Goal: Transaction & Acquisition: Purchase product/service

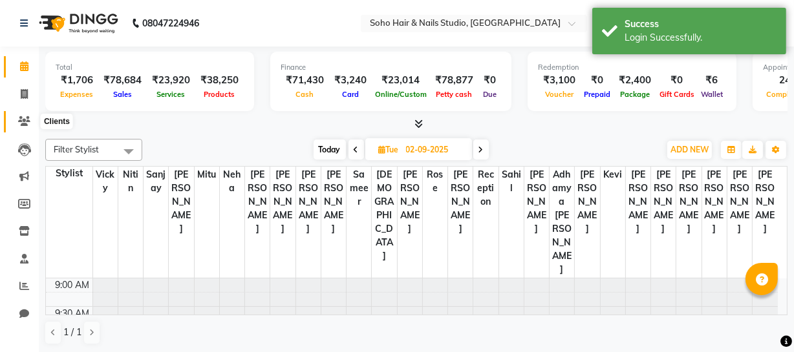
click at [19, 118] on icon at bounding box center [24, 121] width 12 height 10
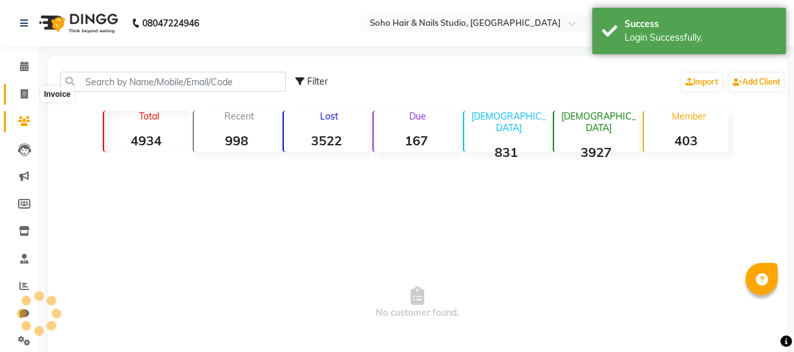
click at [21, 94] on icon at bounding box center [24, 94] width 7 height 10
select select "service"
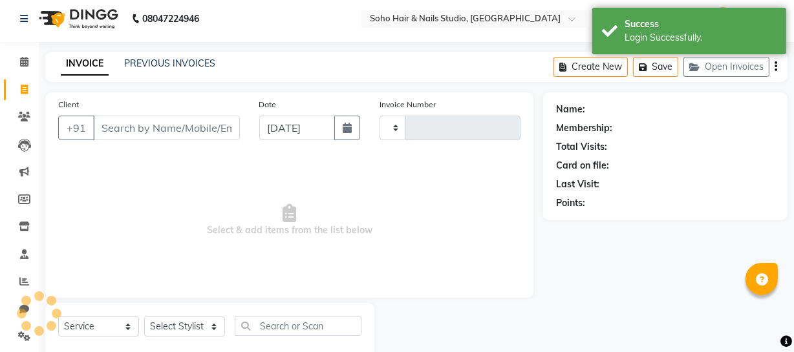
scroll to position [37, 0]
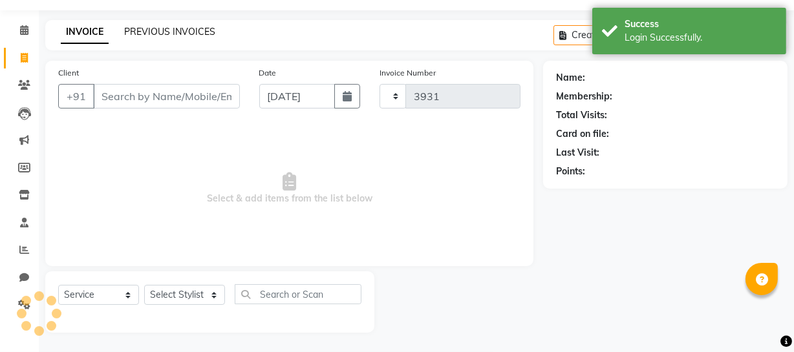
click at [185, 27] on link "PREVIOUS INVOICES" at bounding box center [169, 32] width 91 height 12
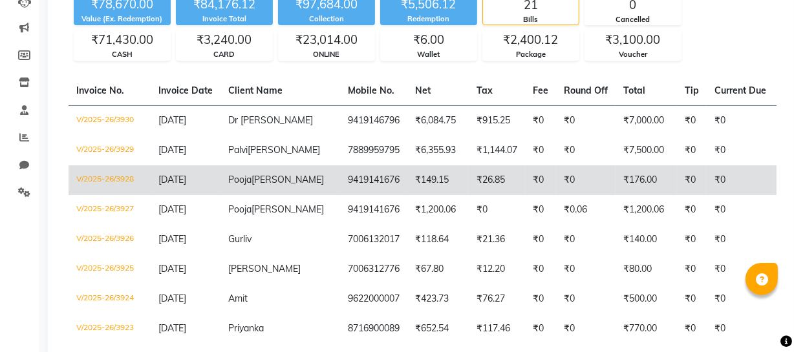
scroll to position [176, 0]
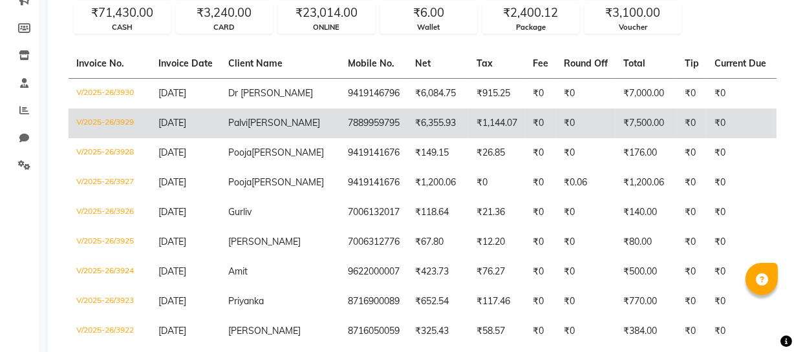
click at [340, 131] on td "7889959795" at bounding box center [373, 124] width 67 height 30
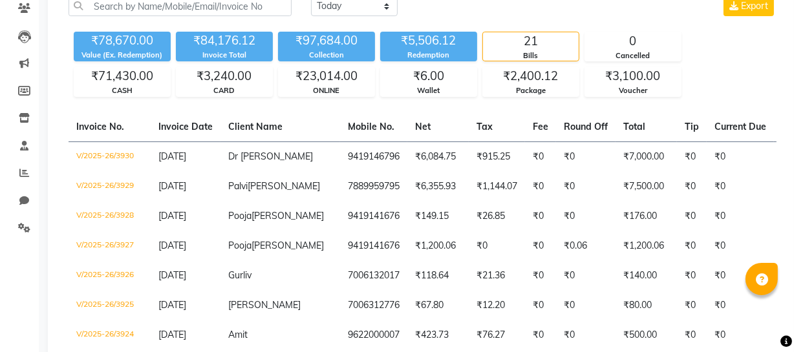
scroll to position [0, 0]
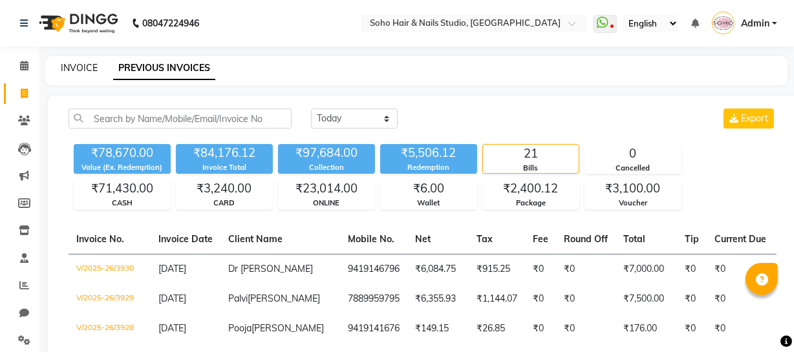
click at [76, 70] on link "INVOICE" at bounding box center [79, 68] width 37 height 12
select select "735"
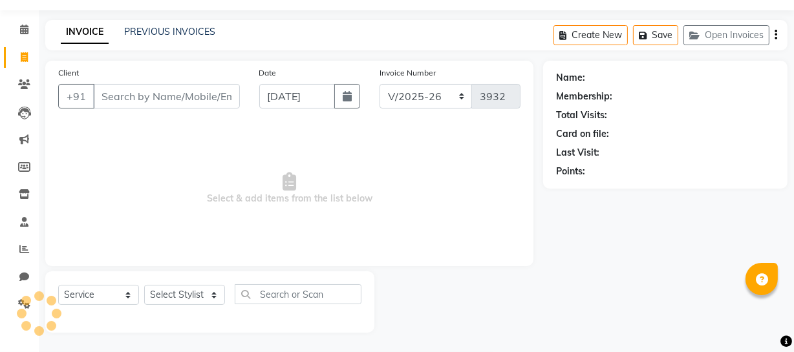
select select "membership"
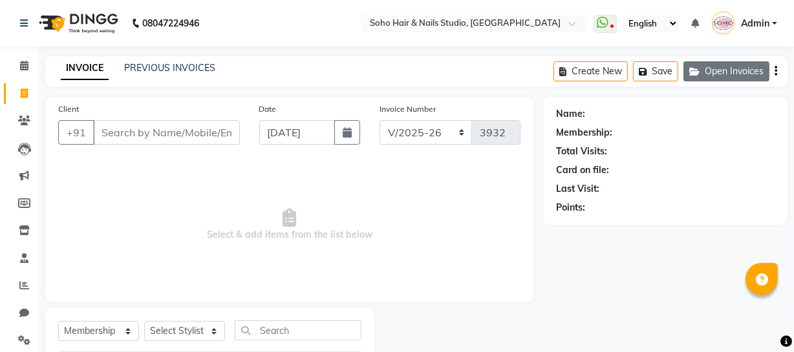
click at [701, 74] on button "Open Invoices" at bounding box center [726, 71] width 86 height 20
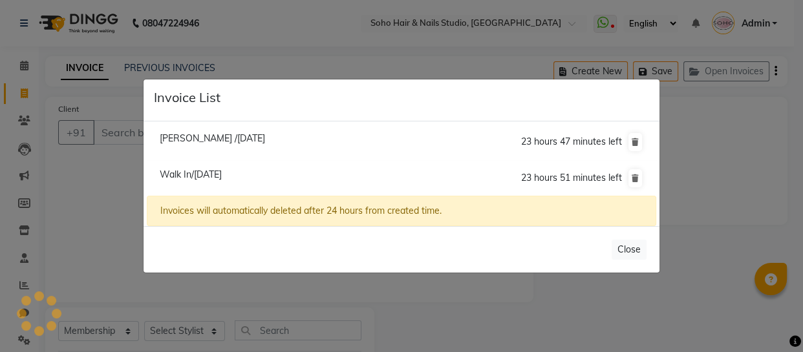
click at [187, 174] on span "Walk In/[DATE]" at bounding box center [191, 175] width 62 height 12
type input "11158000000"
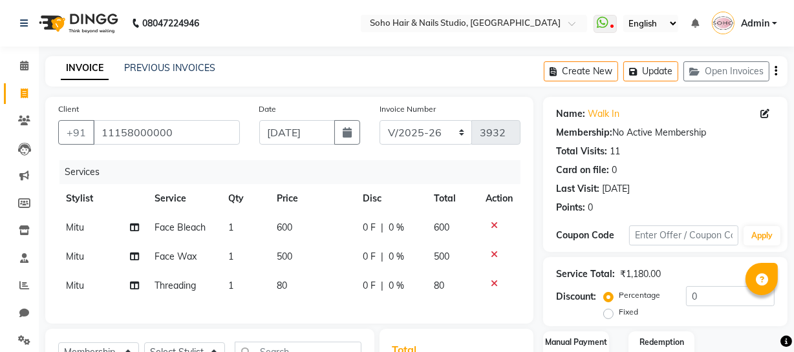
click at [32, 90] on span at bounding box center [24, 94] width 23 height 15
select select "735"
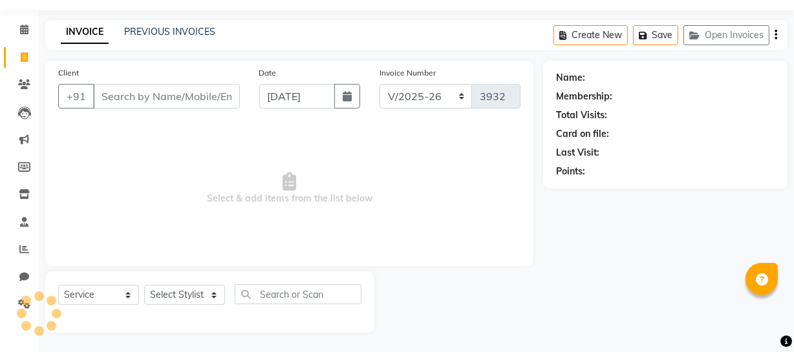
select select "membership"
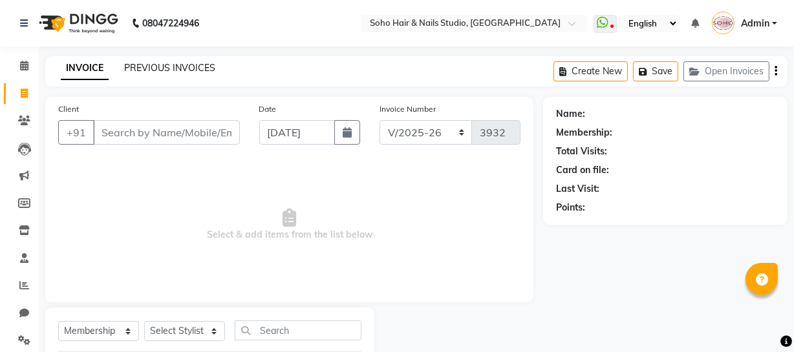
click at [162, 67] on link "PREVIOUS INVOICES" at bounding box center [169, 68] width 91 height 12
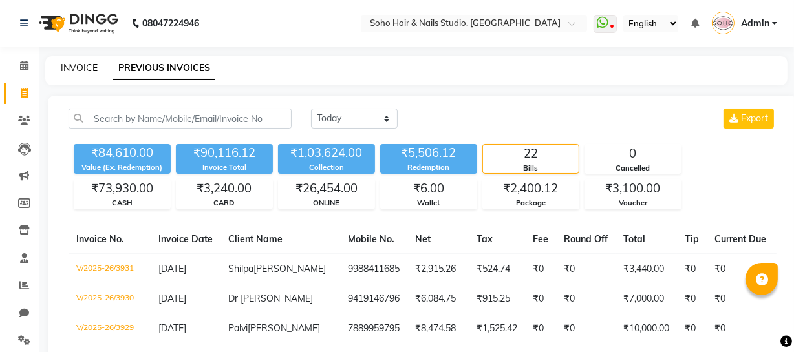
click at [89, 70] on link "INVOICE" at bounding box center [79, 68] width 37 height 12
select select "service"
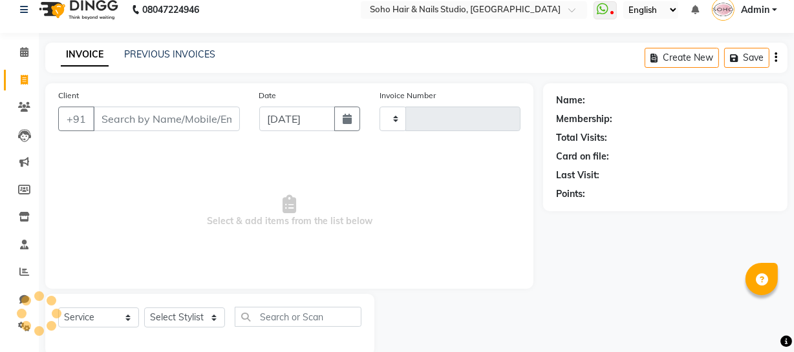
type input "3932"
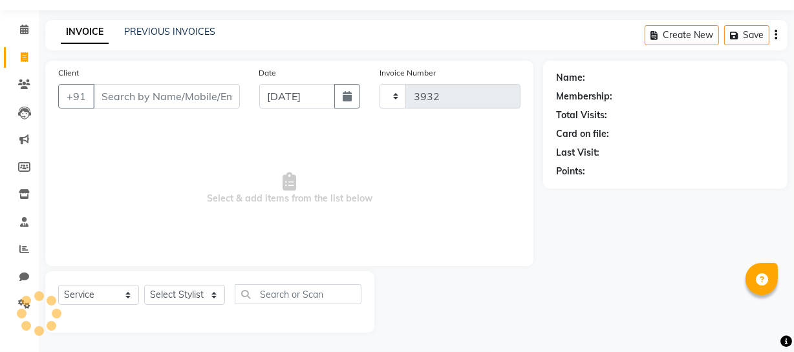
select select "735"
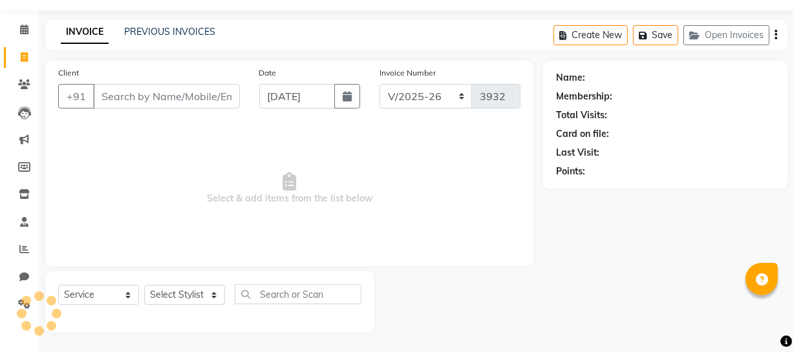
select select "membership"
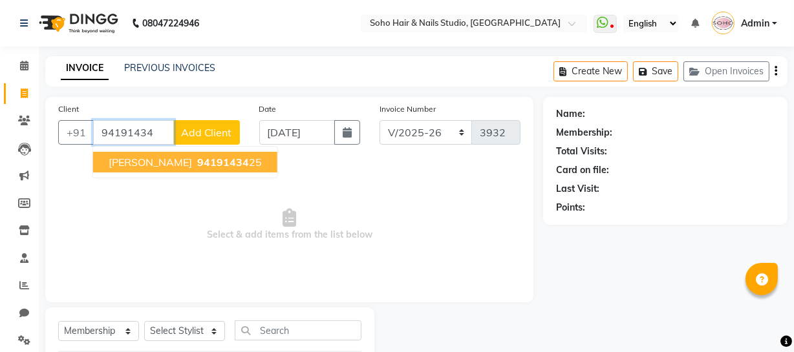
click at [197, 159] on span "94191434" at bounding box center [223, 162] width 52 height 13
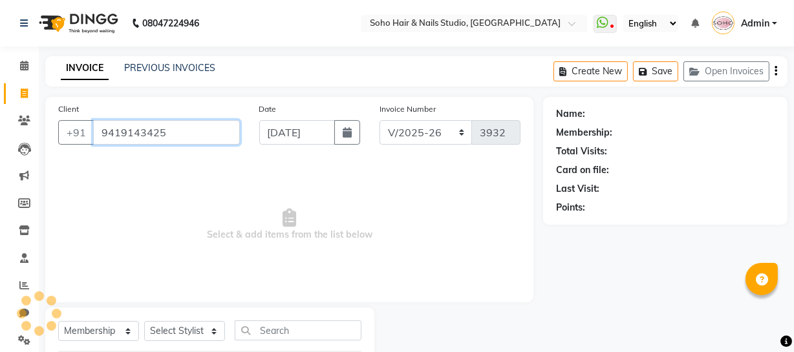
type input "9419143425"
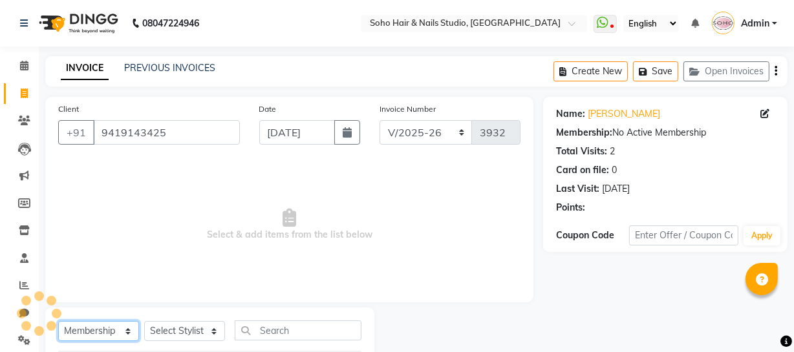
click at [110, 330] on select "Select Service Product Membership Package Voucher Prepaid Gift Card" at bounding box center [98, 331] width 81 height 20
select select "service"
click at [58, 321] on select "Select Service Product Membership Package Voucher Prepaid Gift Card" at bounding box center [98, 331] width 81 height 20
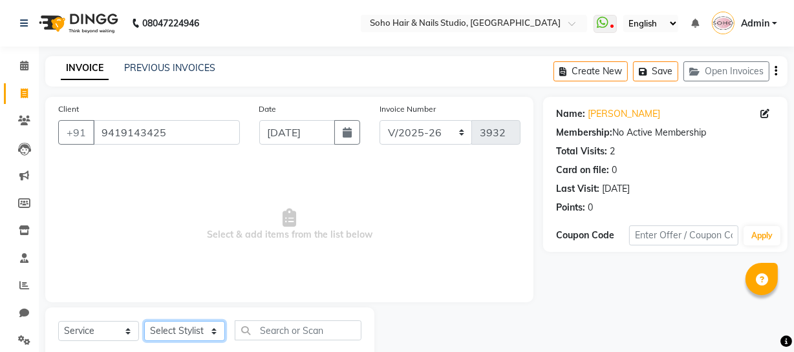
click at [170, 328] on select "Select Stylist [PERSON_NAME] Adhamya [PERSON_NAME] [PERSON_NAME] [PERSON_NAME] …" at bounding box center [184, 331] width 81 height 20
select select "28501"
click at [144, 321] on select "Select Stylist [PERSON_NAME] Adhamya [PERSON_NAME] [PERSON_NAME] [PERSON_NAME] …" at bounding box center [184, 331] width 81 height 20
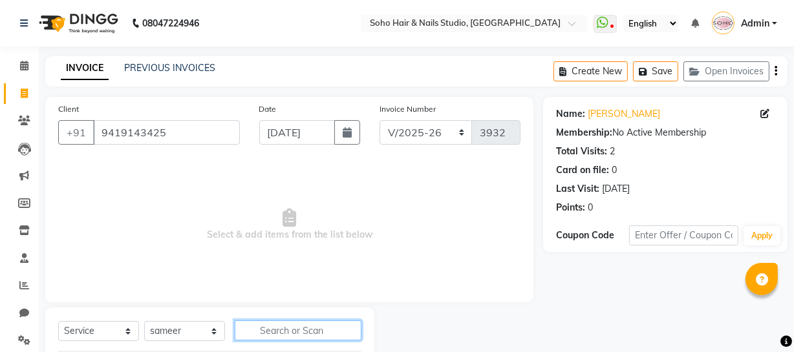
click at [299, 331] on input "text" at bounding box center [298, 331] width 127 height 20
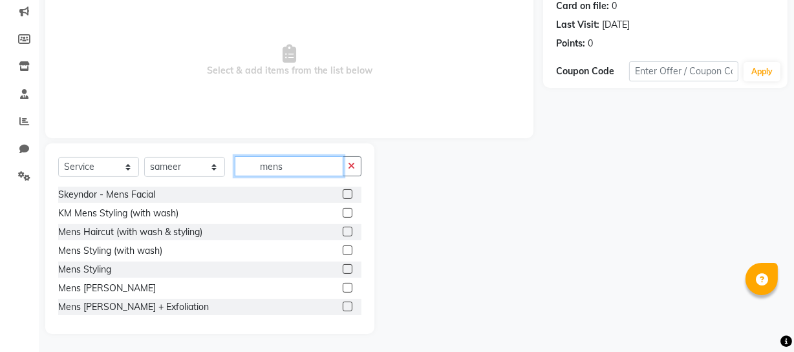
scroll to position [166, 0]
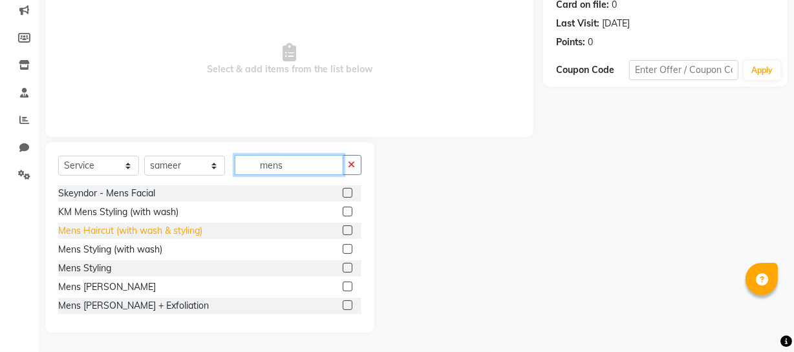
type input "mens"
click at [160, 228] on div "Mens Haircut (with wash & styling)" at bounding box center [130, 231] width 144 height 14
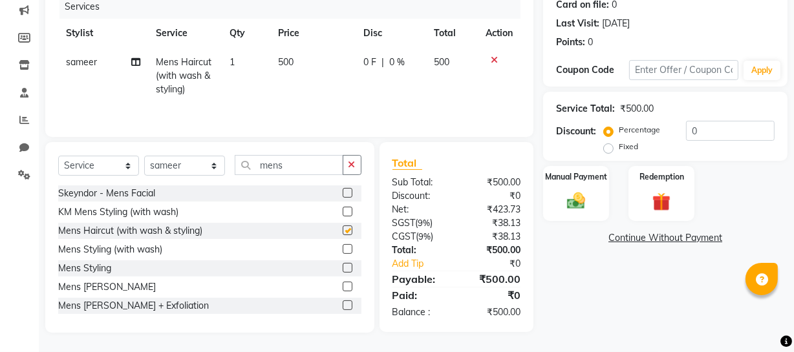
checkbox input "false"
click at [105, 282] on div "Mens [PERSON_NAME]" at bounding box center [107, 288] width 98 height 14
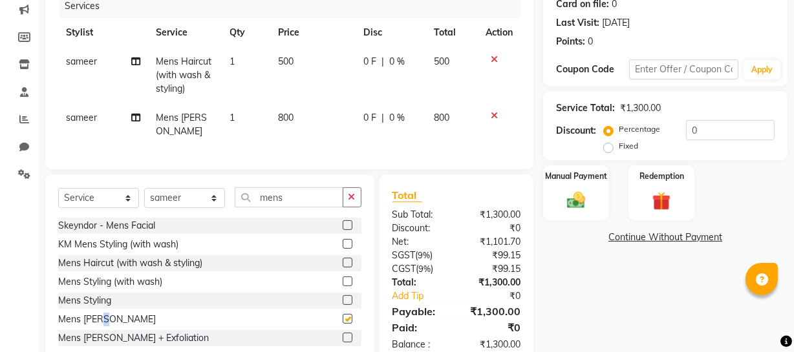
checkbox input "false"
drag, startPoint x: 286, startPoint y: 198, endPoint x: 145, endPoint y: 209, distance: 141.3
click at [146, 209] on div "Select Service Product Membership Package Voucher Prepaid Gift Card Select Styl…" at bounding box center [209, 202] width 303 height 30
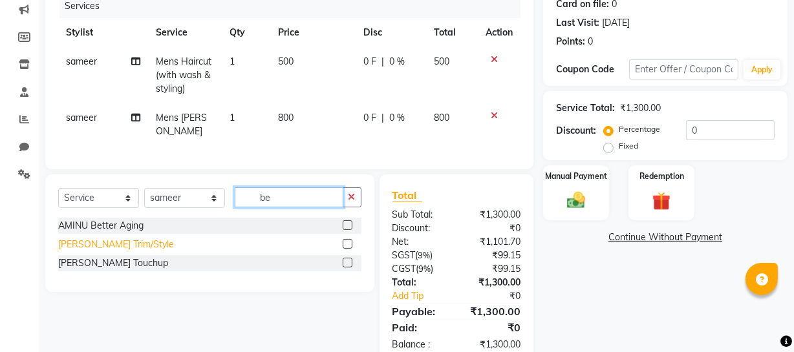
type input "be"
click at [105, 242] on div "[PERSON_NAME] Trim/Style" at bounding box center [116, 245] width 116 height 14
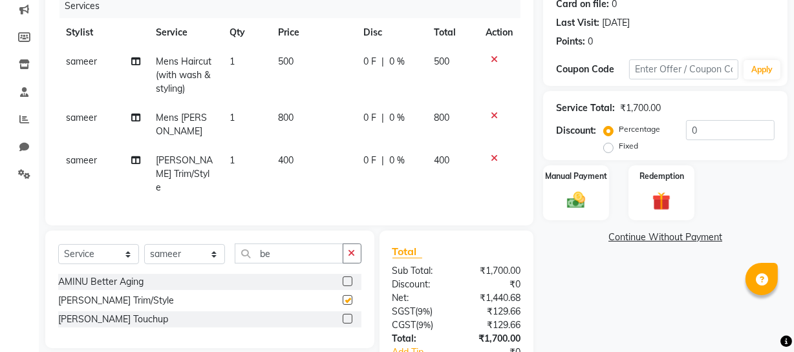
checkbox input "false"
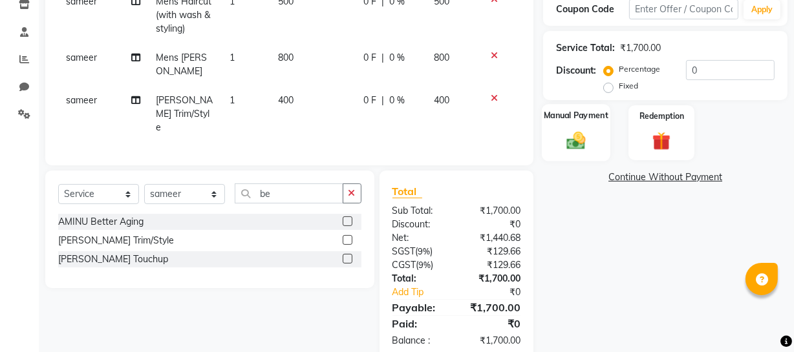
scroll to position [237, 0]
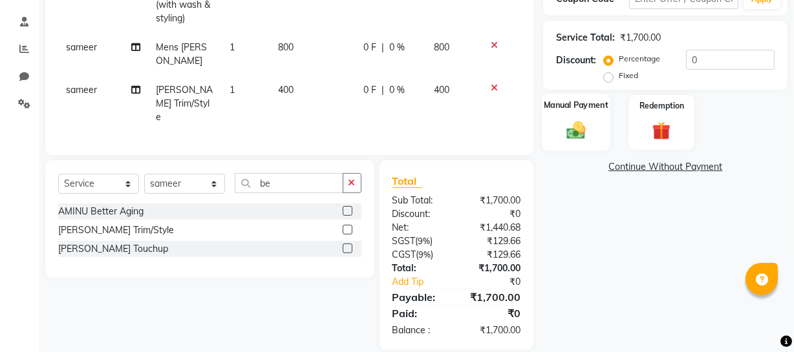
click at [596, 132] on div "Manual Payment" at bounding box center [576, 123] width 69 height 58
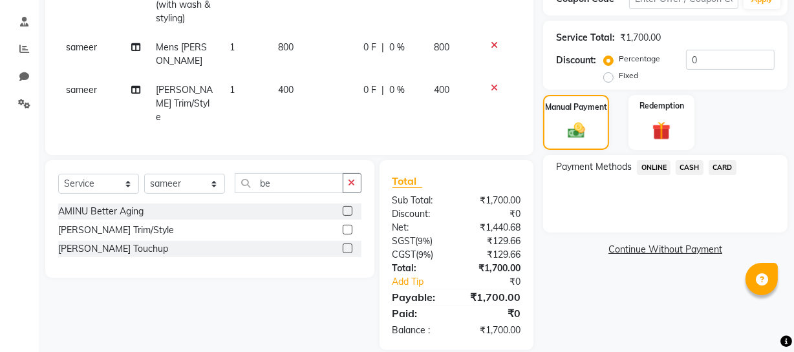
click at [690, 165] on span "CASH" at bounding box center [689, 167] width 28 height 15
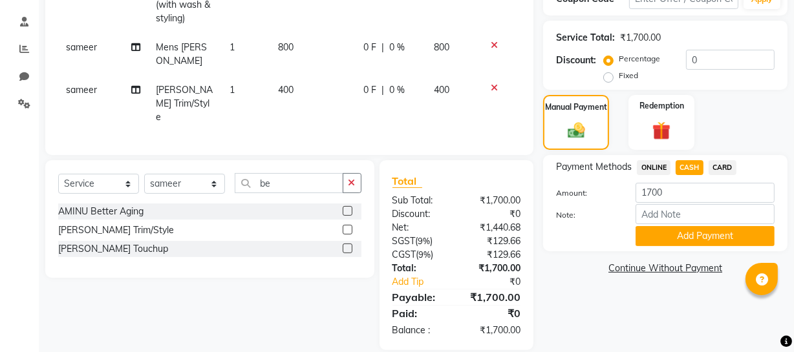
click at [669, 231] on button "Add Payment" at bounding box center [704, 236] width 139 height 20
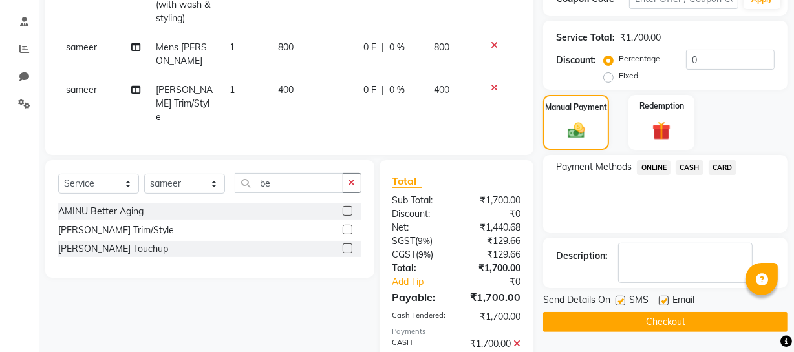
scroll to position [282, 0]
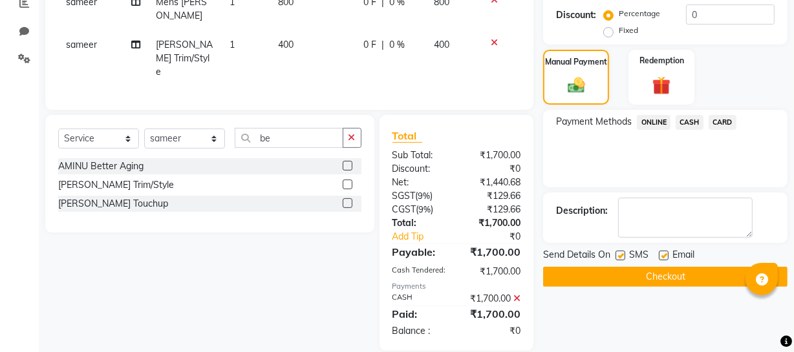
click at [649, 268] on button "Checkout" at bounding box center [665, 277] width 244 height 20
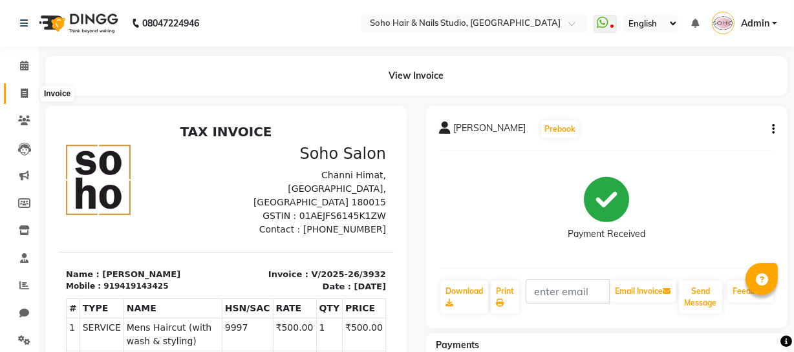
click at [26, 96] on icon at bounding box center [24, 94] width 7 height 10
select select "735"
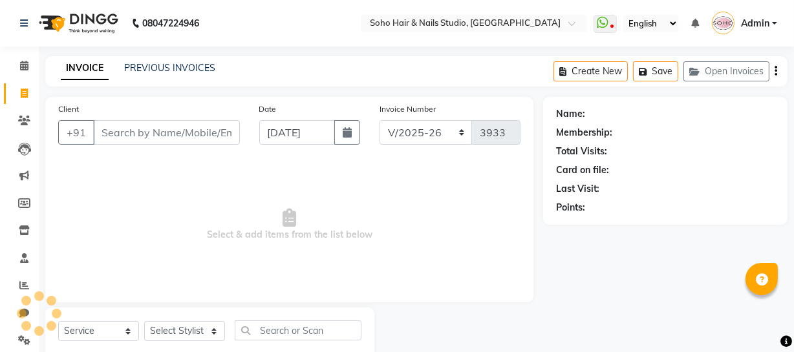
scroll to position [37, 0]
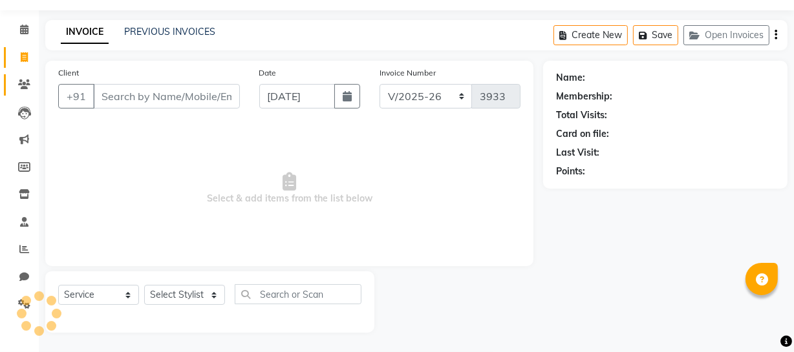
select select "membership"
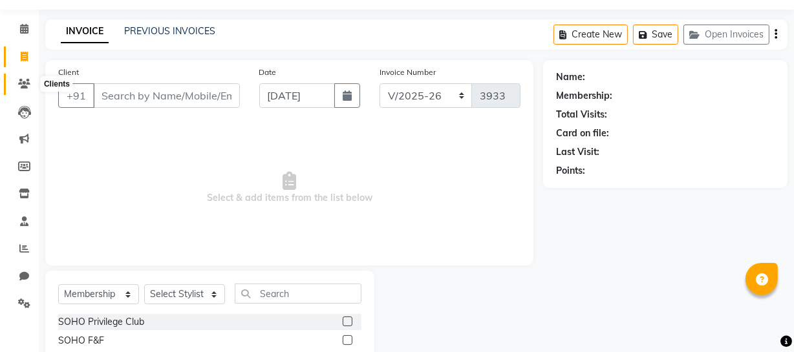
click at [26, 90] on span at bounding box center [24, 84] width 23 height 15
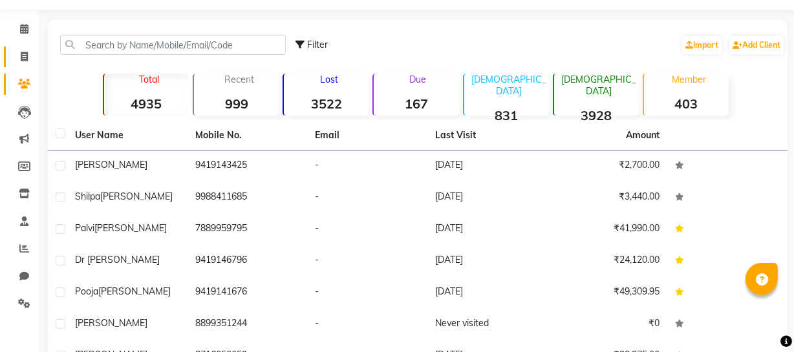
click at [11, 50] on link "Invoice" at bounding box center [19, 57] width 31 height 21
select select "service"
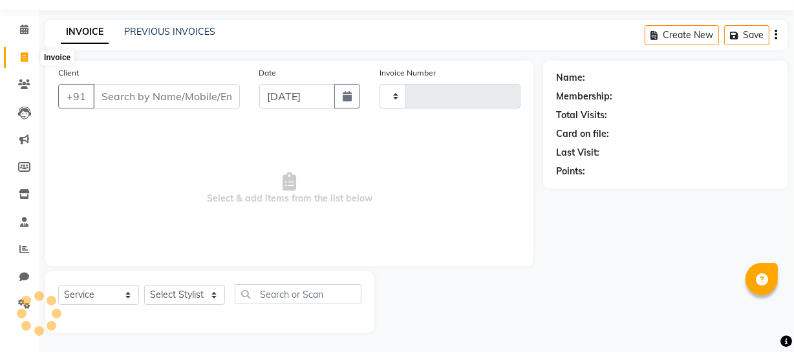
type input "3933"
select select "735"
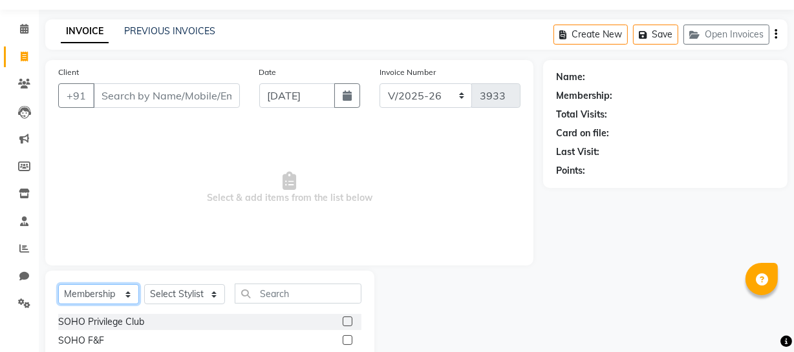
click at [113, 290] on select "Select Service Product Membership Package Voucher Prepaid Gift Card" at bounding box center [98, 294] width 81 height 20
select select "service"
click at [58, 284] on select "Select Service Product Membership Package Voucher Prepaid Gift Card" at bounding box center [98, 294] width 81 height 20
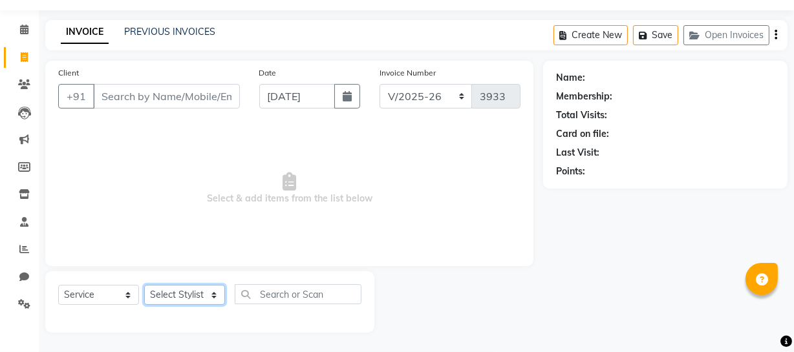
click at [181, 295] on select "Select Stylist [PERSON_NAME] Adhamya [PERSON_NAME] [PERSON_NAME] [PERSON_NAME] …" at bounding box center [184, 295] width 81 height 20
select select "11755"
click at [144, 285] on select "Select Stylist [PERSON_NAME] Adhamya [PERSON_NAME] [PERSON_NAME] [PERSON_NAME] …" at bounding box center [184, 295] width 81 height 20
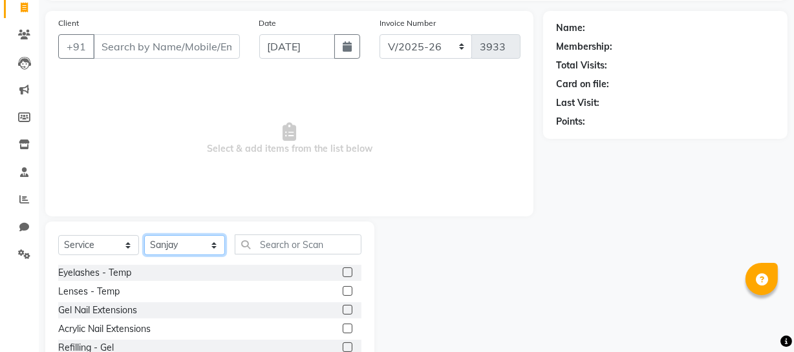
scroll to position [166, 0]
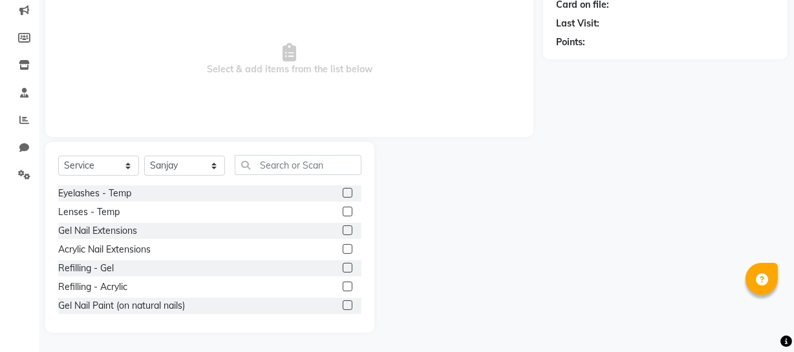
click at [120, 237] on div "Gel Nail Extensions" at bounding box center [209, 231] width 303 height 16
click at [123, 229] on div "Gel Nail Extensions" at bounding box center [97, 231] width 79 height 14
checkbox input "false"
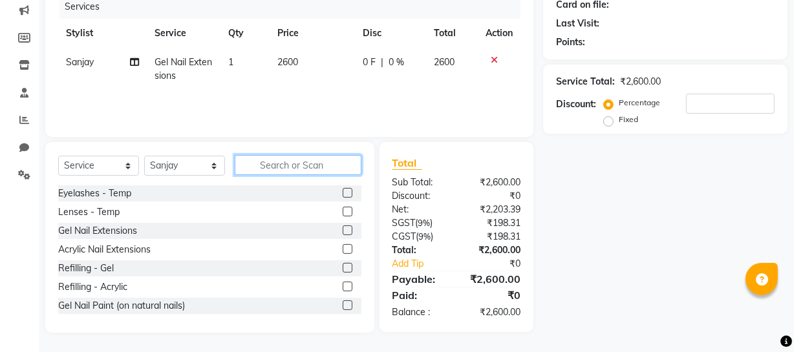
click at [249, 168] on input "text" at bounding box center [298, 165] width 127 height 20
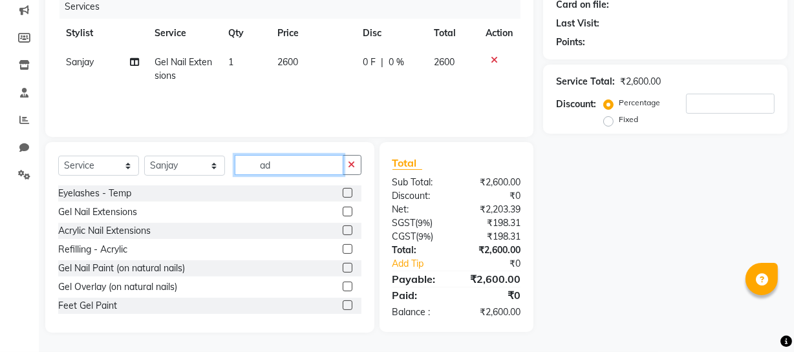
scroll to position [165, 0]
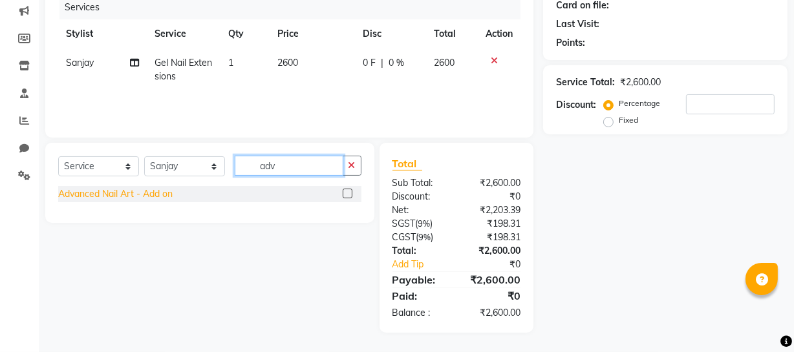
type input "adv"
click at [154, 191] on div "Advanced Nail Art - Add on" at bounding box center [115, 194] width 114 height 14
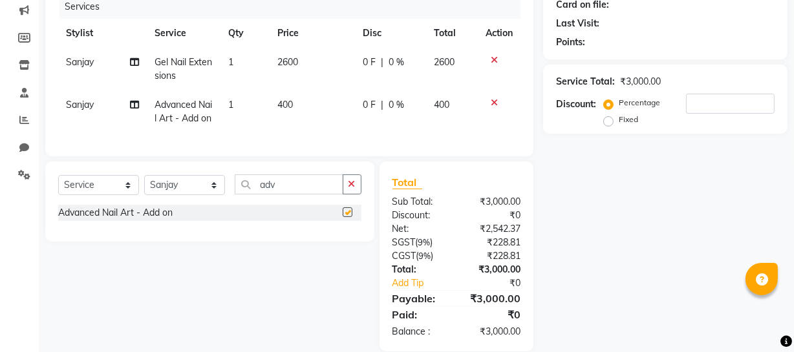
checkbox input "false"
click at [175, 195] on select "Select Stylist [PERSON_NAME] Adhamya [PERSON_NAME] [PERSON_NAME] [PERSON_NAME] …" at bounding box center [184, 185] width 81 height 20
select select "86892"
click at [144, 195] on select "Select Stylist [PERSON_NAME] Adhamya [PERSON_NAME] [PERSON_NAME] [PERSON_NAME] …" at bounding box center [184, 185] width 81 height 20
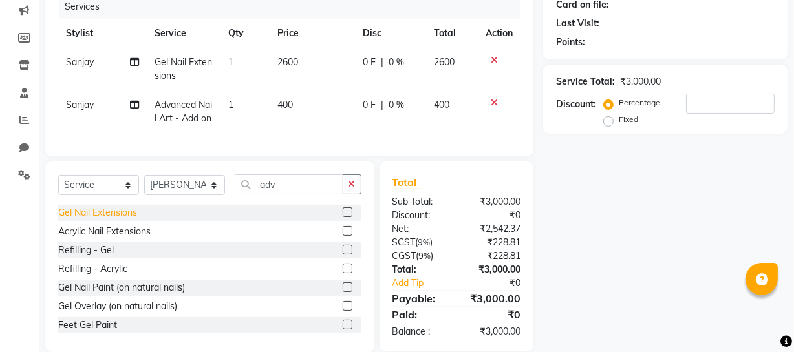
click at [125, 220] on div "Gel Nail Extensions" at bounding box center [97, 213] width 79 height 14
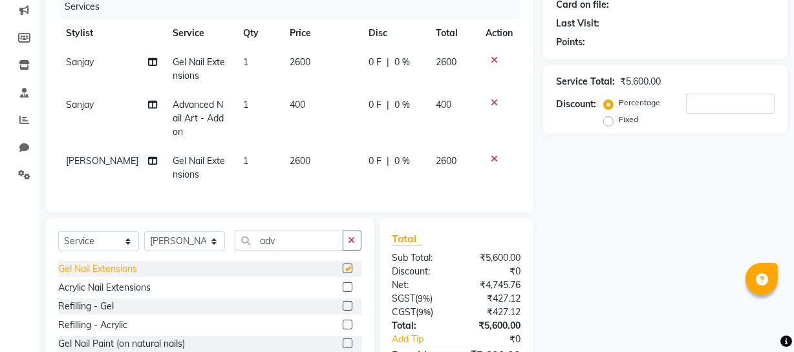
checkbox input "false"
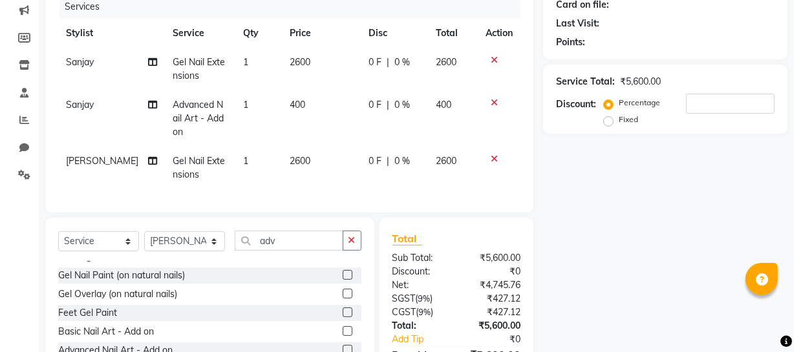
scroll to position [151, 0]
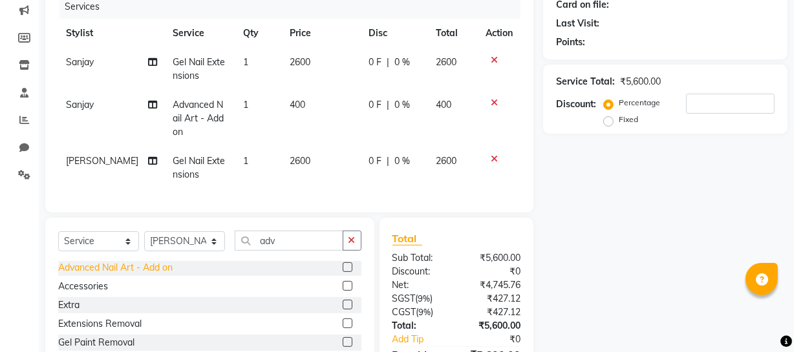
click at [130, 275] on div "Advanced Nail Art - Add on" at bounding box center [115, 268] width 114 height 14
checkbox input "false"
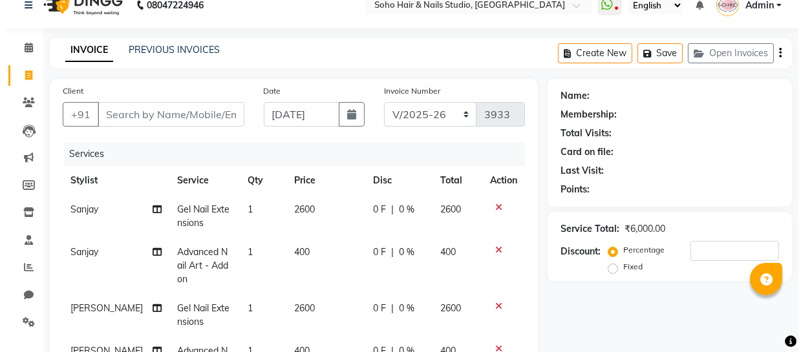
scroll to position [0, 0]
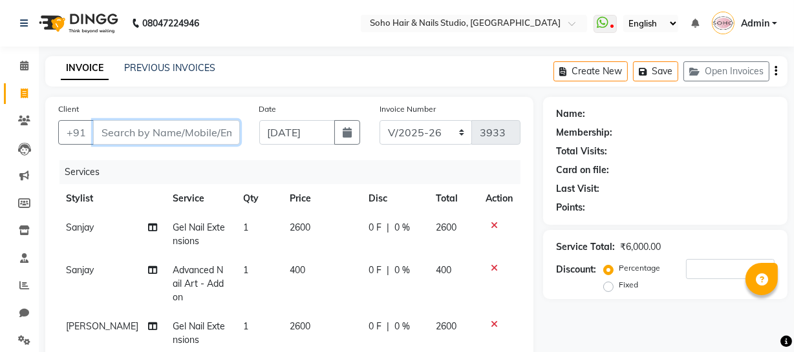
click at [154, 142] on input "Client" at bounding box center [166, 132] width 147 height 25
type input "8"
type input "0"
type input "8899020021"
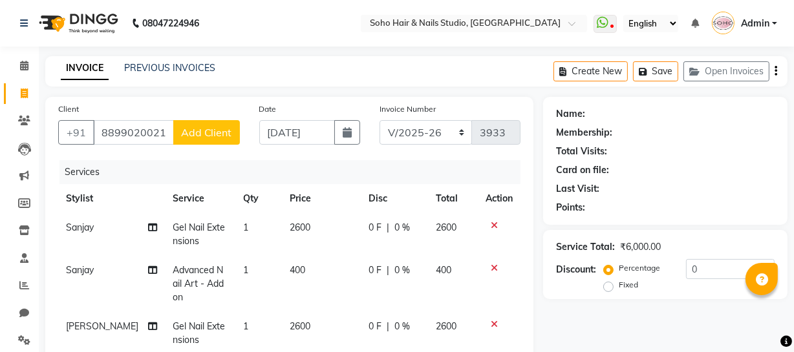
click at [198, 127] on span "Add Client" at bounding box center [206, 132] width 51 height 13
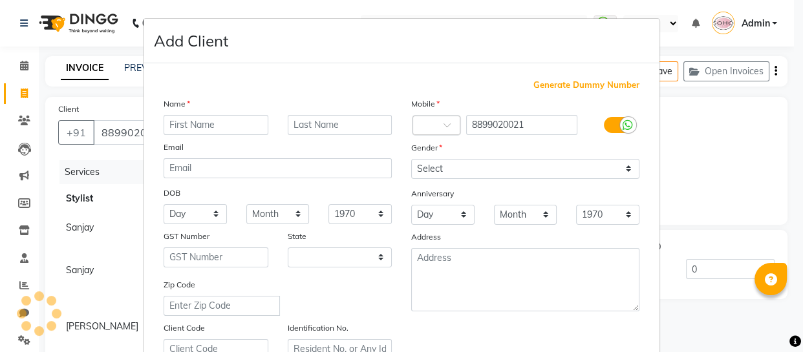
select select "15"
type input "[PERSON_NAME]"
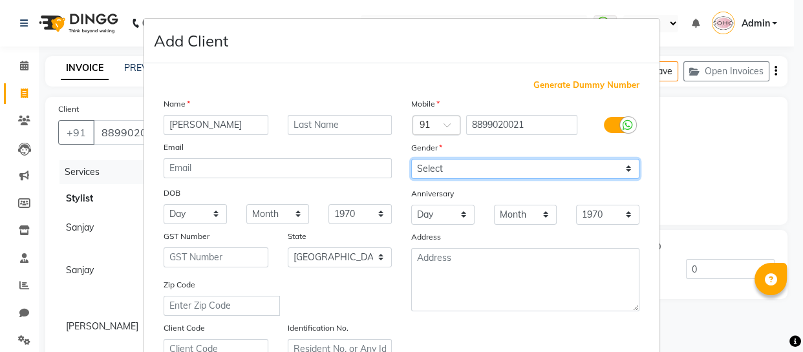
click at [441, 165] on select "Select [DEMOGRAPHIC_DATA] [DEMOGRAPHIC_DATA] Other Prefer Not To Say" at bounding box center [525, 169] width 228 height 20
select select "[DEMOGRAPHIC_DATA]"
click at [411, 159] on select "Select [DEMOGRAPHIC_DATA] [DEMOGRAPHIC_DATA] Other Prefer Not To Say" at bounding box center [525, 169] width 228 height 20
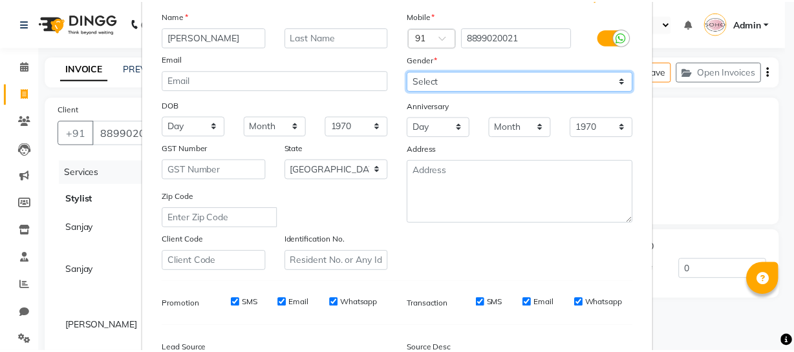
scroll to position [248, 0]
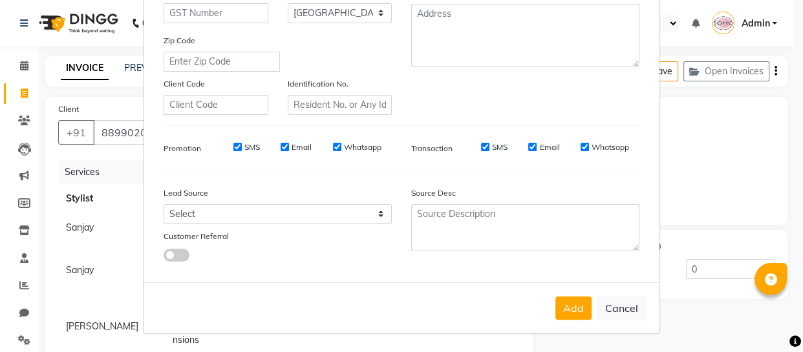
click at [561, 303] on button "Add" at bounding box center [573, 308] width 36 height 23
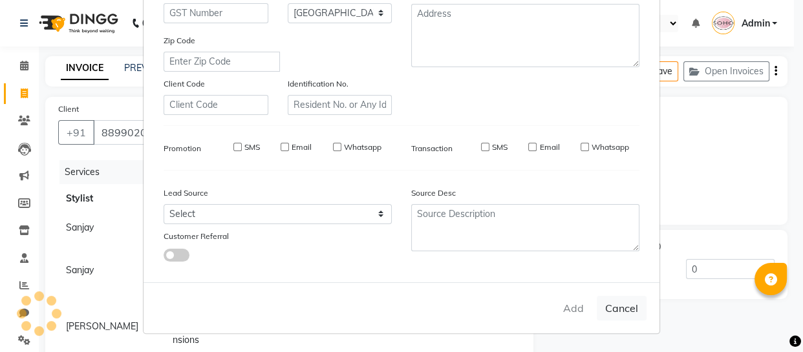
select select
select select "null"
select select
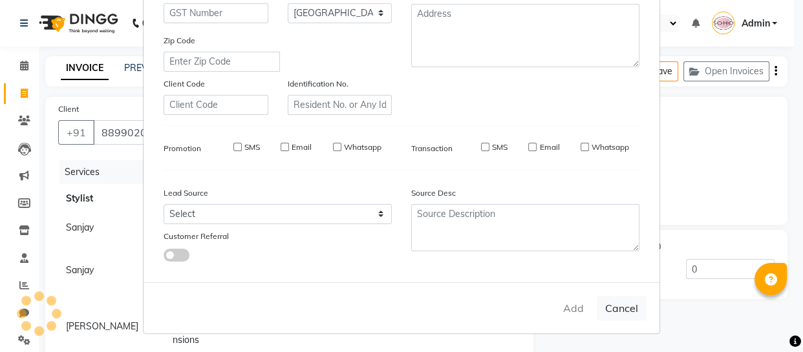
select select
checkbox input "false"
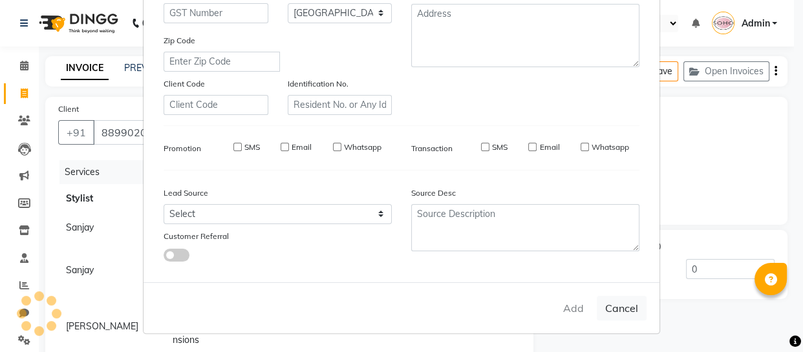
checkbox input "false"
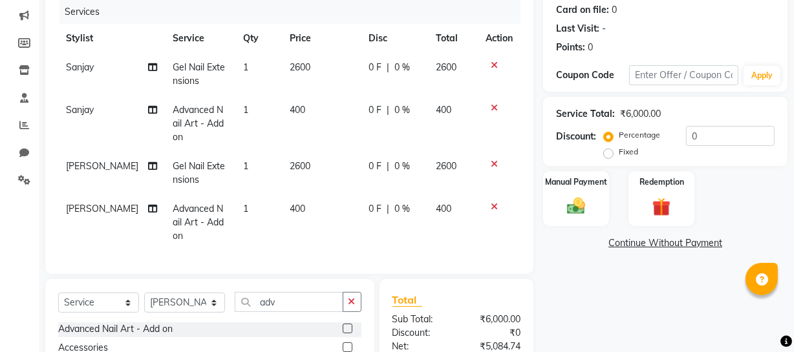
scroll to position [130, 0]
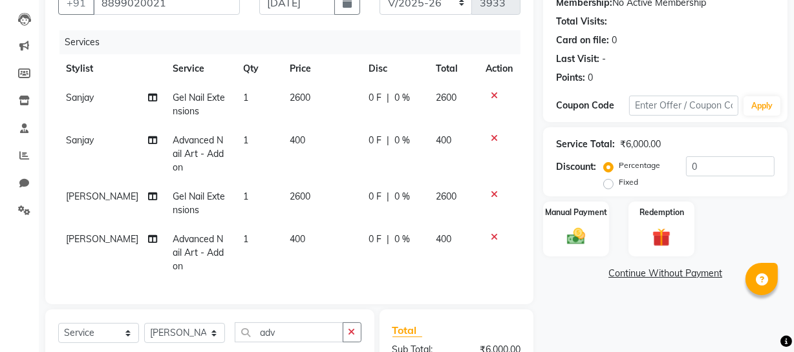
click at [368, 98] on span "0 F" at bounding box center [374, 98] width 13 height 14
select select "11755"
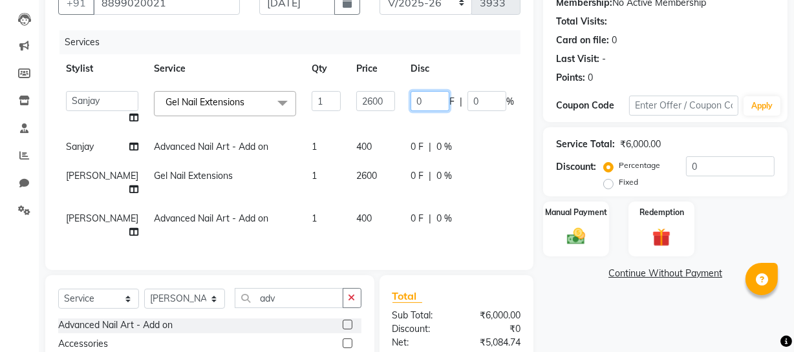
drag, startPoint x: 393, startPoint y: 103, endPoint x: 271, endPoint y: 122, distance: 123.6
click at [287, 116] on tr "[PERSON_NAME] Adhamya [PERSON_NAME] [PERSON_NAME] [PERSON_NAME] [PERSON_NAME] […" at bounding box center [330, 107] width 544 height 49
type input "600"
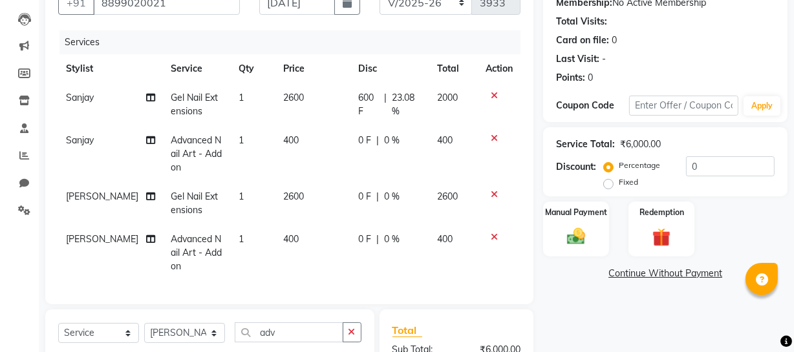
click at [370, 151] on td "0 F | 0 %" at bounding box center [389, 154] width 79 height 56
select select "11755"
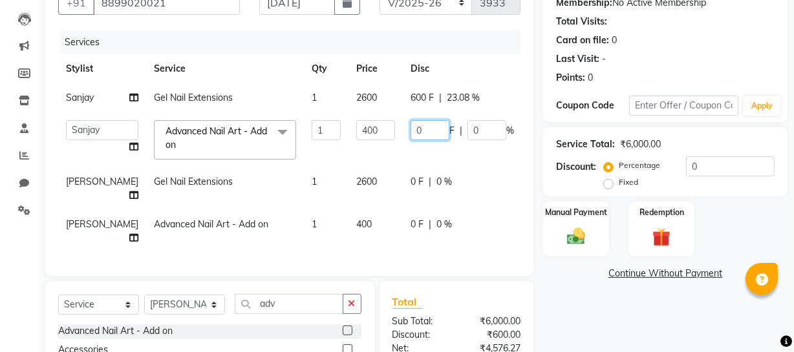
drag, startPoint x: 390, startPoint y: 143, endPoint x: 370, endPoint y: 149, distance: 21.1
click at [410, 140] on input "0" at bounding box center [429, 130] width 39 height 20
type input "400"
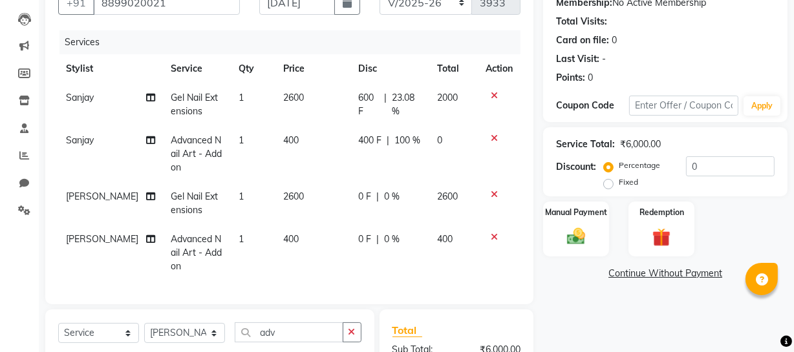
click at [382, 207] on td "0 F | 0 %" at bounding box center [389, 203] width 79 height 43
select select "86892"
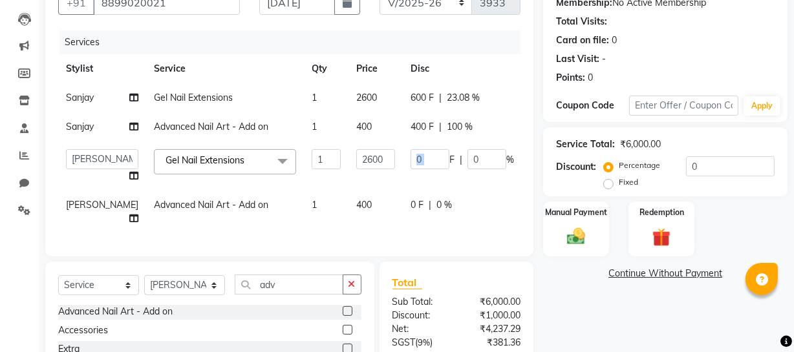
drag, startPoint x: 406, startPoint y: 187, endPoint x: 155, endPoint y: 142, distance: 254.9
click at [192, 161] on tbody "[PERSON_NAME] Nail Extensions 1 2600 600 F | 23.08 % 2000 Sanjay Advanced Nail …" at bounding box center [330, 158] width 544 height 150
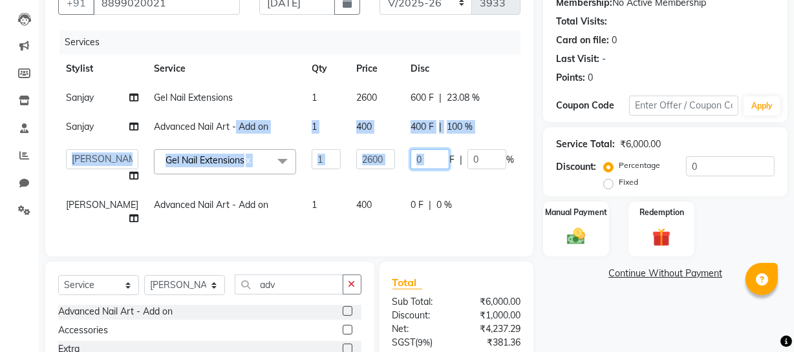
click at [410, 169] on input "0" at bounding box center [429, 159] width 39 height 20
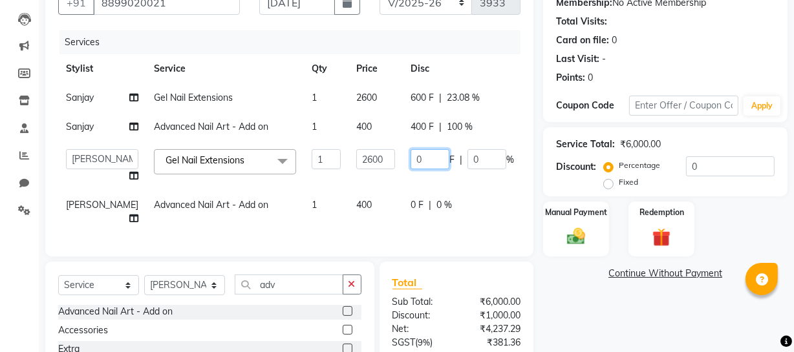
drag, startPoint x: 390, startPoint y: 189, endPoint x: 306, endPoint y: 187, distance: 83.4
click at [313, 191] on tr "[PERSON_NAME] Adhamya [PERSON_NAME] [PERSON_NAME] [PERSON_NAME] [PERSON_NAME] […" at bounding box center [330, 166] width 544 height 49
type input "600"
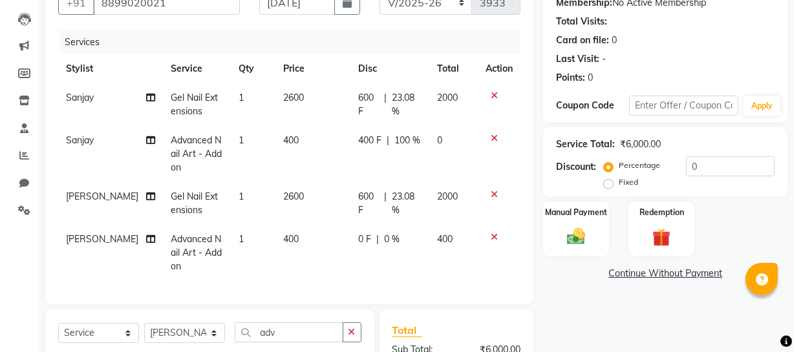
click at [383, 242] on td "0 F | 0 %" at bounding box center [389, 253] width 79 height 56
select select "86892"
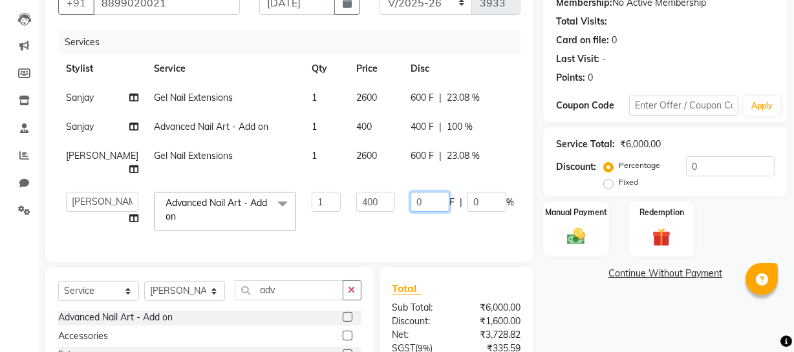
drag, startPoint x: 388, startPoint y: 231, endPoint x: 300, endPoint y: 229, distance: 88.6
click at [303, 229] on tr "[PERSON_NAME] Adhamya [PERSON_NAME] [PERSON_NAME] [PERSON_NAME] [PERSON_NAME] […" at bounding box center [330, 211] width 544 height 55
type input "400"
click at [544, 312] on div "Name: [PERSON_NAME] Membership: No Active Membership Total Visits: Card on file…" at bounding box center [670, 212] width 254 height 491
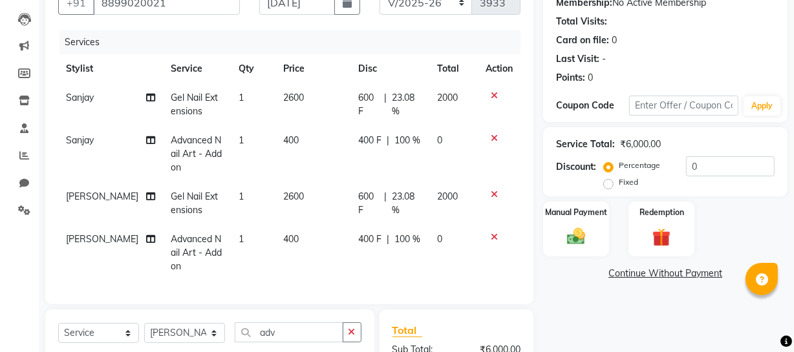
scroll to position [306, 0]
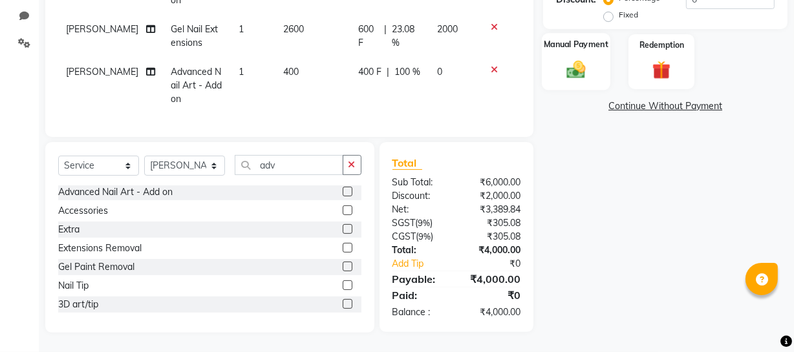
click at [579, 40] on div "Manual Payment" at bounding box center [576, 62] width 69 height 58
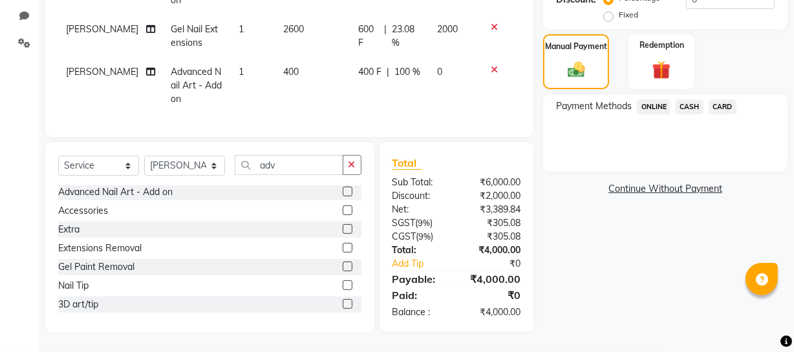
click at [659, 101] on span "ONLINE" at bounding box center [654, 107] width 34 height 15
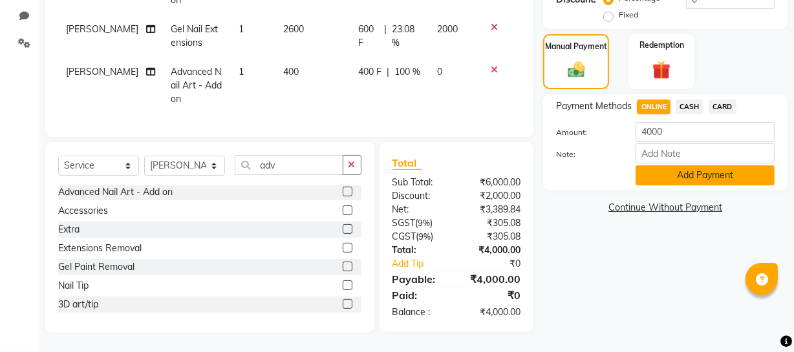
click at [666, 165] on button "Add Payment" at bounding box center [704, 175] width 139 height 20
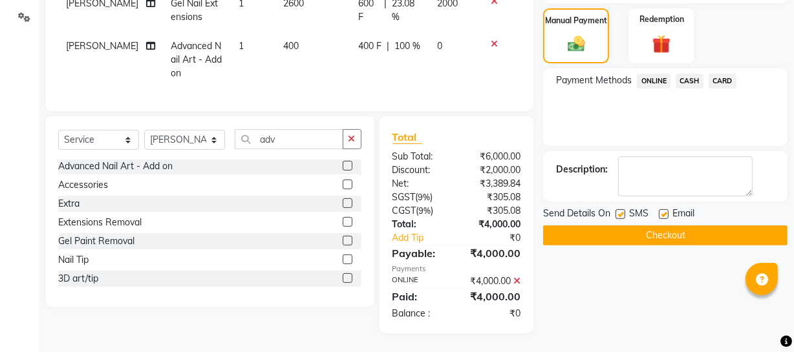
scroll to position [333, 0]
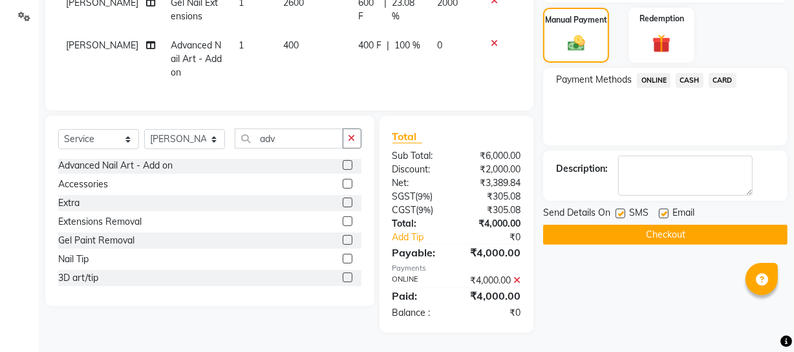
click at [652, 225] on button "Checkout" at bounding box center [665, 235] width 244 height 20
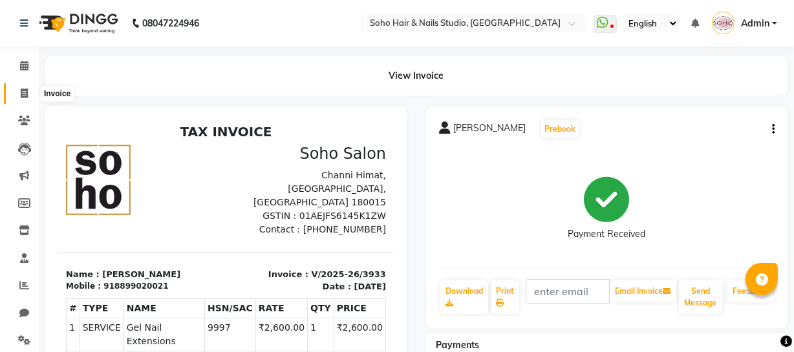
drag, startPoint x: 18, startPoint y: 95, endPoint x: 44, endPoint y: 90, distance: 26.2
click at [18, 95] on span at bounding box center [24, 94] width 23 height 15
select select "service"
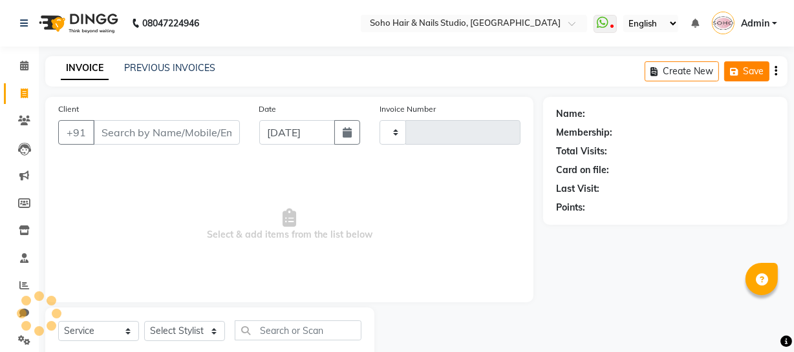
type input "3934"
select select "735"
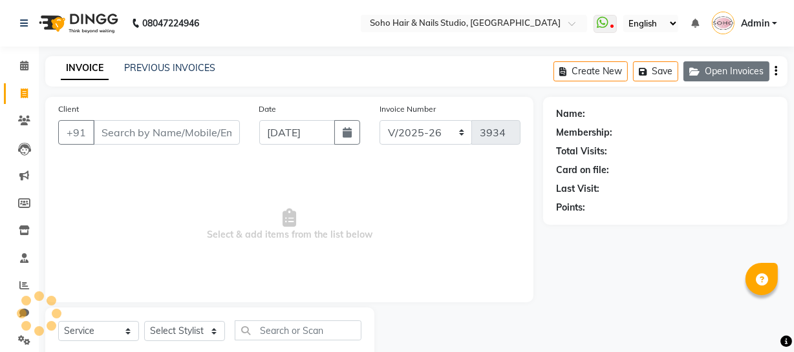
click at [736, 77] on button "Open Invoices" at bounding box center [726, 71] width 86 height 20
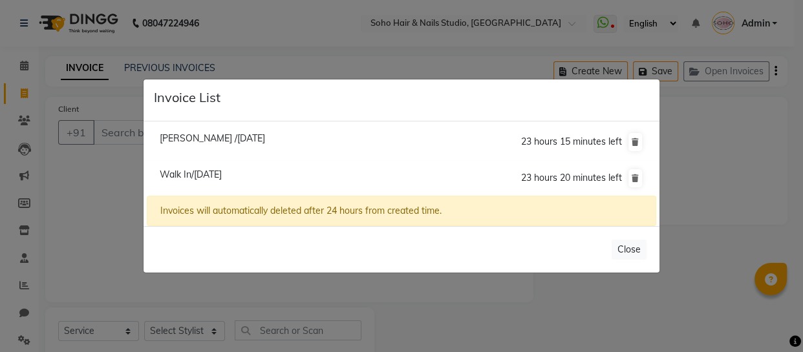
select select "membership"
click at [204, 141] on span "[PERSON_NAME] /[DATE]" at bounding box center [212, 138] width 105 height 12
type input "7780837889"
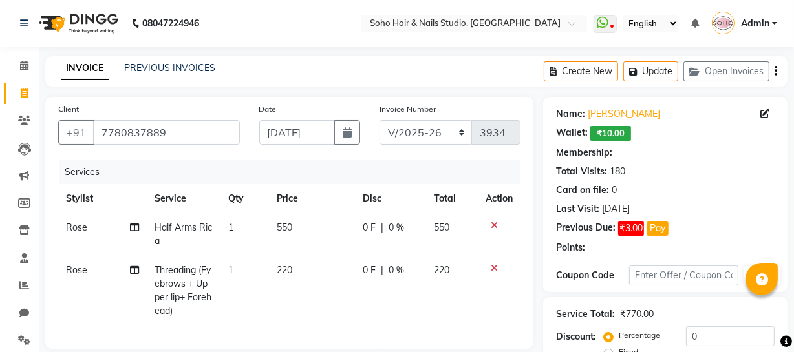
select select "1: Object"
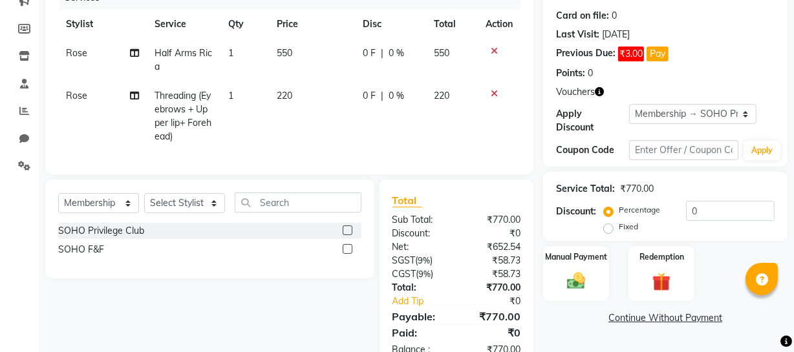
scroll to position [176, 0]
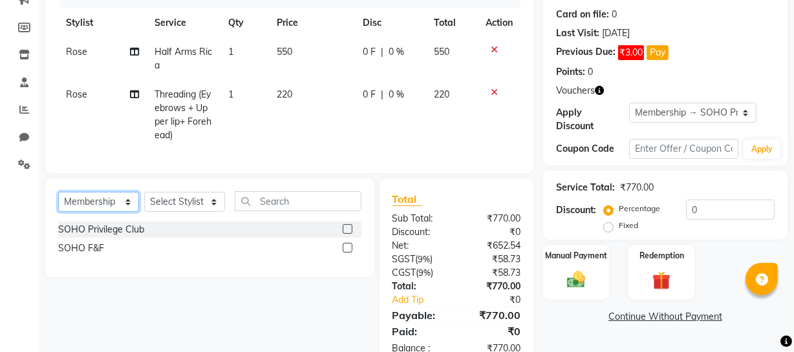
click at [129, 209] on select "Select Service Product Membership Package Voucher Prepaid Gift Card" at bounding box center [98, 202] width 81 height 20
select select "service"
click at [58, 200] on select "Select Service Product Membership Package Voucher Prepaid Gift Card" at bounding box center [98, 202] width 81 height 20
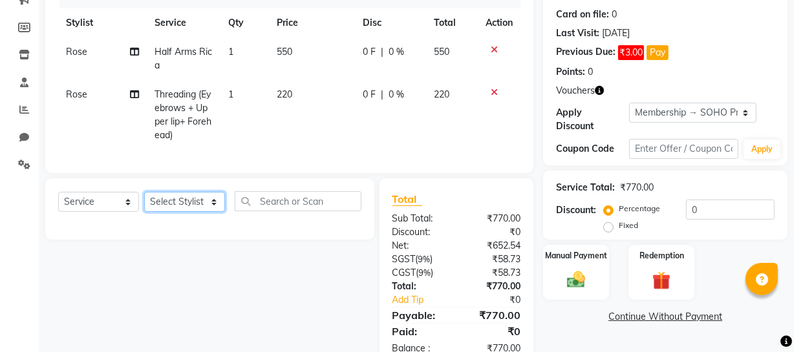
click at [168, 212] on select "Select Stylist [PERSON_NAME] Adhamya [PERSON_NAME] [PERSON_NAME] [PERSON_NAME] …" at bounding box center [184, 202] width 81 height 20
select select "39741"
click at [144, 200] on select "Select Stylist [PERSON_NAME] Adhamya [PERSON_NAME] [PERSON_NAME] [PERSON_NAME] …" at bounding box center [184, 202] width 81 height 20
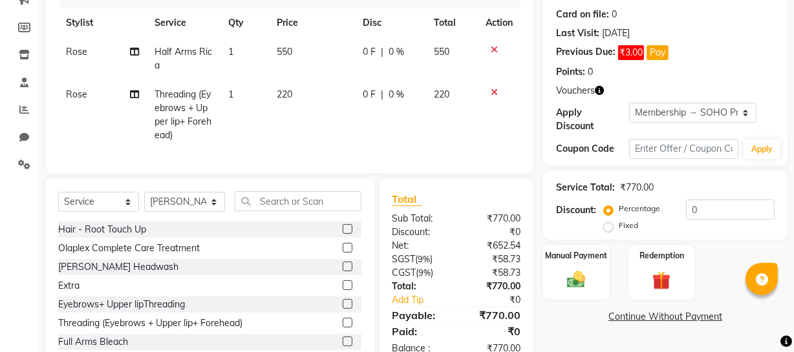
click at [280, 204] on div "Select Service Product Membership Package Voucher Prepaid Gift Card Select Styl…" at bounding box center [209, 273] width 329 height 191
click at [280, 205] on input "text" at bounding box center [298, 201] width 127 height 20
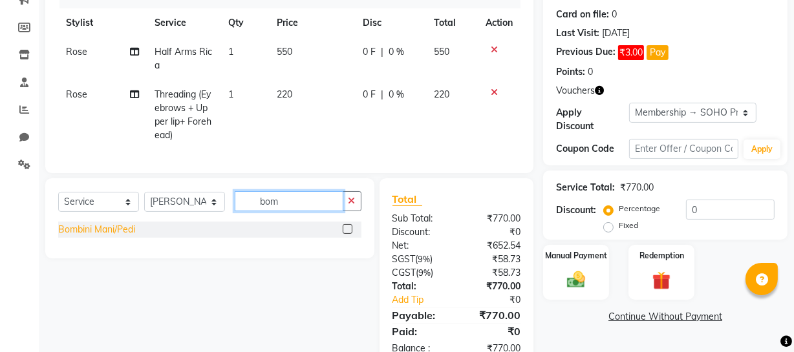
type input "bom"
click at [120, 235] on div "Bombini Mani/Pedi" at bounding box center [96, 230] width 77 height 14
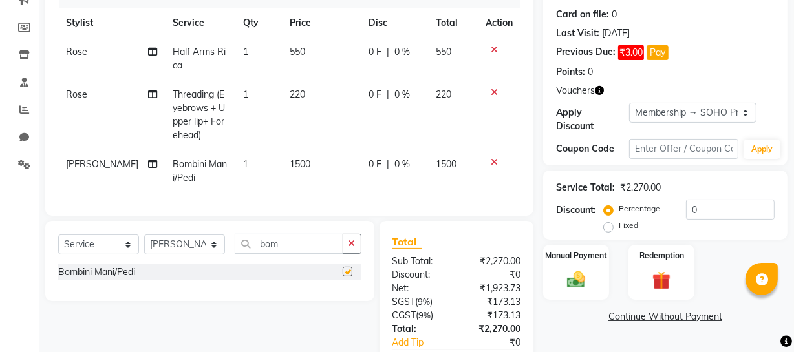
checkbox input "false"
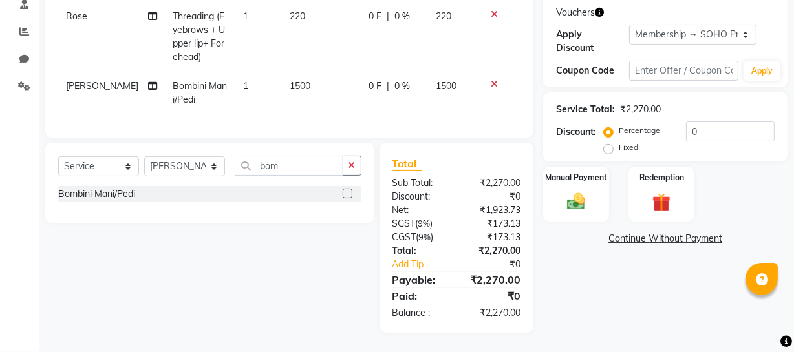
scroll to position [264, 0]
drag, startPoint x: 752, startPoint y: 120, endPoint x: 518, endPoint y: 153, distance: 236.9
click at [518, 153] on div "Client [PHONE_NUMBER] Date [DATE] Invoice Number Red/2025-26 V/2025 V/[PHONE_NU…" at bounding box center [416, 88] width 761 height 490
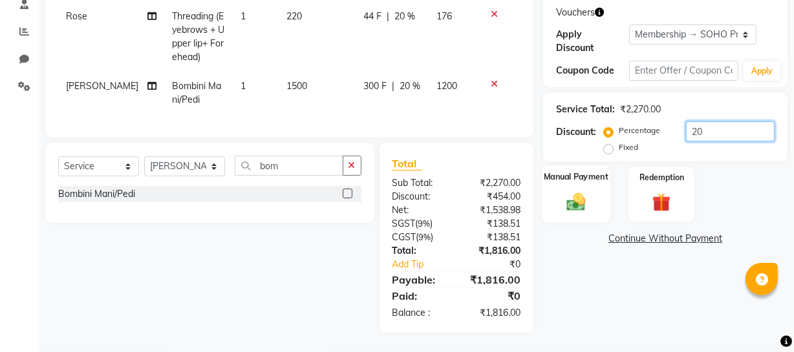
type input "20"
click at [593, 200] on div "Manual Payment" at bounding box center [576, 194] width 69 height 58
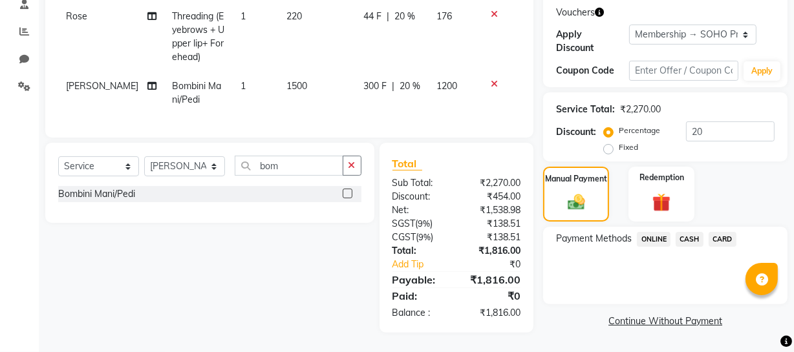
click at [698, 232] on span "CASH" at bounding box center [689, 239] width 28 height 15
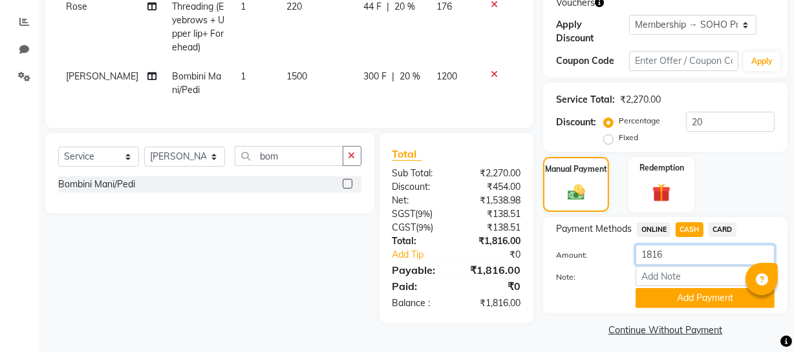
drag, startPoint x: 681, startPoint y: 255, endPoint x: 653, endPoint y: 254, distance: 27.8
click at [653, 254] on input "1816" at bounding box center [704, 255] width 139 height 20
type input "1830"
click at [684, 294] on button "Add Payment" at bounding box center [704, 298] width 139 height 20
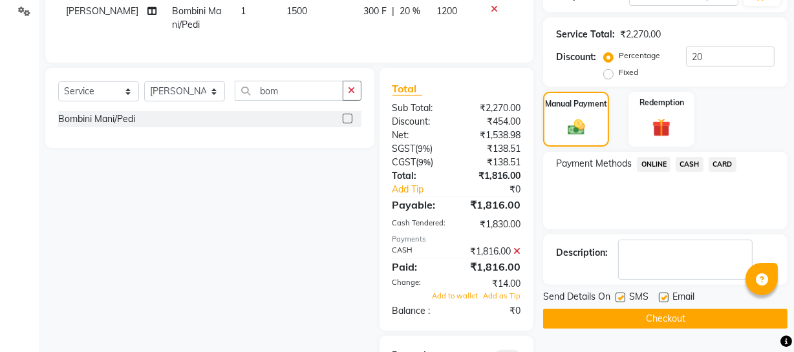
scroll to position [427, 0]
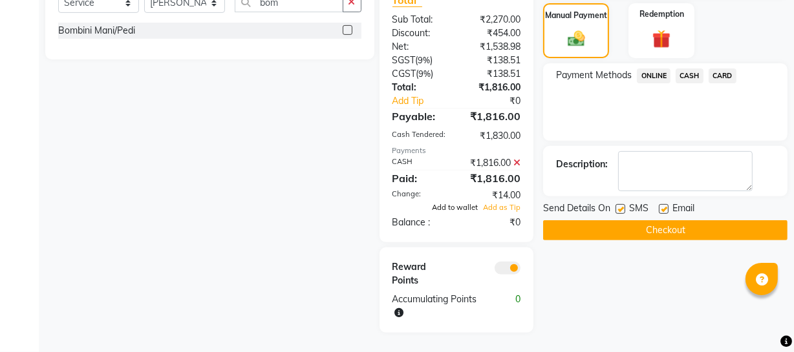
click at [465, 208] on span "Add to wallet" at bounding box center [455, 207] width 46 height 9
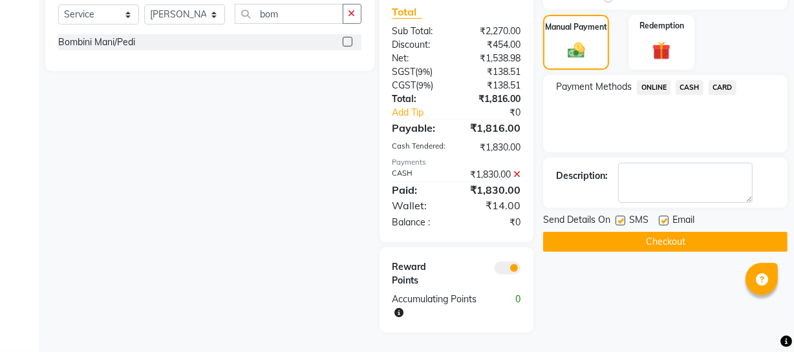
click at [619, 233] on button "Checkout" at bounding box center [665, 242] width 244 height 20
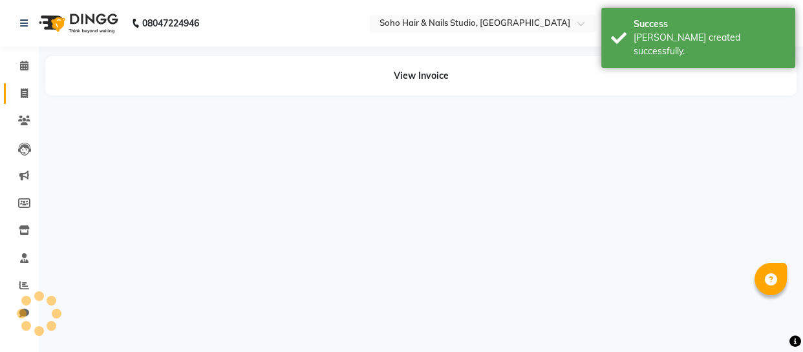
click at [29, 92] on span at bounding box center [24, 94] width 23 height 15
select select "service"
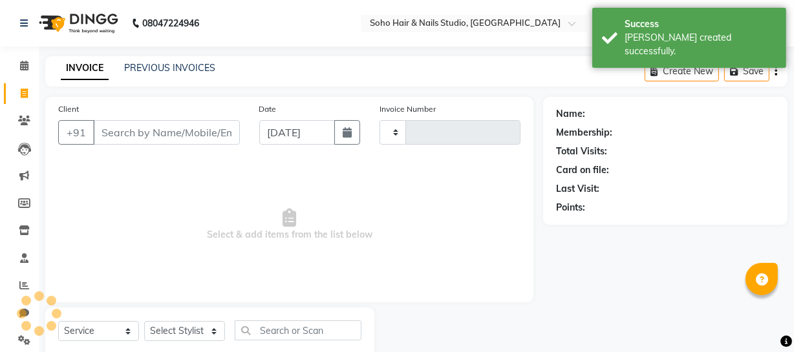
type input "3935"
select select "735"
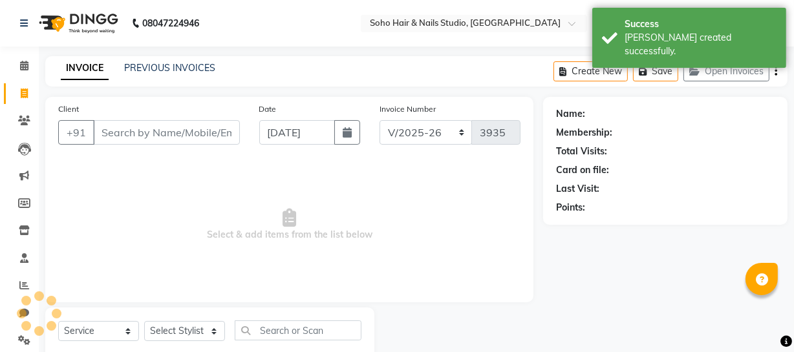
select select "membership"
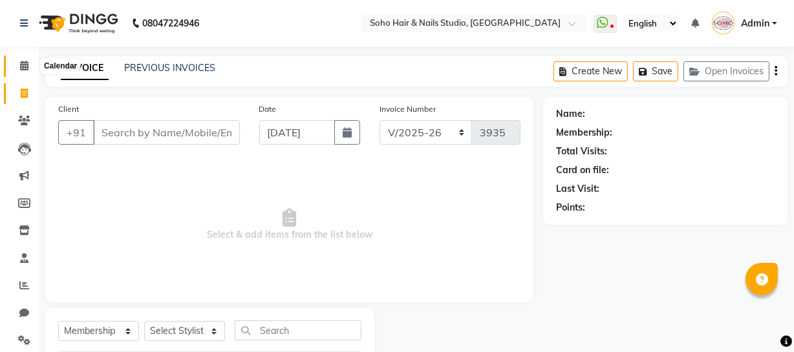
click at [31, 64] on span at bounding box center [24, 66] width 23 height 15
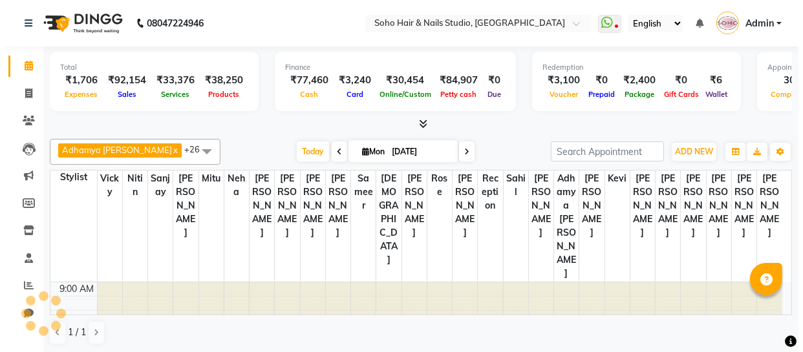
scroll to position [425, 0]
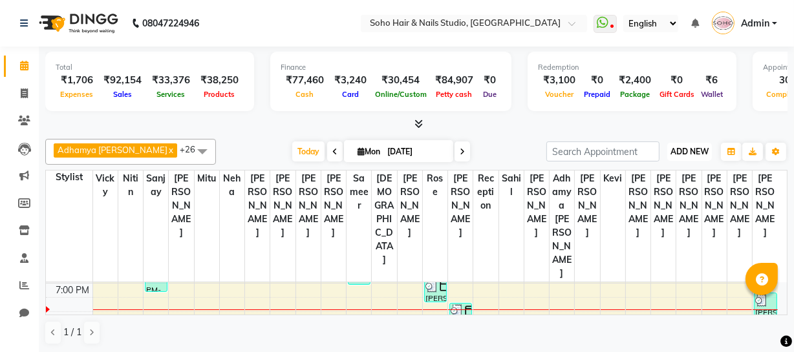
click at [696, 147] on span "ADD NEW" at bounding box center [689, 152] width 38 height 10
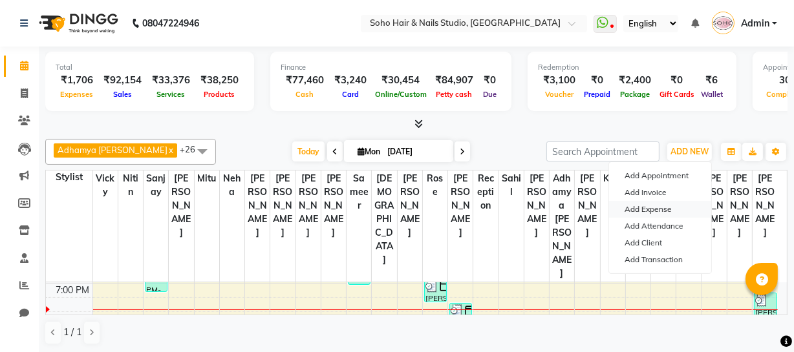
click at [668, 203] on link "Add Expense" at bounding box center [660, 209] width 102 height 17
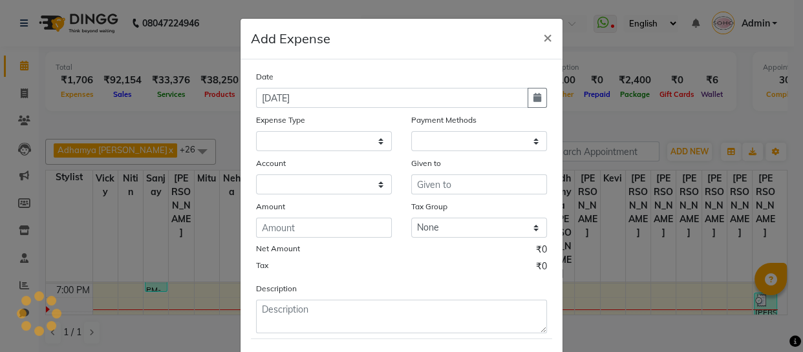
select select
select select "1"
select select "2529"
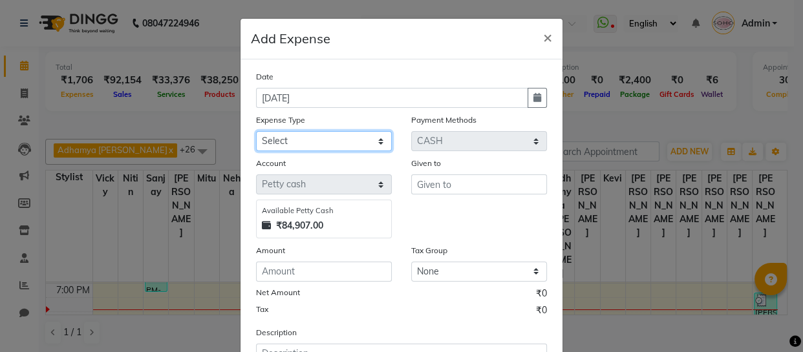
click at [288, 143] on select "Select Cash transfer to bank Client Snacks Fuel Govt fee Incentive Maintenance …" at bounding box center [324, 141] width 136 height 20
select select "22586"
click at [256, 132] on select "Select Cash transfer to bank Client Snacks Fuel Govt fee Incentive Maintenance …" at bounding box center [324, 141] width 136 height 20
click at [450, 175] on div "Given to" at bounding box center [479, 165] width 136 height 18
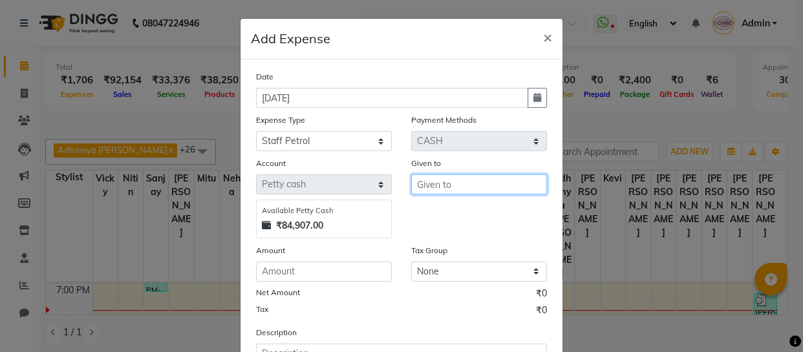
click at [451, 181] on input "text" at bounding box center [479, 185] width 136 height 20
type input "[PERSON_NAME]"
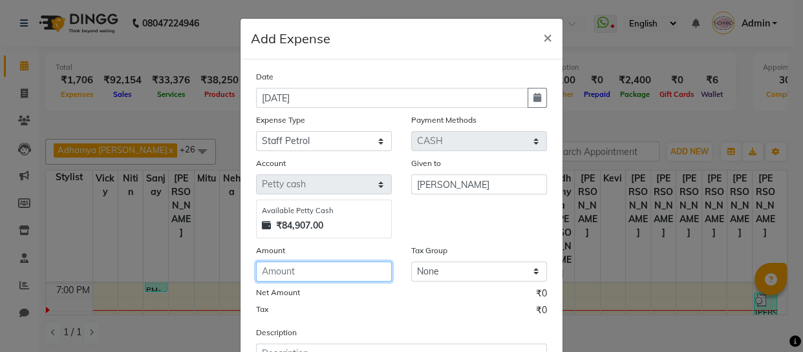
click at [354, 268] on input "number" at bounding box center [324, 272] width 136 height 20
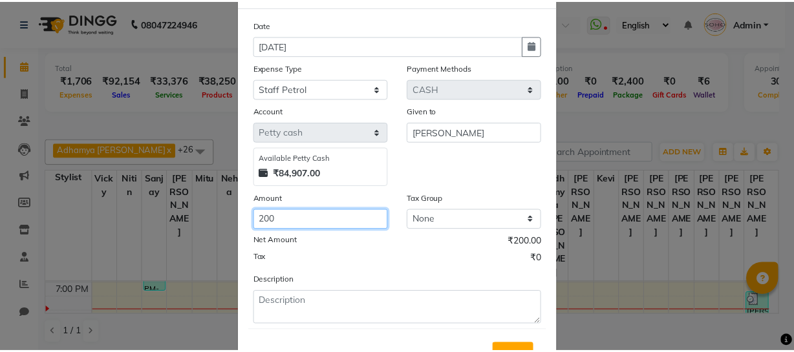
scroll to position [112, 0]
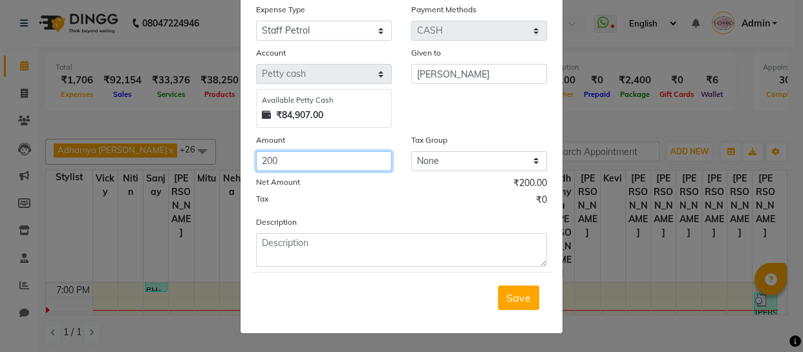
type input "200"
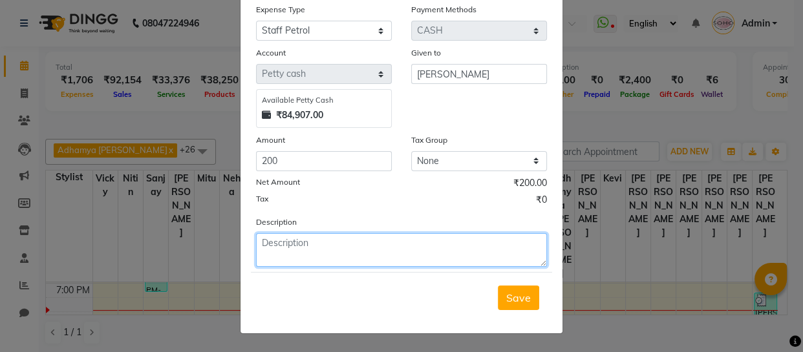
click at [380, 264] on textarea at bounding box center [401, 250] width 291 height 34
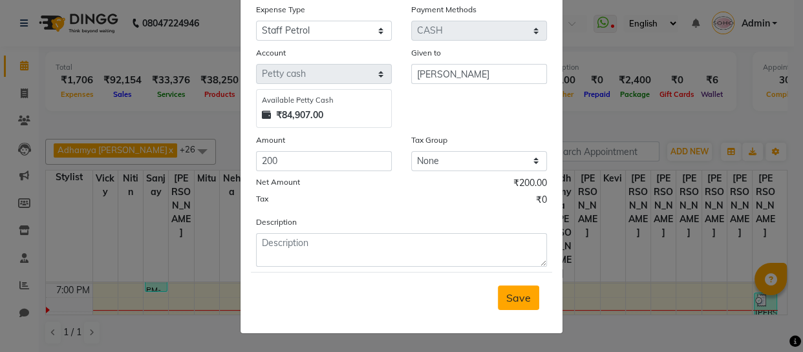
click at [506, 302] on span "Save" at bounding box center [518, 297] width 25 height 13
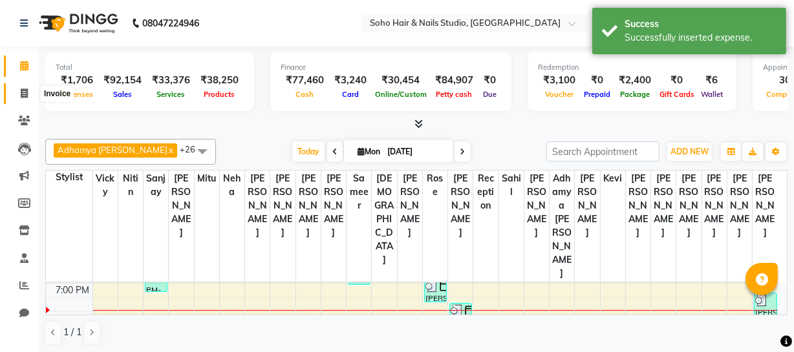
click at [25, 87] on span at bounding box center [24, 94] width 23 height 15
select select "735"
select select "service"
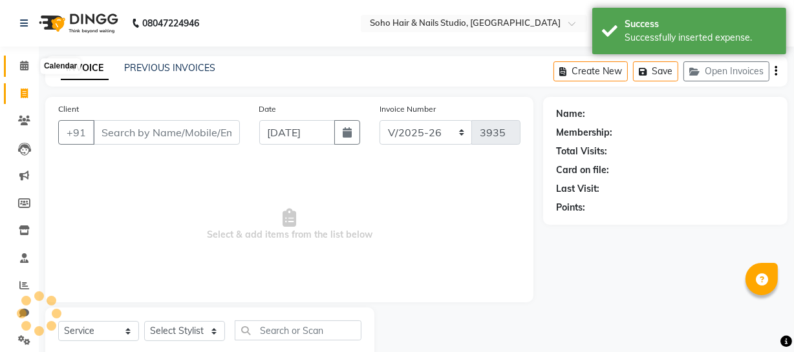
click at [27, 63] on icon at bounding box center [24, 66] width 8 height 10
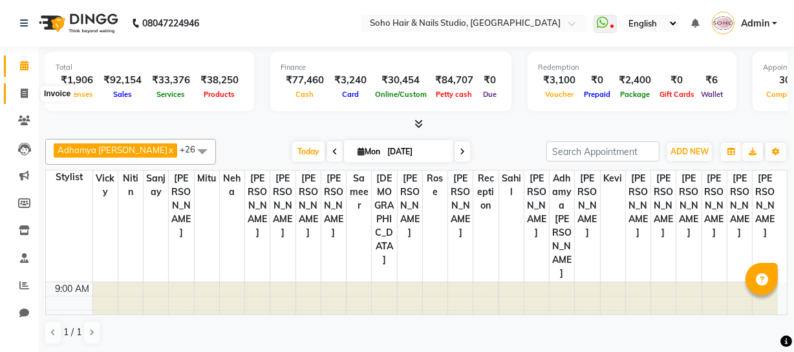
click at [26, 90] on icon at bounding box center [24, 94] width 7 height 10
select select "service"
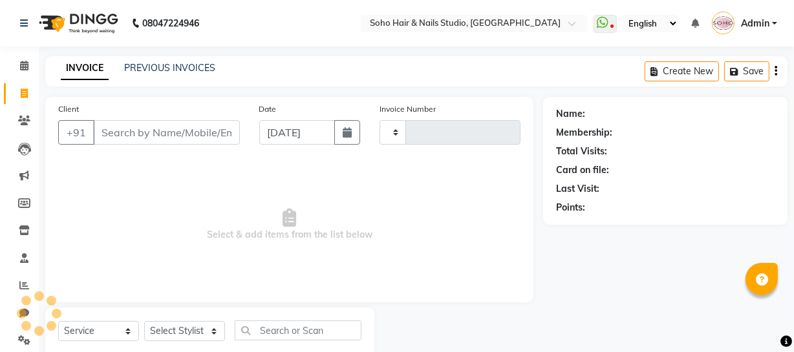
type input "3935"
select select "735"
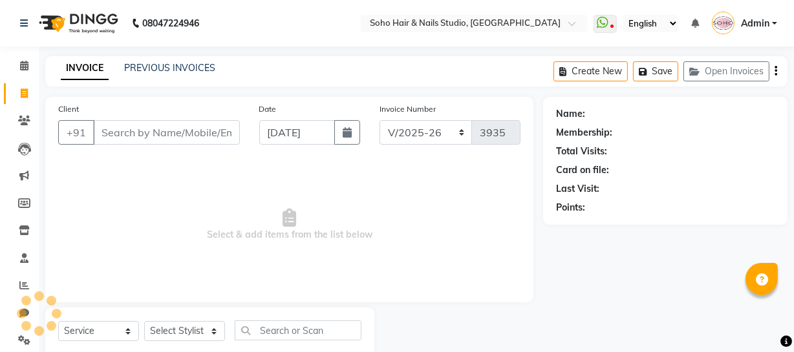
select select "membership"
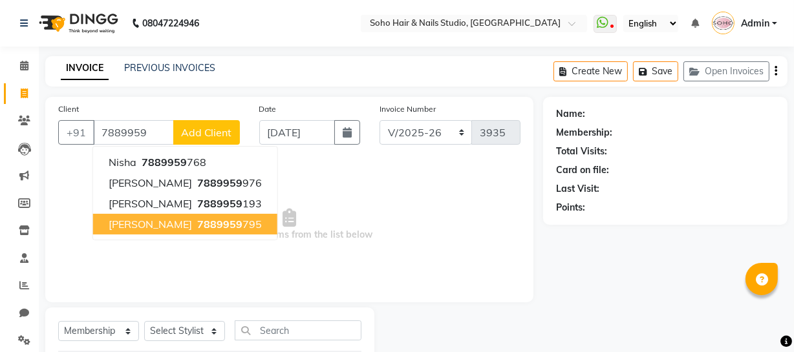
click at [202, 222] on span "7889959" at bounding box center [219, 224] width 45 height 13
type input "7889959795"
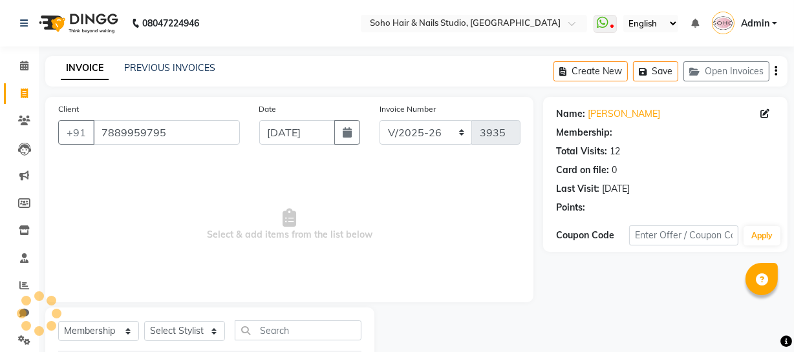
select select "1: Object"
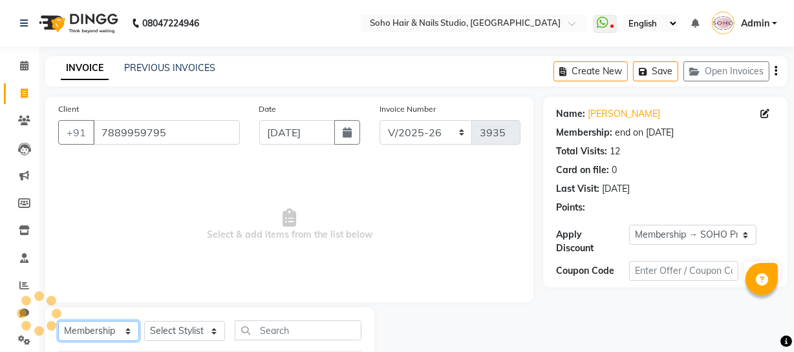
click at [123, 329] on select "Select Service Product Membership Package Voucher Prepaid Gift Card" at bounding box center [98, 331] width 81 height 20
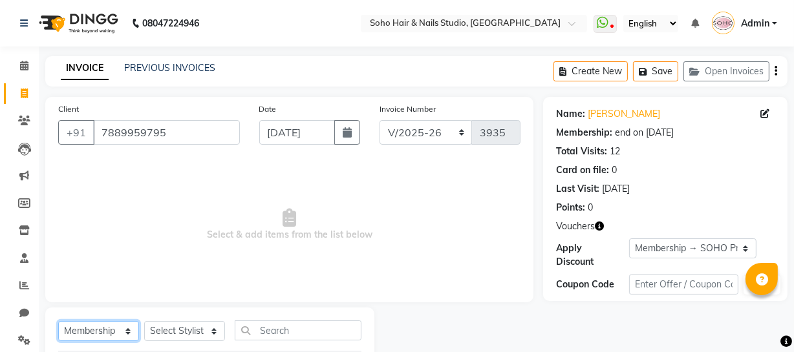
select select "service"
click at [58, 321] on select "Select Service Product Membership Package Voucher Prepaid Gift Card" at bounding box center [98, 331] width 81 height 20
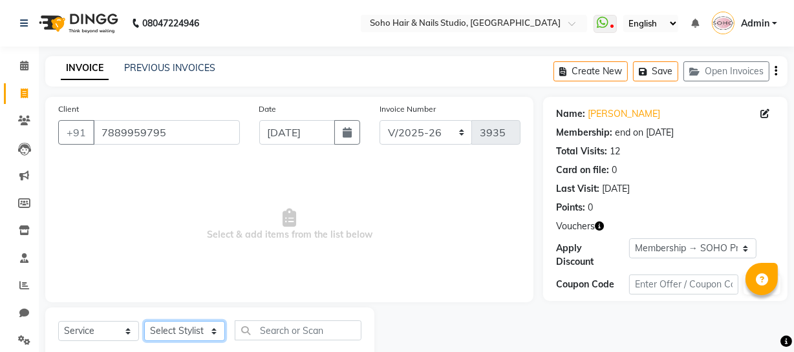
click at [156, 328] on select "Select Stylist [PERSON_NAME] Adhamya [PERSON_NAME] [PERSON_NAME] [PERSON_NAME] …" at bounding box center [184, 331] width 81 height 20
select select "11749"
click at [144, 321] on select "Select Stylist [PERSON_NAME] Adhamya [PERSON_NAME] [PERSON_NAME] [PERSON_NAME] …" at bounding box center [184, 331] width 81 height 20
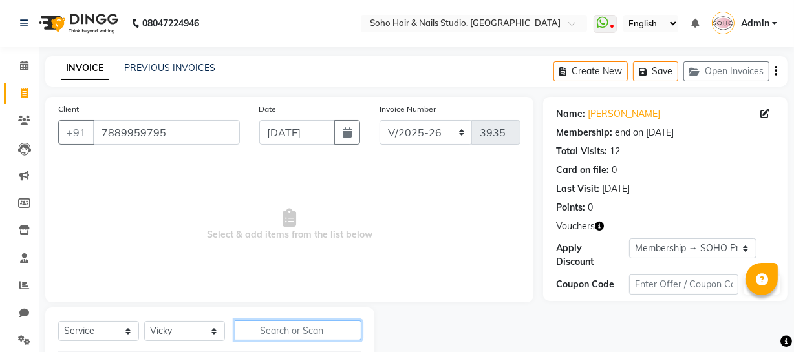
click at [323, 332] on input "text" at bounding box center [298, 331] width 127 height 20
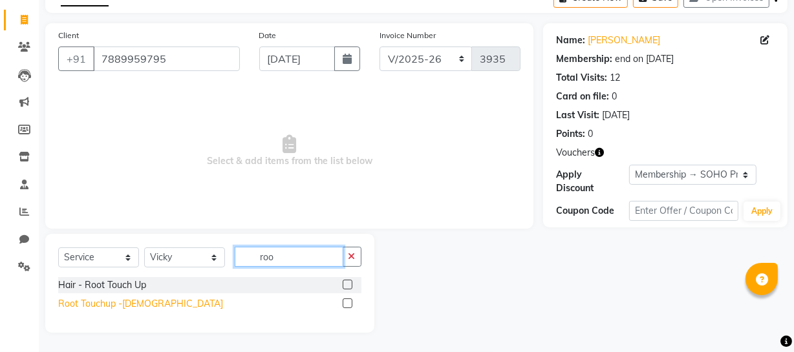
type input "roo"
click at [128, 309] on div "Root Touchup -[DEMOGRAPHIC_DATA]" at bounding box center [140, 304] width 165 height 14
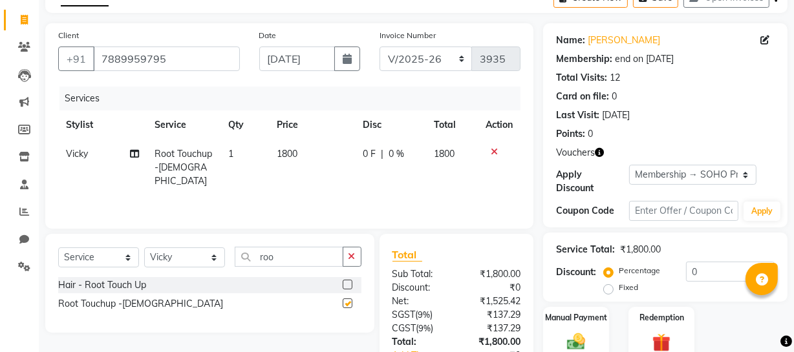
checkbox input "false"
click at [600, 146] on button "button" at bounding box center [599, 153] width 9 height 14
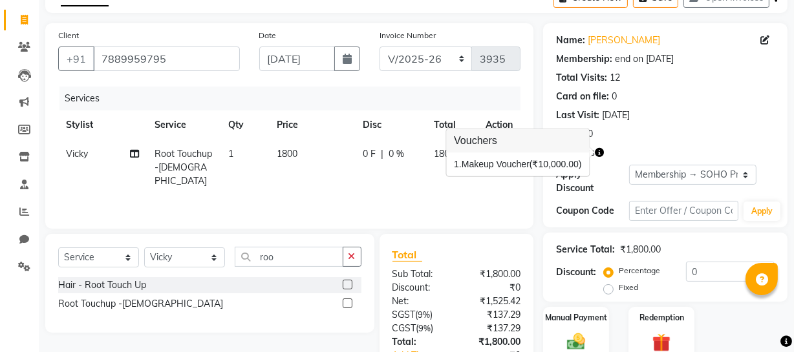
click at [637, 136] on div "Points: 0" at bounding box center [665, 134] width 218 height 14
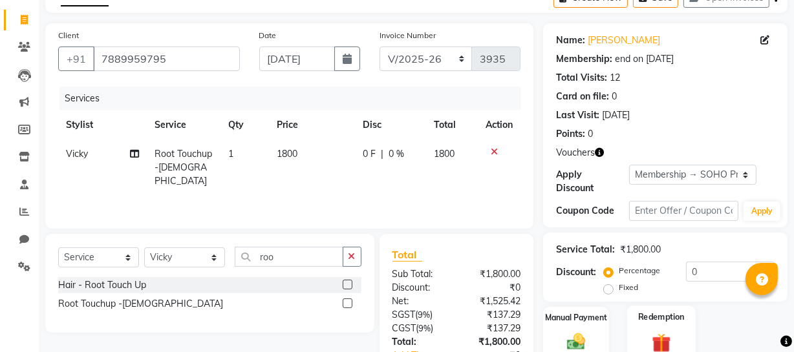
scroll to position [165, 0]
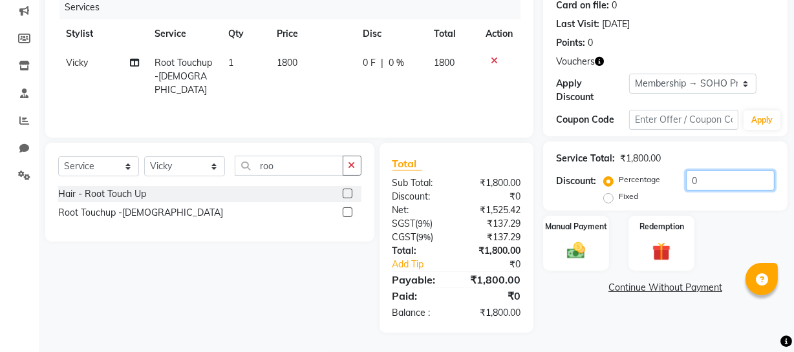
drag, startPoint x: 737, startPoint y: 175, endPoint x: 464, endPoint y: 199, distance: 273.9
click at [487, 201] on div "Client [PHONE_NUMBER] Date [DATE] Invoice Number Red/2025-26 V/2025 V/[PHONE_NU…" at bounding box center [416, 132] width 761 height 401
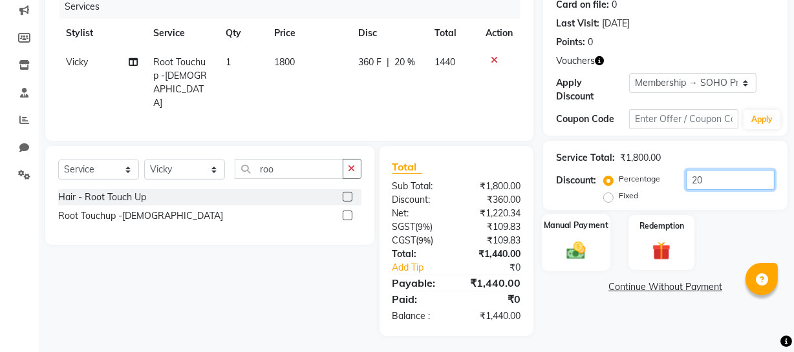
type input "20"
click at [563, 249] on img at bounding box center [575, 250] width 31 height 22
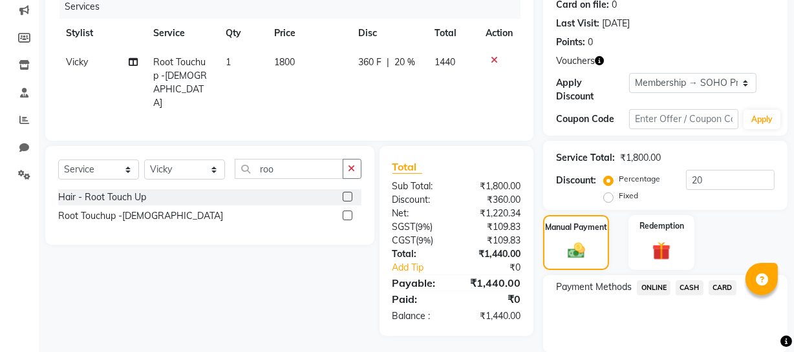
click at [685, 287] on span "CASH" at bounding box center [689, 288] width 28 height 15
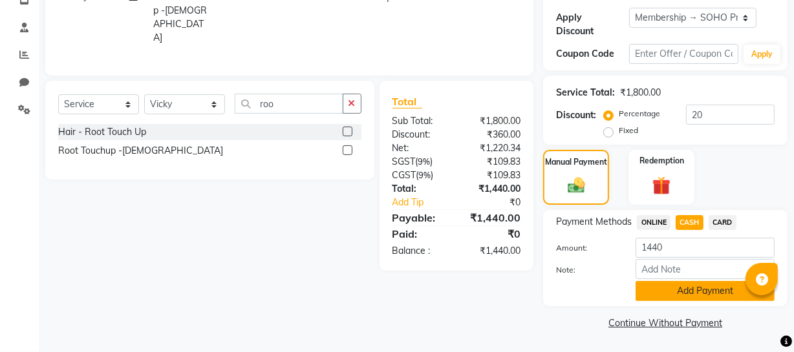
click at [689, 292] on button "Add Payment" at bounding box center [704, 291] width 139 height 20
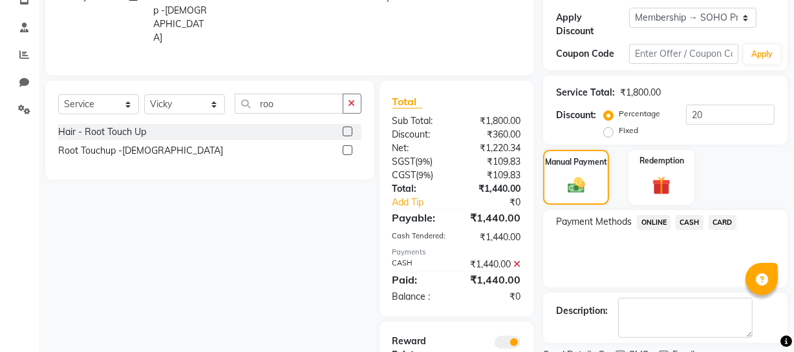
scroll to position [302, 0]
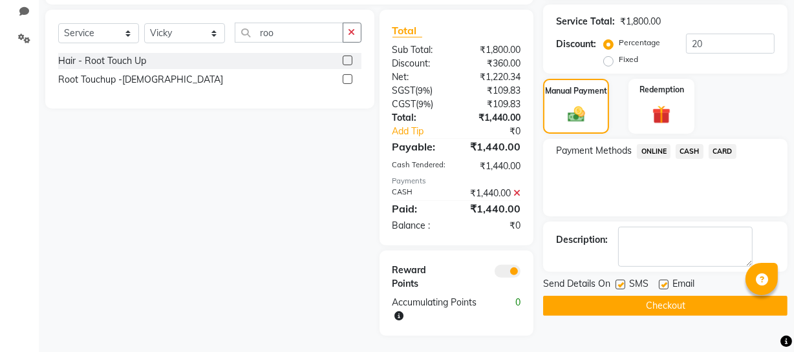
click at [684, 306] on button "Checkout" at bounding box center [665, 306] width 244 height 20
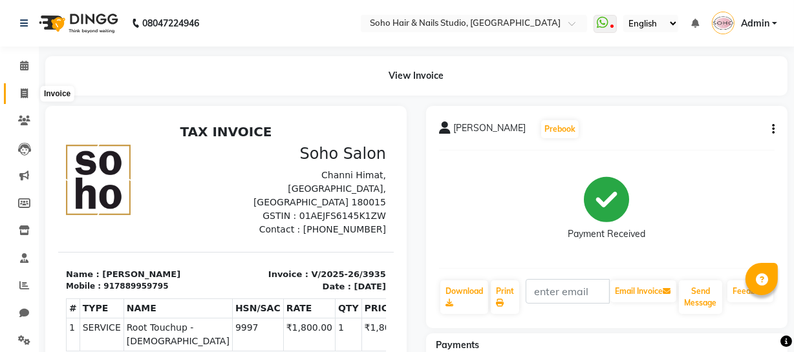
click at [25, 96] on icon at bounding box center [24, 94] width 7 height 10
select select "service"
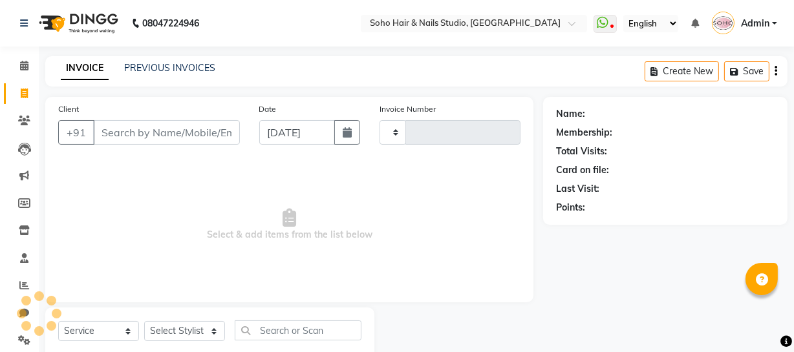
type input "3936"
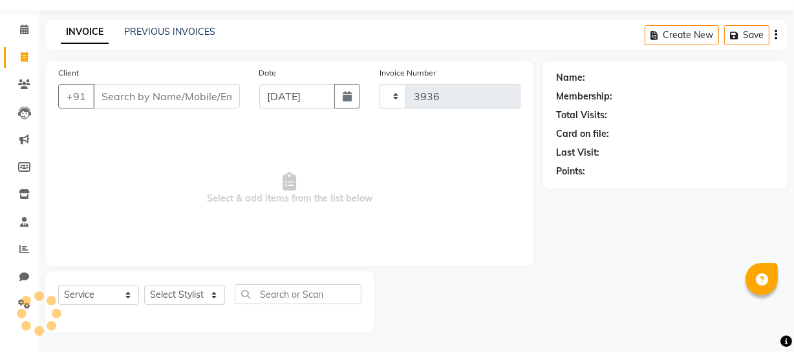
select select "735"
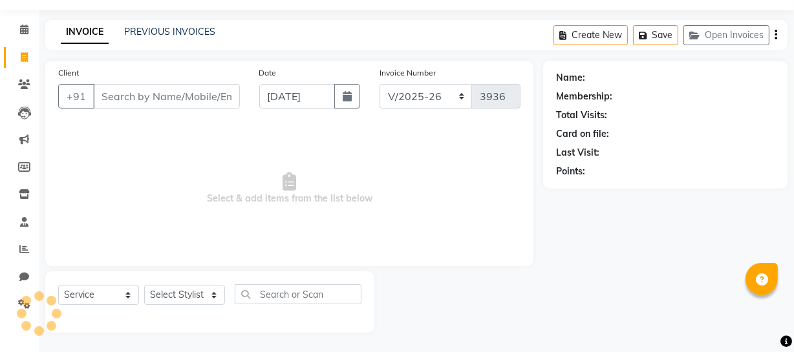
select select "membership"
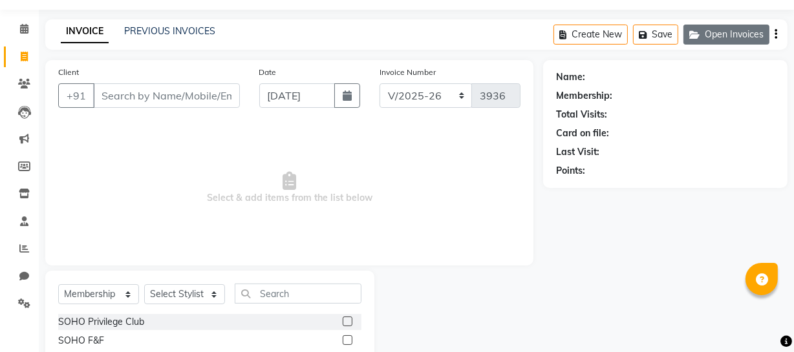
click at [732, 24] on div "Create New Save Open Invoices" at bounding box center [670, 34] width 234 height 30
click at [732, 25] on button "Open Invoices" at bounding box center [726, 35] width 86 height 20
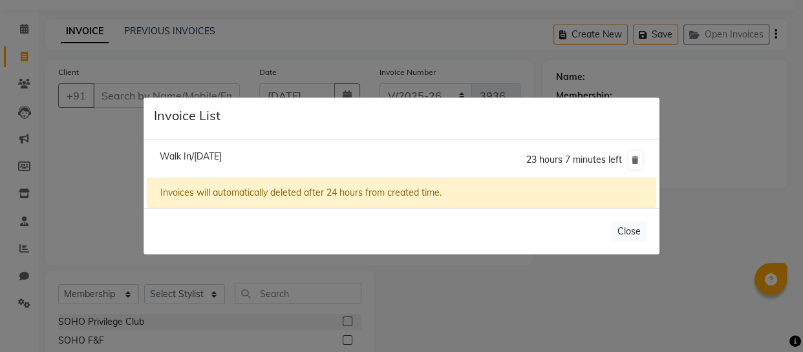
click at [222, 158] on span "Walk In/[DATE]" at bounding box center [191, 157] width 62 height 12
type input "11158000000"
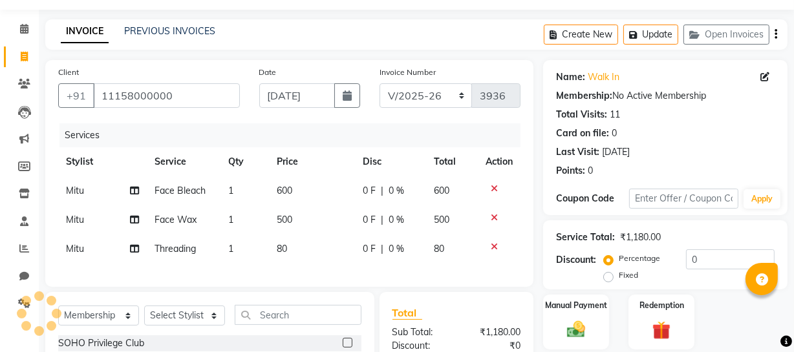
scroll to position [154, 0]
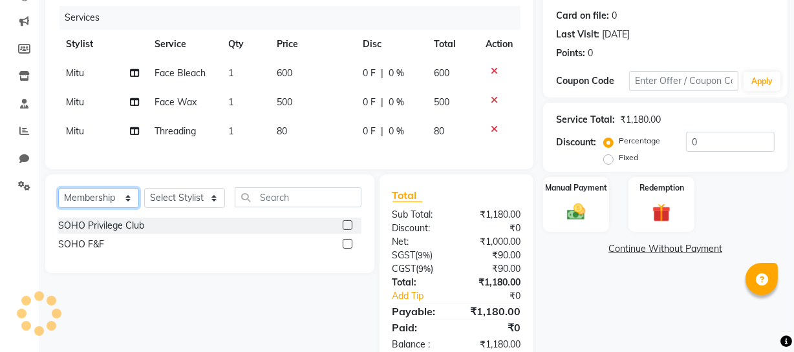
click at [103, 208] on select "Select Service Product Membership Package Voucher Prepaid Gift Card" at bounding box center [98, 198] width 81 height 20
select select "service"
click at [58, 197] on select "Select Service Product Membership Package Voucher Prepaid Gift Card" at bounding box center [98, 198] width 81 height 20
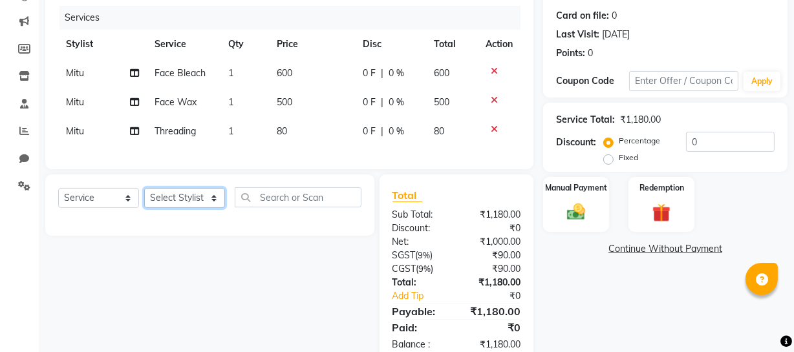
click at [175, 206] on select "Select Stylist [PERSON_NAME] Adhamya [PERSON_NAME] [PERSON_NAME] [PERSON_NAME] …" at bounding box center [184, 198] width 81 height 20
select select "11749"
click at [144, 197] on select "Select Stylist [PERSON_NAME] Adhamya [PERSON_NAME] [PERSON_NAME] [PERSON_NAME] …" at bounding box center [184, 198] width 81 height 20
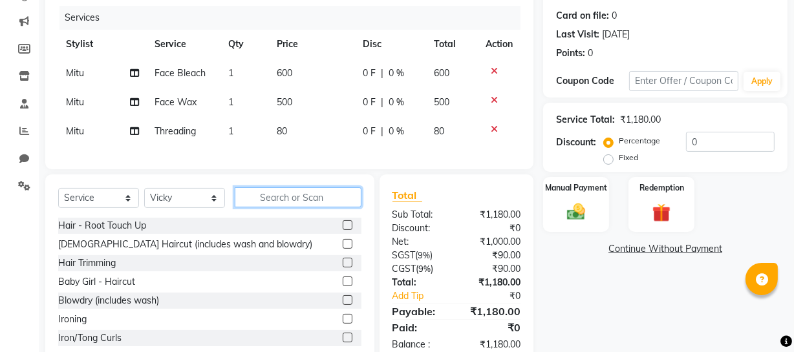
drag, startPoint x: 263, startPoint y: 209, endPoint x: 256, endPoint y: 200, distance: 12.0
click at [261, 206] on input "text" at bounding box center [298, 197] width 127 height 20
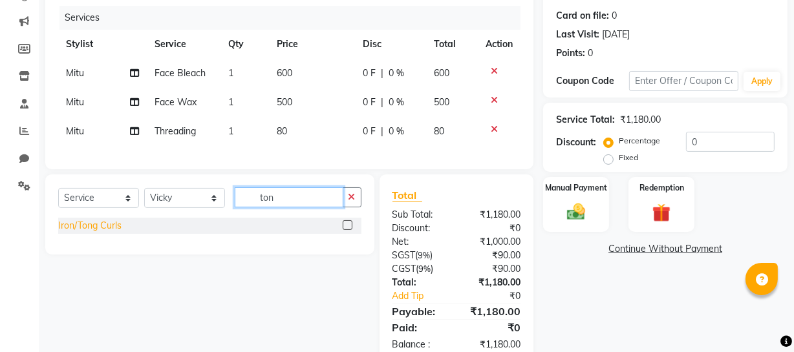
type input "ton"
click at [105, 233] on div "Iron/Tong Curls" at bounding box center [89, 226] width 63 height 14
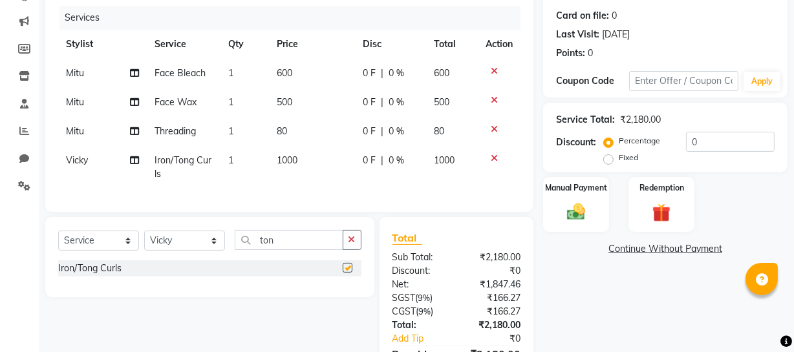
checkbox input "false"
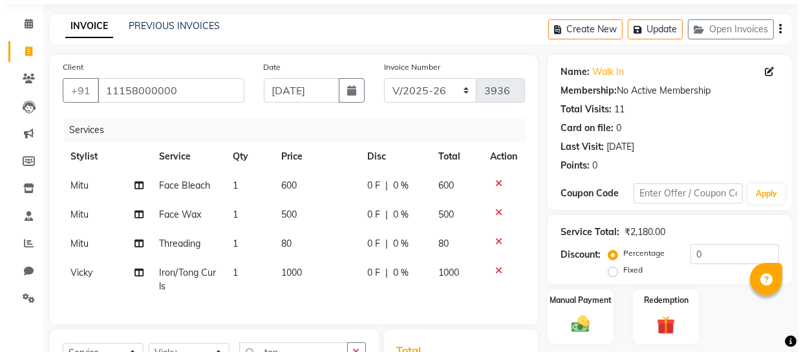
scroll to position [0, 0]
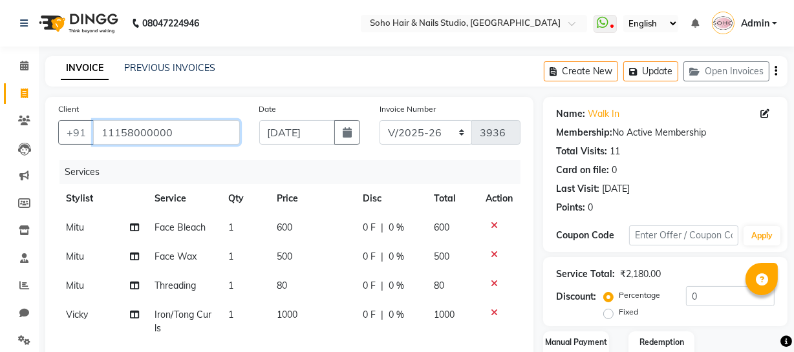
drag, startPoint x: 178, startPoint y: 132, endPoint x: 76, endPoint y: 146, distance: 102.4
click at [83, 143] on div "[PHONE_NUMBER]" at bounding box center [149, 132] width 182 height 25
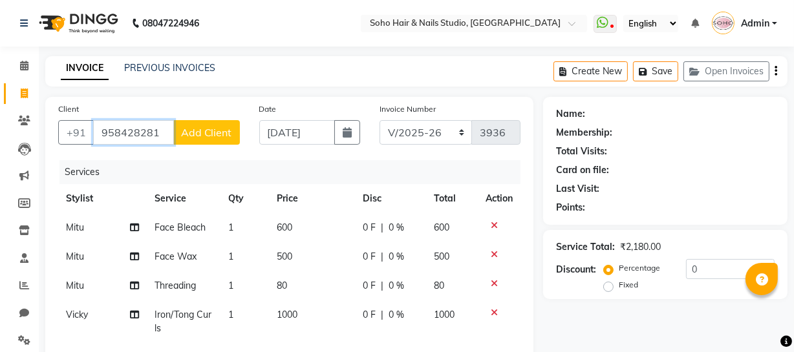
type input "958428281"
click at [216, 123] on button "Add Client" at bounding box center [206, 132] width 67 height 25
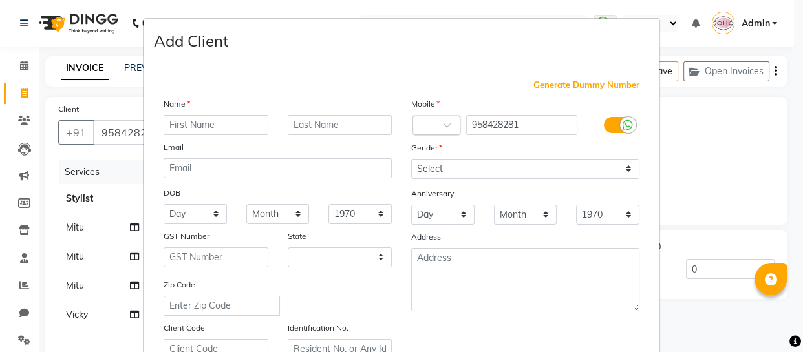
select select "15"
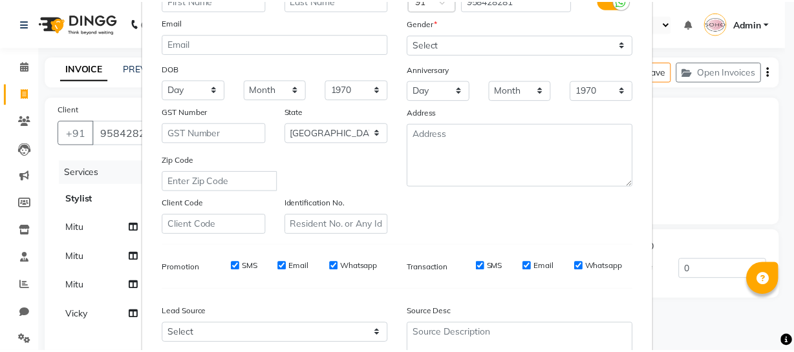
scroll to position [248, 0]
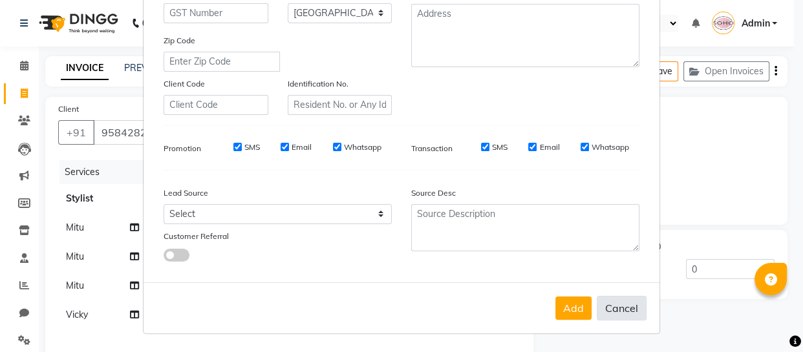
click at [613, 308] on button "Cancel" at bounding box center [622, 308] width 50 height 25
select select
select select "null"
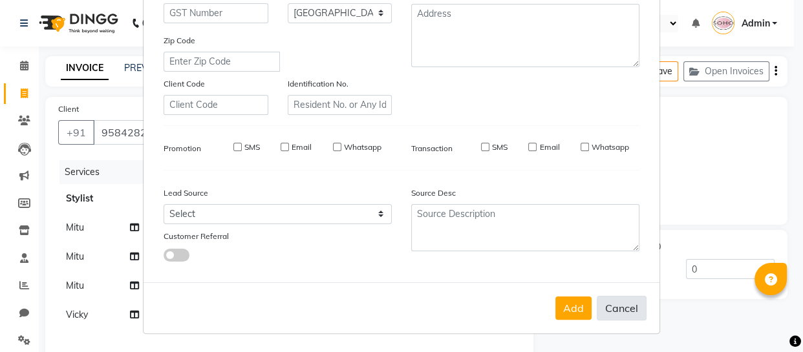
select select
checkbox input "false"
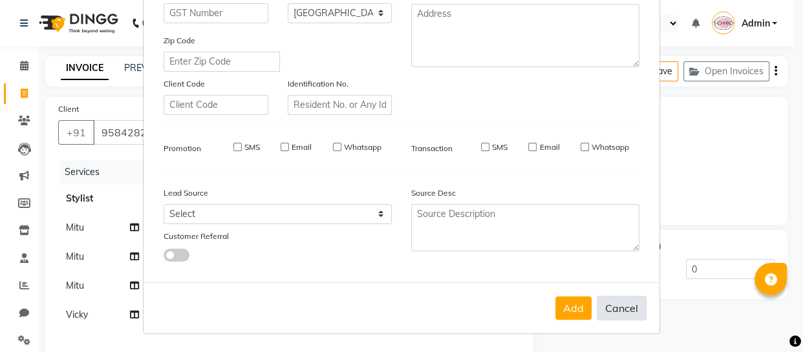
checkbox input "false"
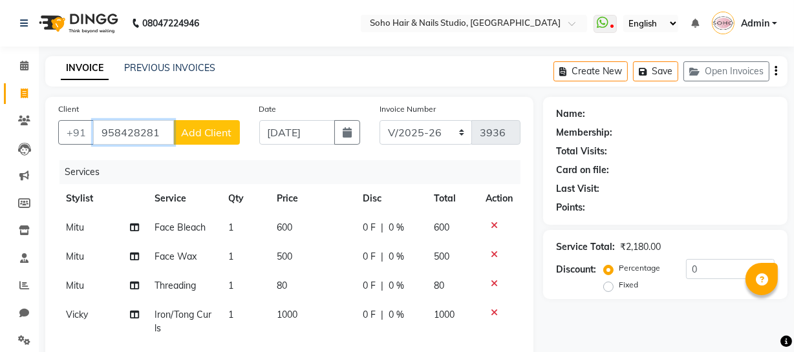
click at [124, 132] on input "958428281" at bounding box center [133, 132] width 81 height 25
click at [125, 132] on input "95828281" at bounding box center [133, 132] width 81 height 25
click at [133, 131] on input "958228281" at bounding box center [133, 132] width 81 height 25
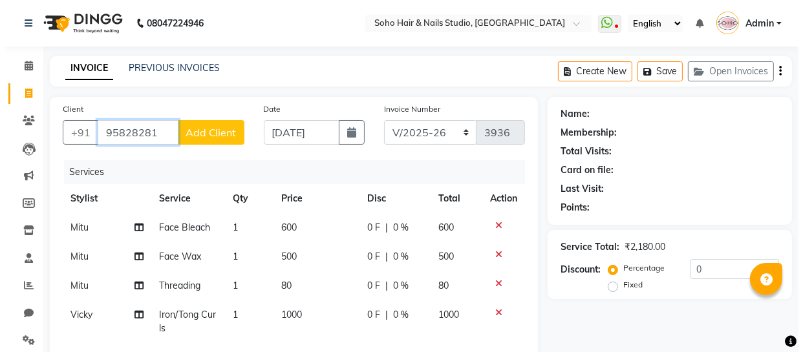
scroll to position [117, 0]
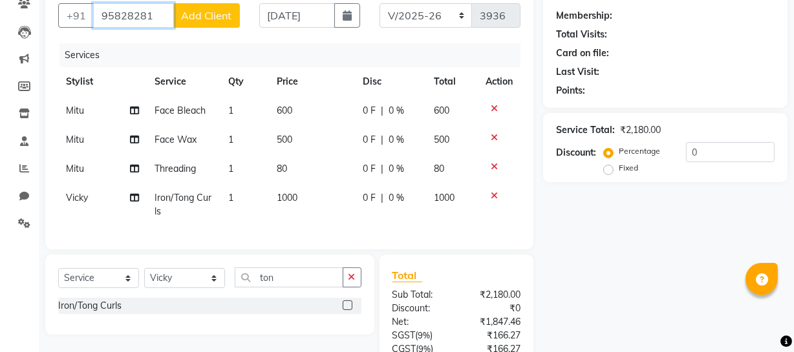
click at [124, 14] on input "95828281" at bounding box center [133, 15] width 81 height 25
type input "9582628281"
click at [225, 20] on span "Add Client" at bounding box center [206, 15] width 51 height 13
select select "15"
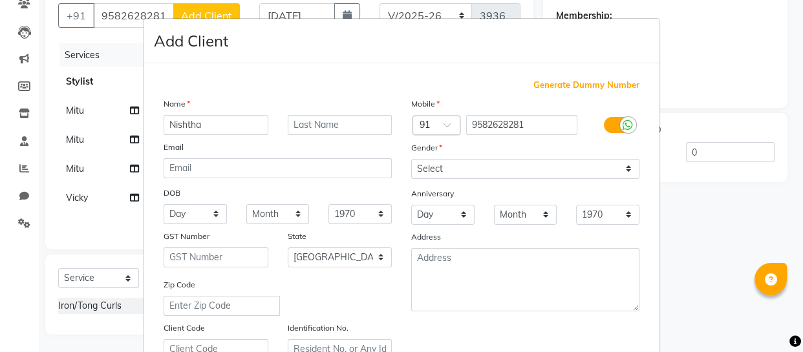
type input "Nishtha"
drag, startPoint x: 516, startPoint y: 151, endPoint x: 513, endPoint y: 160, distance: 9.4
click at [516, 156] on div "Gender" at bounding box center [525, 150] width 248 height 18
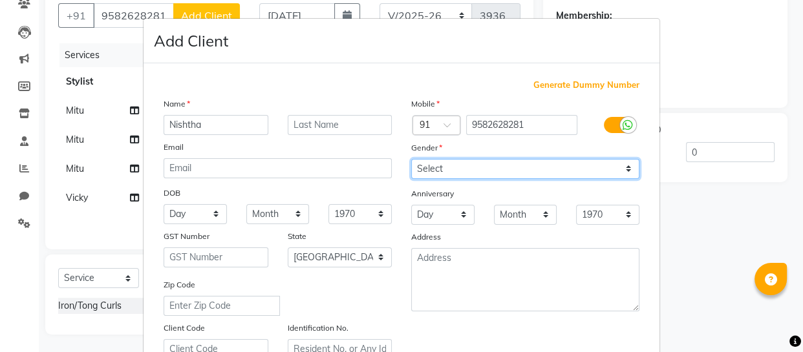
click at [512, 161] on select "Select [DEMOGRAPHIC_DATA] [DEMOGRAPHIC_DATA] Other Prefer Not To Say" at bounding box center [525, 169] width 228 height 20
select select "[DEMOGRAPHIC_DATA]"
click at [411, 159] on select "Select [DEMOGRAPHIC_DATA] [DEMOGRAPHIC_DATA] Other Prefer Not To Say" at bounding box center [525, 169] width 228 height 20
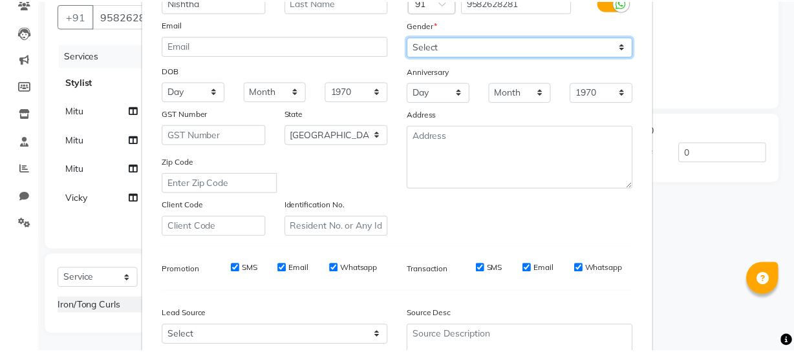
scroll to position [248, 0]
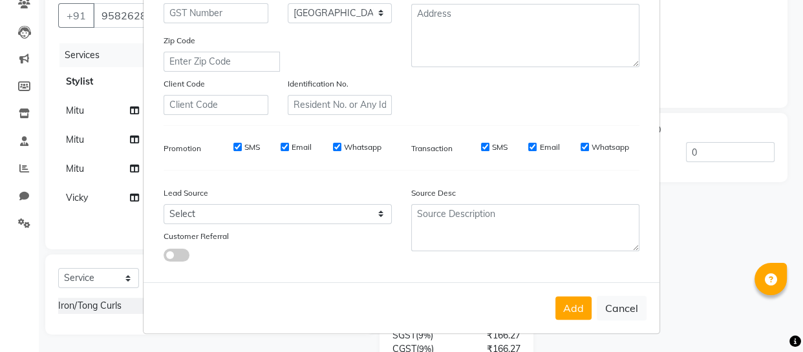
click at [577, 319] on div "Add Cancel" at bounding box center [401, 307] width 516 height 51
click at [577, 313] on button "Add" at bounding box center [573, 308] width 36 height 23
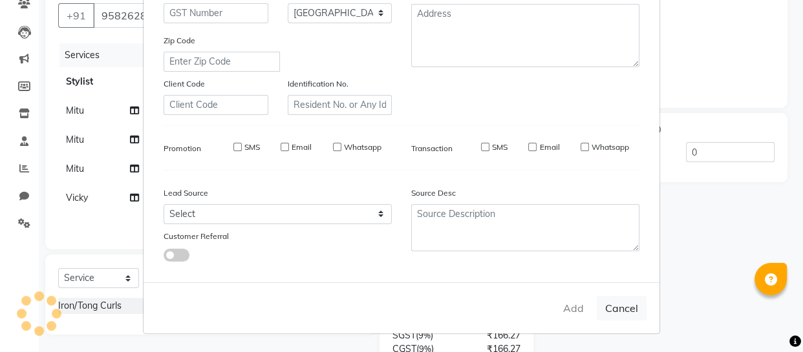
select select
select select "null"
select select
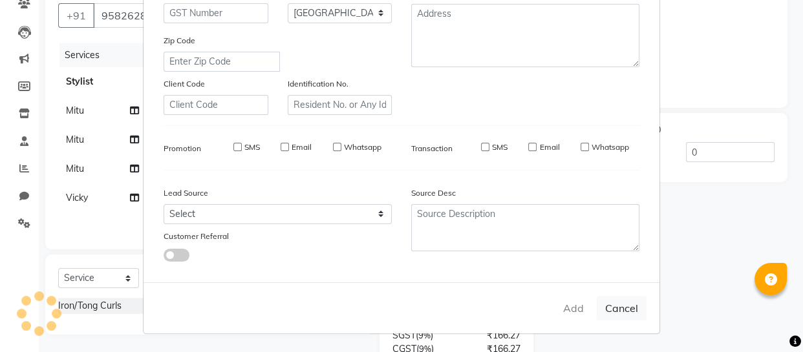
select select
checkbox input "false"
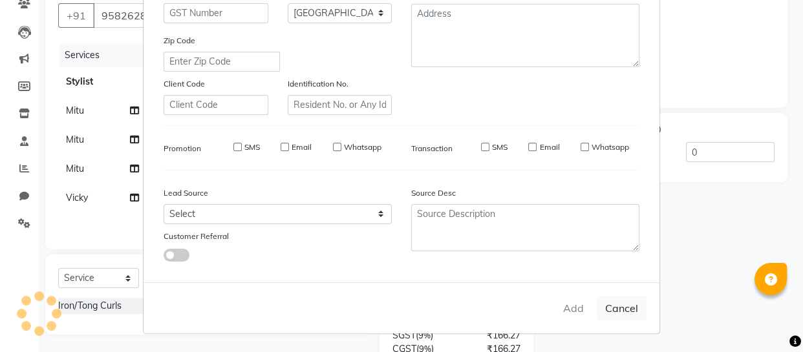
checkbox input "false"
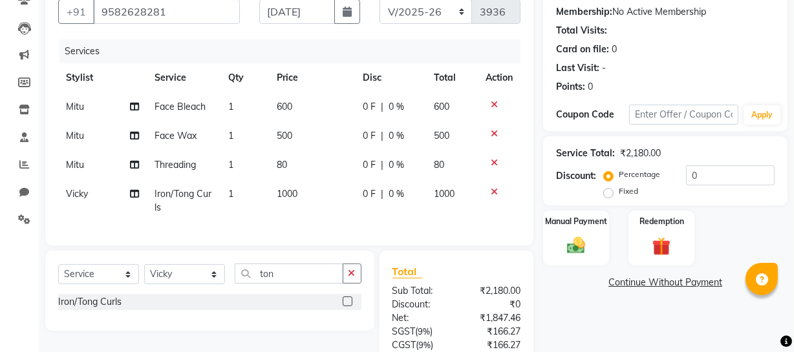
scroll to position [238, 0]
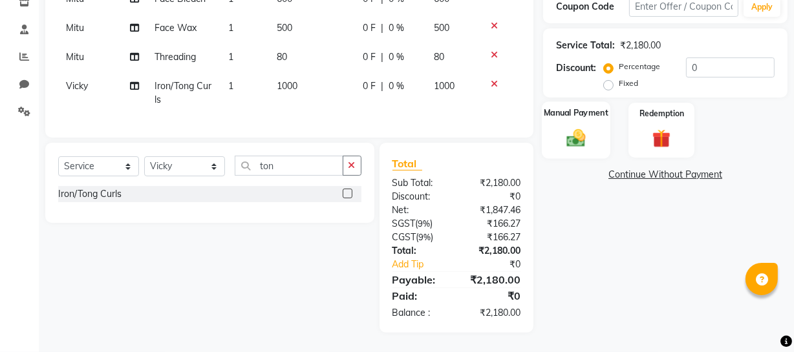
click at [586, 127] on img at bounding box center [575, 138] width 31 height 22
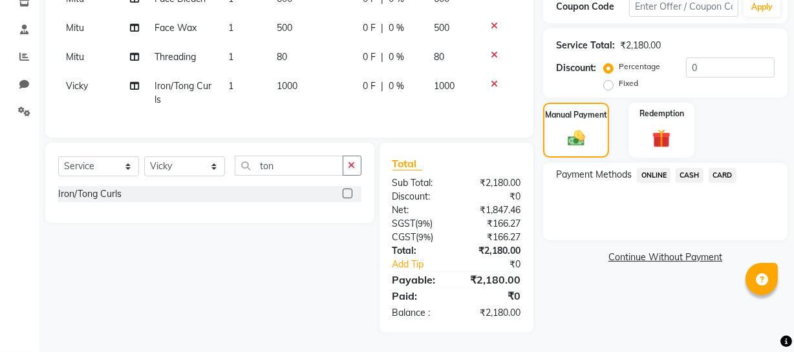
click at [652, 168] on span "ONLINE" at bounding box center [654, 175] width 34 height 15
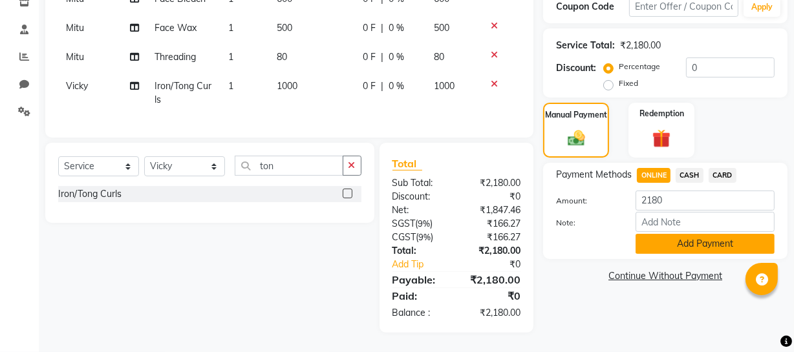
click at [659, 234] on button "Add Payment" at bounding box center [704, 244] width 139 height 20
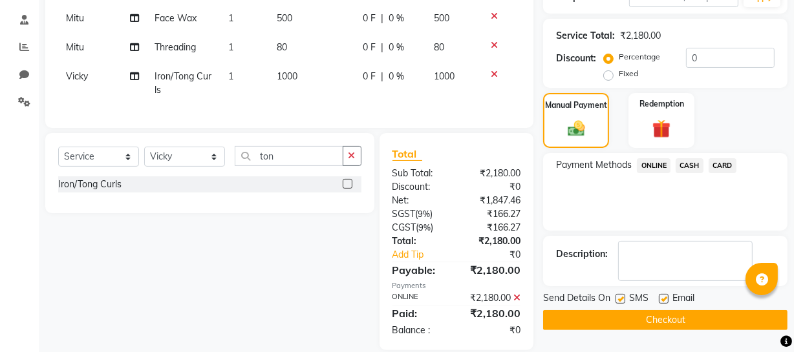
click at [87, 79] on span "Vicky" at bounding box center [77, 76] width 22 height 12
select select "11749"
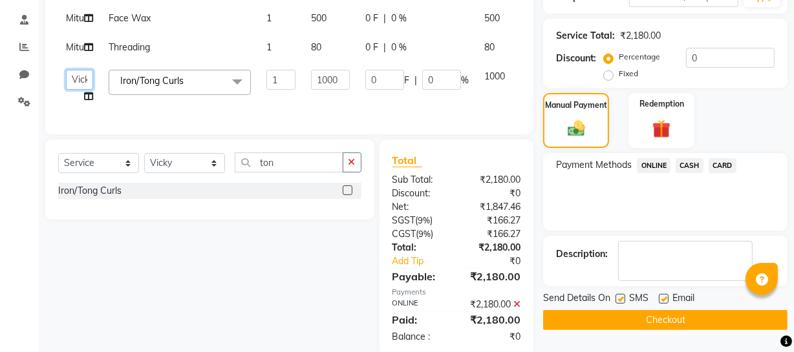
click at [83, 90] on select "[PERSON_NAME] [PERSON_NAME] [PERSON_NAME] [PERSON_NAME] [PERSON_NAME] [PERSON_N…" at bounding box center [79, 80] width 27 height 20
select select "29543"
click at [294, 90] on input "1" at bounding box center [280, 80] width 29 height 20
click at [641, 193] on div "Payment Methods ONLINE CASH CARD" at bounding box center [665, 192] width 244 height 78
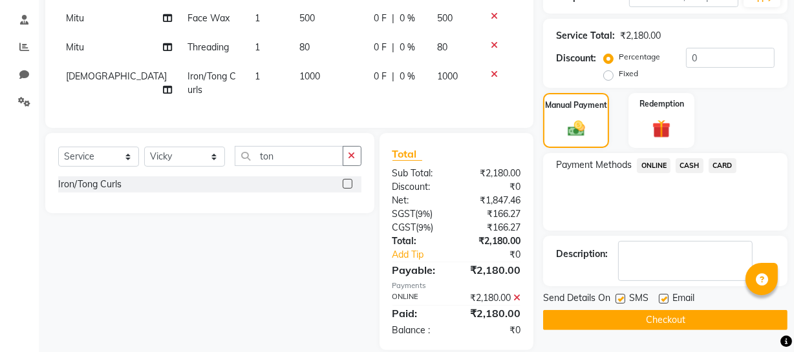
scroll to position [265, 0]
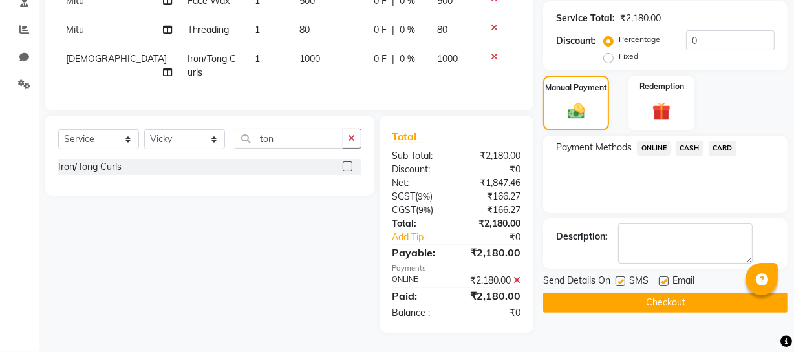
click at [604, 293] on button "Checkout" at bounding box center [665, 303] width 244 height 20
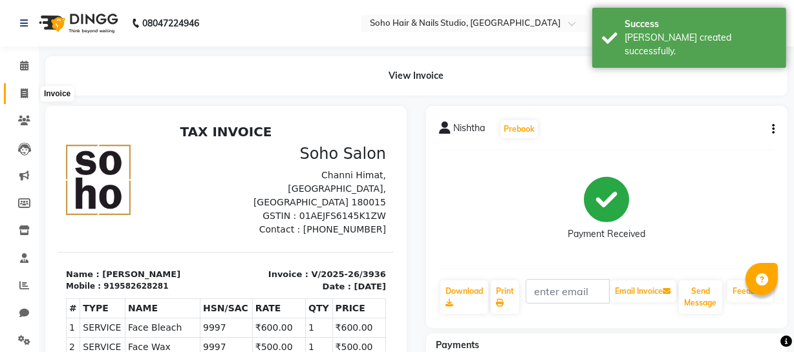
click at [25, 92] on icon at bounding box center [24, 94] width 7 height 10
select select "service"
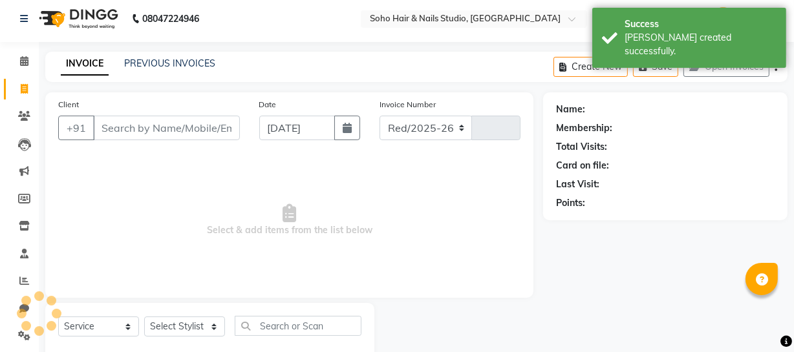
select select "735"
type input "3937"
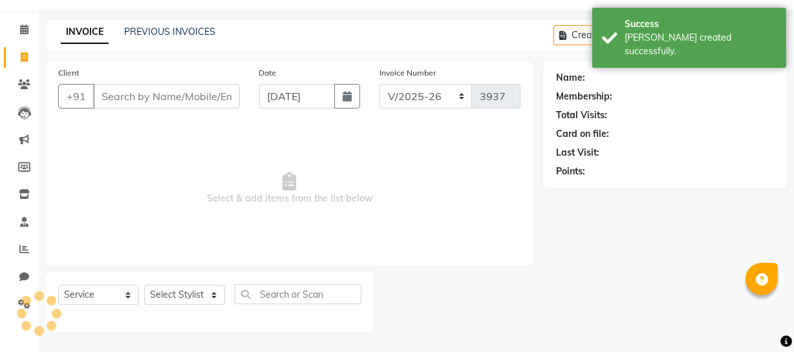
select select "membership"
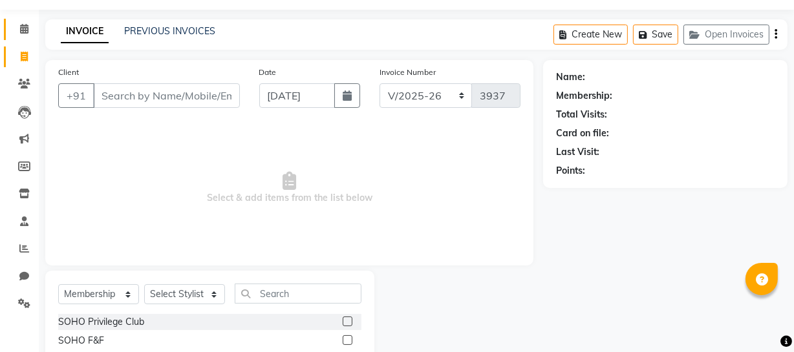
click at [21, 24] on icon at bounding box center [24, 29] width 8 height 10
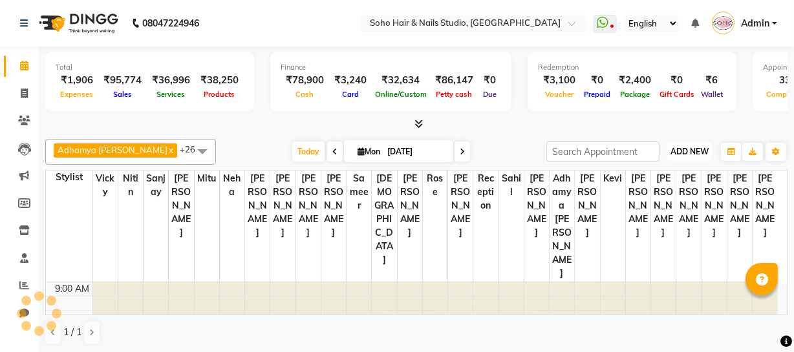
click at [684, 152] on span "ADD NEW" at bounding box center [689, 152] width 38 height 10
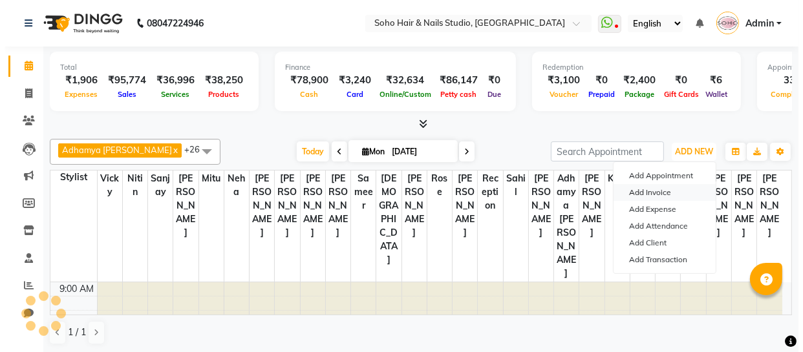
scroll to position [425, 0]
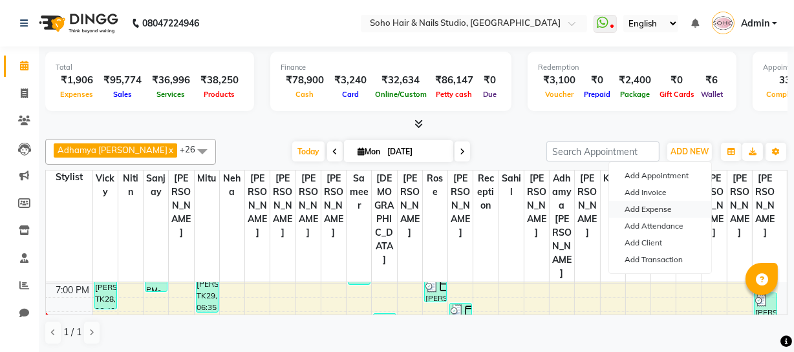
click at [654, 207] on link "Add Expense" at bounding box center [660, 209] width 102 height 17
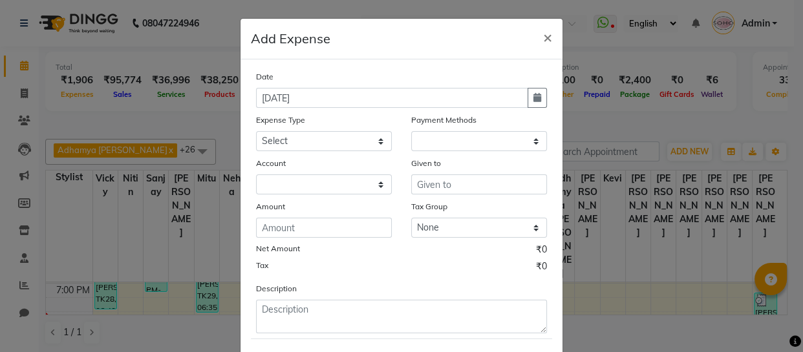
select select "1"
select select "2529"
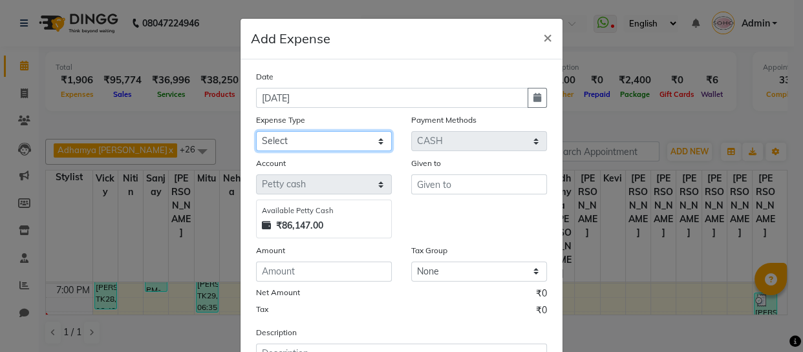
click at [309, 137] on select "Select Cash transfer to bank Client Snacks Fuel Govt fee Incentive Maintenance …" at bounding box center [324, 141] width 136 height 20
select select "22572"
click at [256, 132] on select "Select Cash transfer to bank Client Snacks Fuel Govt fee Incentive Maintenance …" at bounding box center [324, 141] width 136 height 20
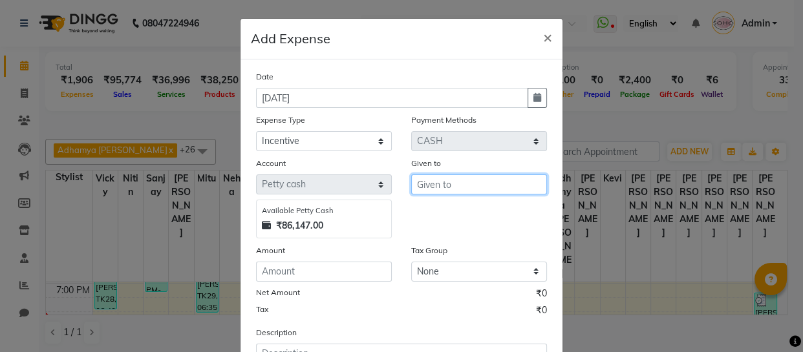
click at [420, 189] on input "text" at bounding box center [479, 185] width 136 height 20
type input "Vicky"
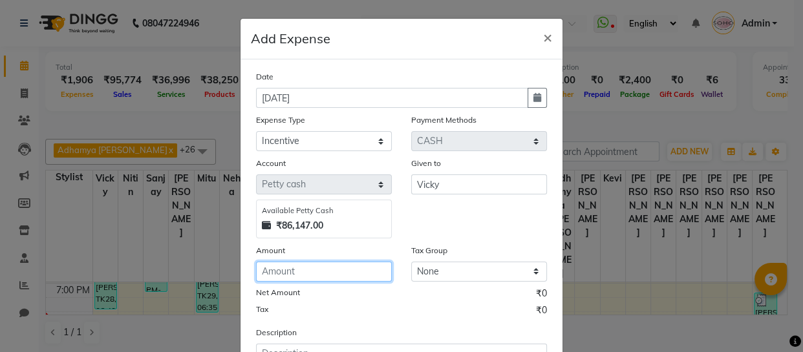
click at [369, 271] on input "number" at bounding box center [324, 272] width 136 height 20
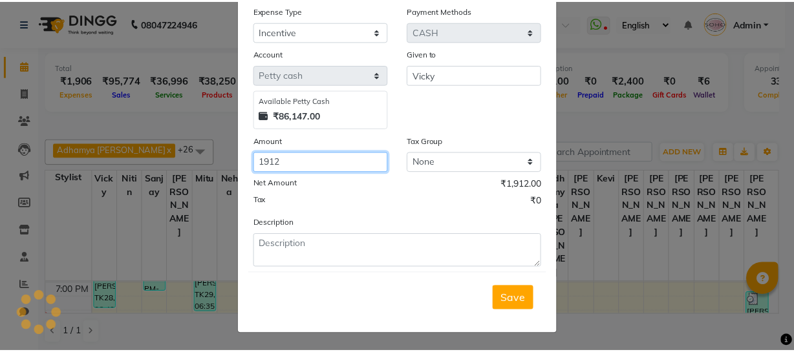
scroll to position [112, 0]
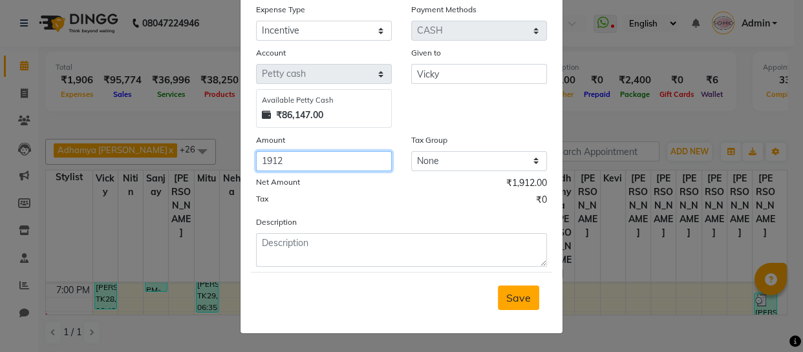
type input "1912"
click at [511, 293] on span "Save" at bounding box center [518, 297] width 25 height 13
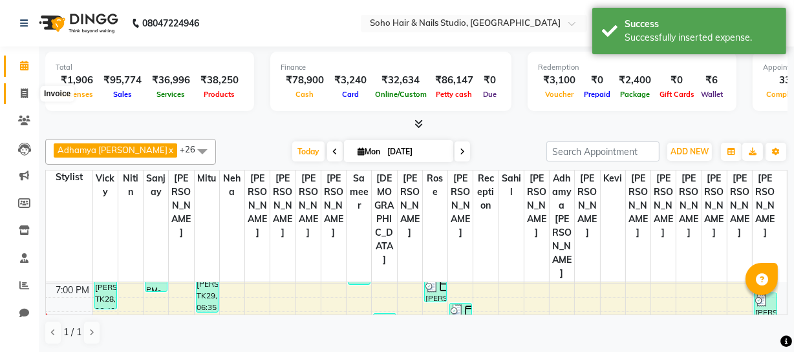
click at [23, 101] on link "Invoice" at bounding box center [19, 93] width 31 height 21
select select "service"
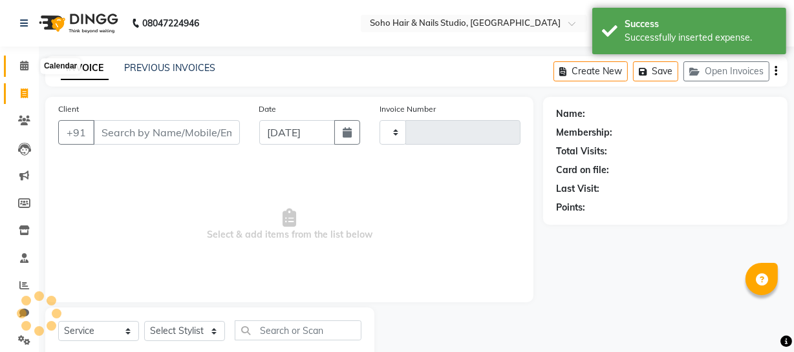
type input "3937"
select select "735"
click at [24, 67] on icon at bounding box center [24, 66] width 8 height 10
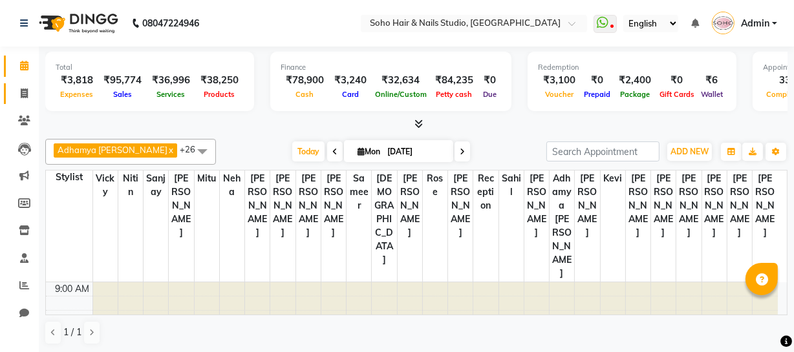
click at [24, 94] on icon at bounding box center [24, 94] width 7 height 10
select select "service"
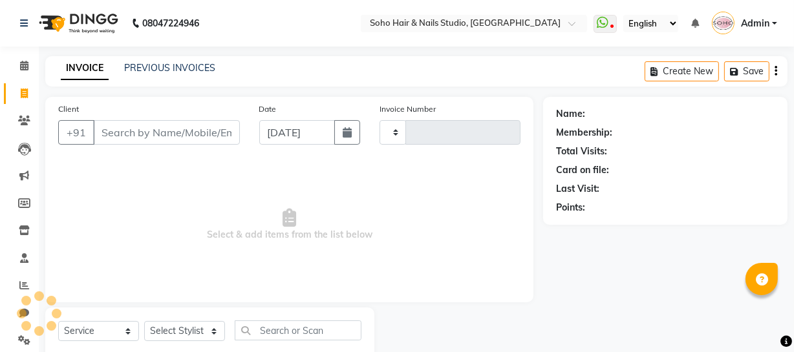
type input "3937"
select select "735"
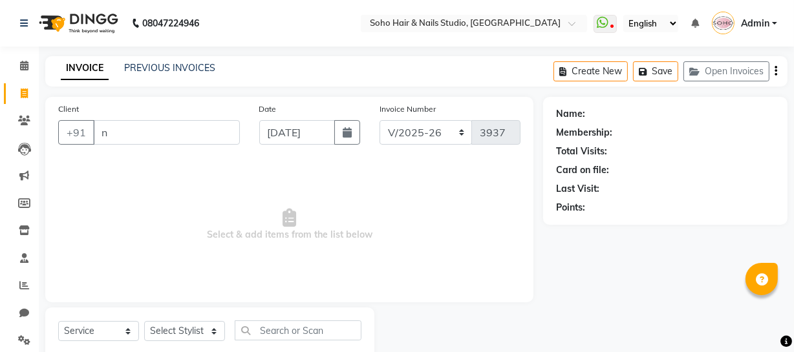
type input "ne"
select select "membership"
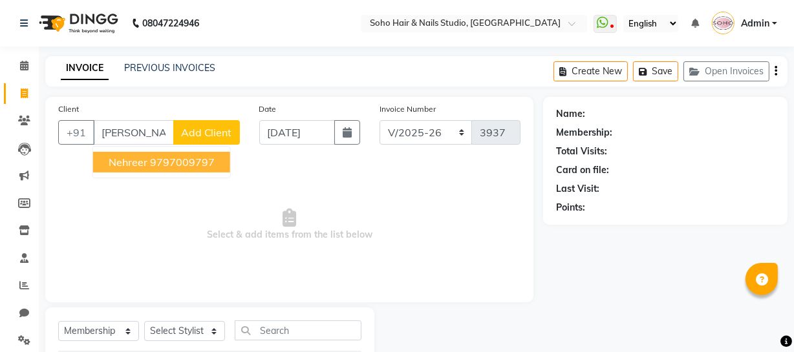
click at [165, 156] on ngb-highlight "9797009797" at bounding box center [182, 162] width 65 height 13
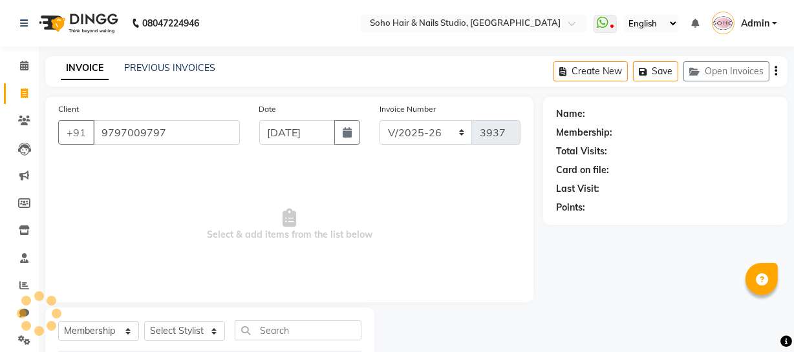
type input "9797009797"
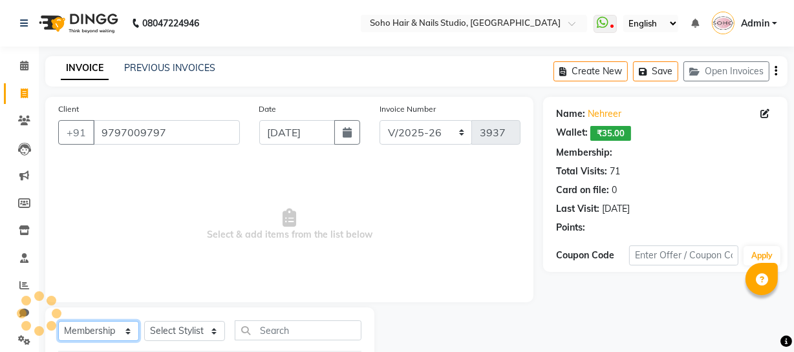
drag, startPoint x: 105, startPoint y: 329, endPoint x: 102, endPoint y: 322, distance: 7.8
click at [107, 330] on select "Select Service Product Membership Package Voucher Prepaid Gift Card" at bounding box center [98, 331] width 81 height 20
select select "service"
click at [58, 321] on select "Select Service Product Membership Package Voucher Prepaid Gift Card" at bounding box center [98, 331] width 81 height 20
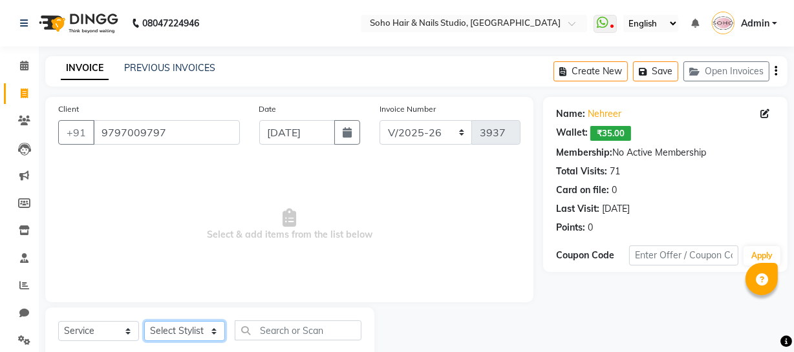
click at [184, 332] on select "Select Stylist [PERSON_NAME] Adhamya [PERSON_NAME] [PERSON_NAME] [PERSON_NAME] …" at bounding box center [184, 331] width 81 height 20
select select "19950"
click at [144, 321] on select "Select Stylist [PERSON_NAME] Adhamya [PERSON_NAME] [PERSON_NAME] [PERSON_NAME] …" at bounding box center [184, 331] width 81 height 20
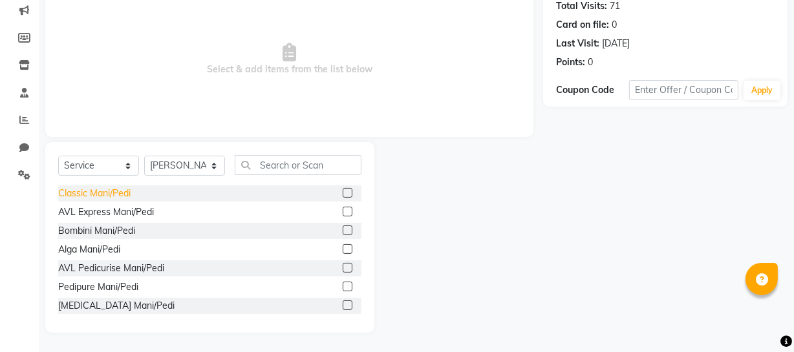
click at [129, 190] on div "Classic Mani/Pedi" at bounding box center [94, 194] width 72 height 14
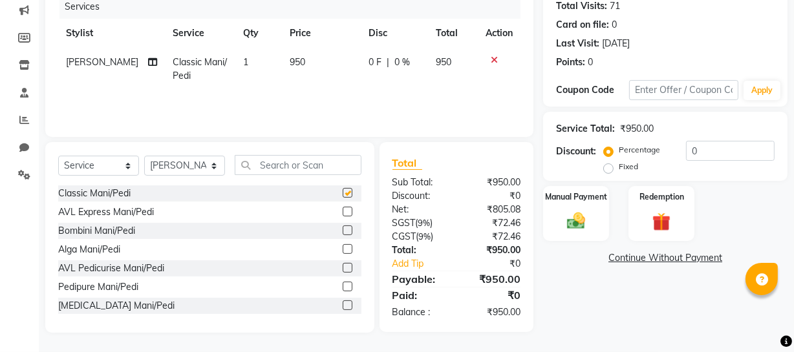
checkbox input "false"
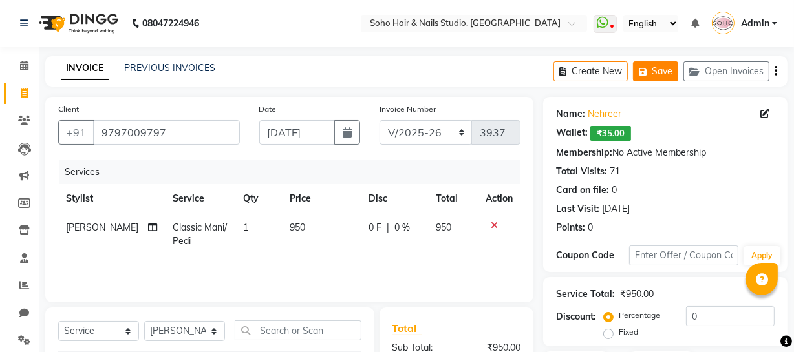
click at [660, 77] on button "Save" at bounding box center [655, 71] width 45 height 20
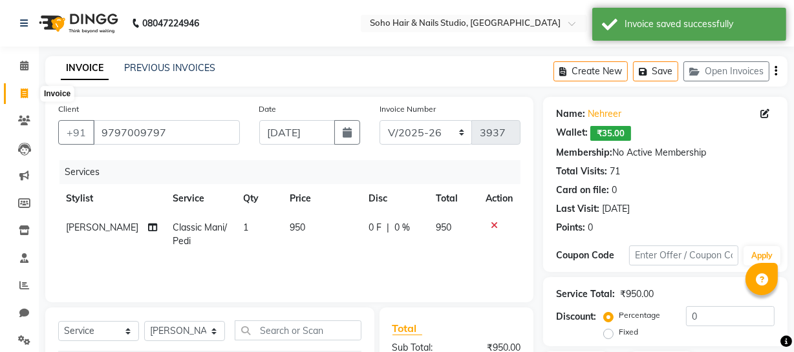
click at [23, 89] on icon at bounding box center [24, 94] width 7 height 10
select select "service"
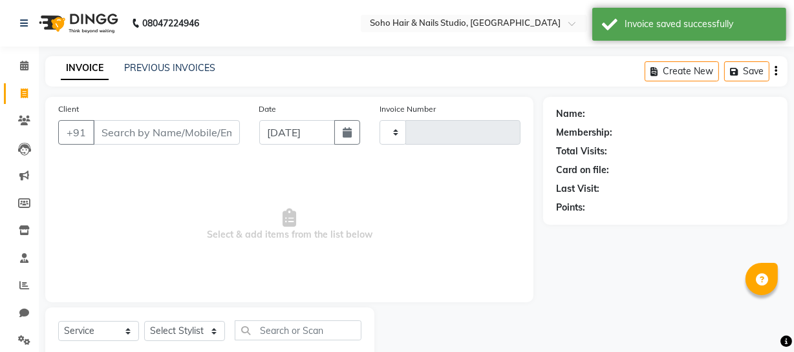
scroll to position [37, 0]
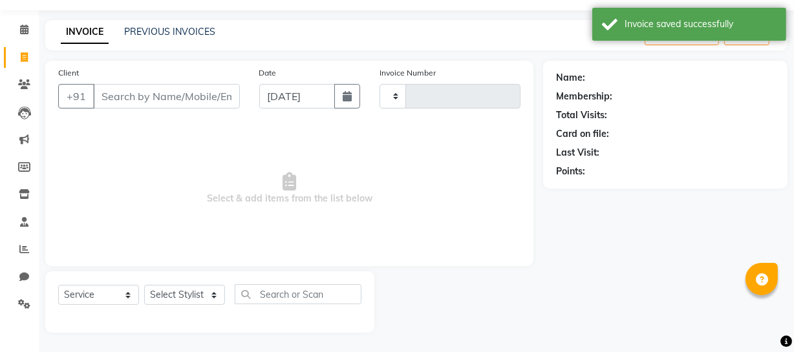
type input "3937"
select select "735"
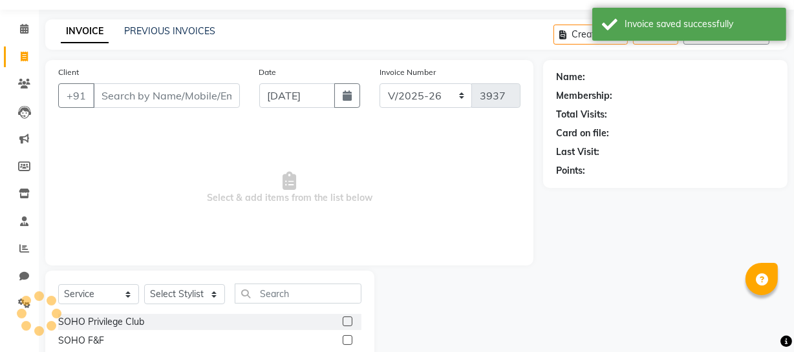
select select "membership"
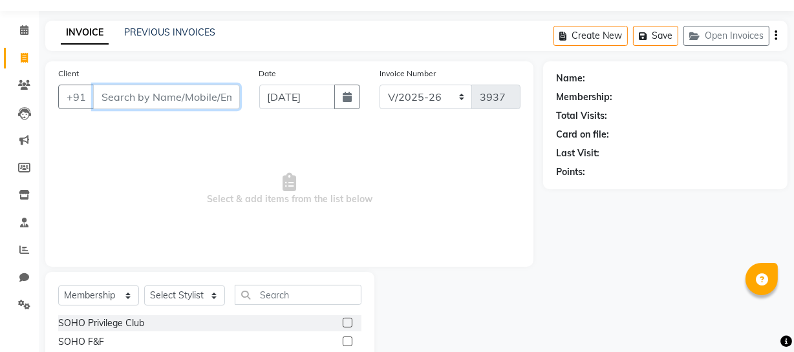
scroll to position [0, 0]
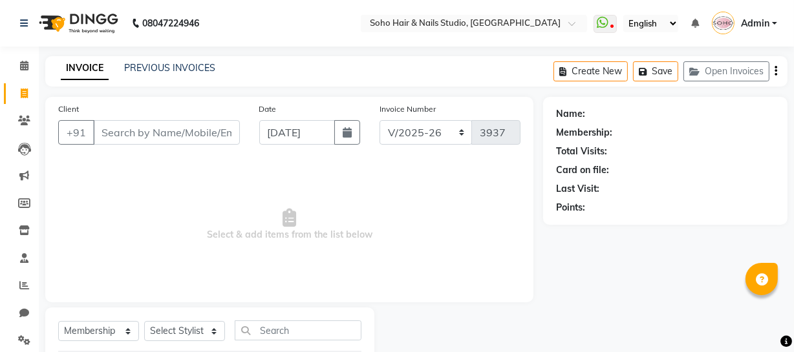
click at [745, 26] on span "Admin" at bounding box center [755, 24] width 28 height 14
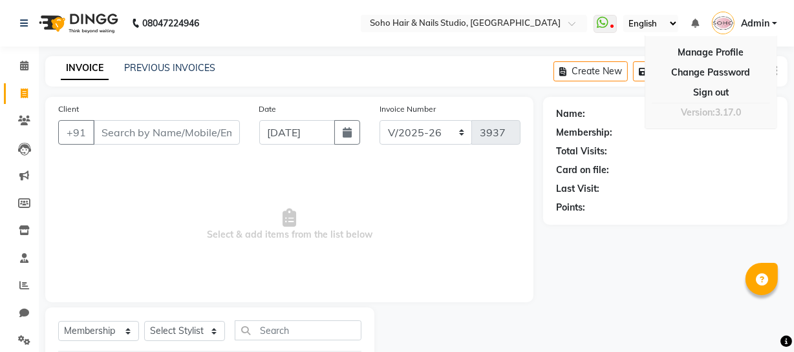
drag, startPoint x: 536, startPoint y: 211, endPoint x: 233, endPoint y: 102, distance: 322.6
click at [535, 211] on div "Client +91 Date [DATE] Invoice Number Red/2025-26 V/2025 V/[PHONE_NUMBER] Selec…" at bounding box center [289, 252] width 507 height 310
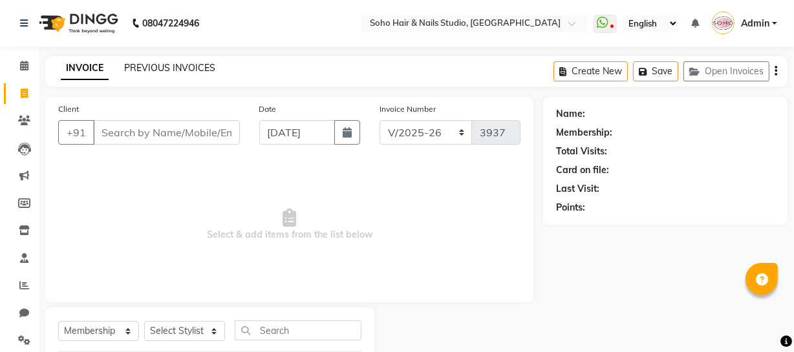
click at [154, 66] on link "PREVIOUS INVOICES" at bounding box center [169, 68] width 91 height 12
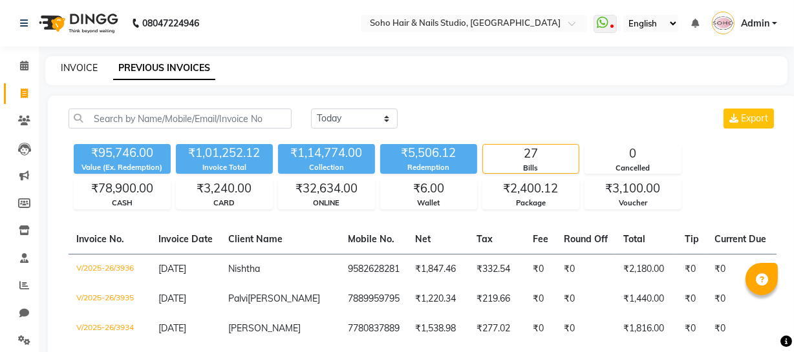
click at [81, 70] on link "INVOICE" at bounding box center [79, 68] width 37 height 12
select select "service"
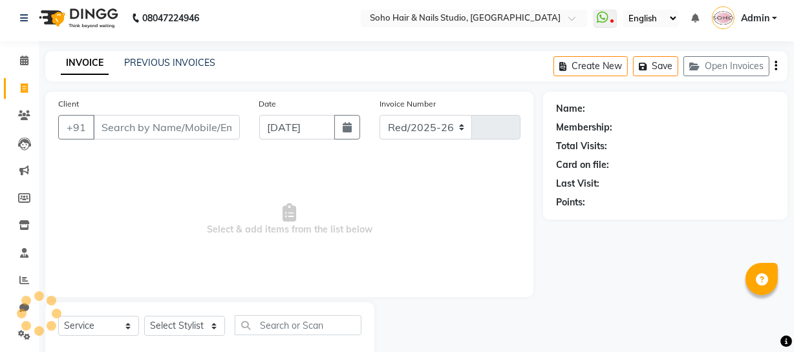
select select "735"
type input "3937"
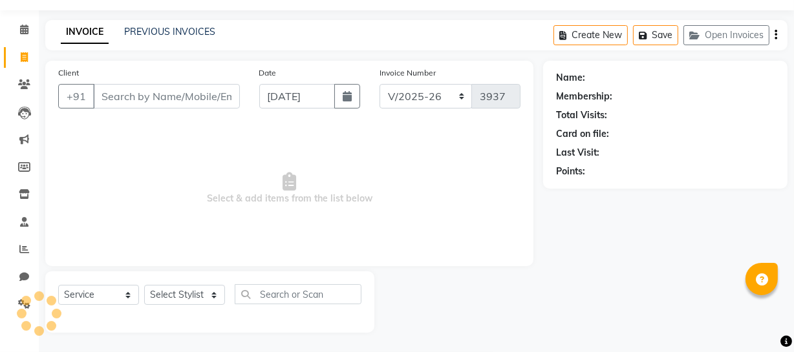
select select "membership"
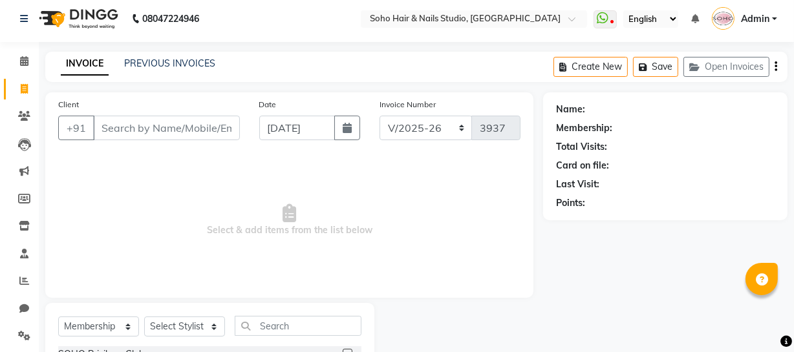
scroll to position [0, 0]
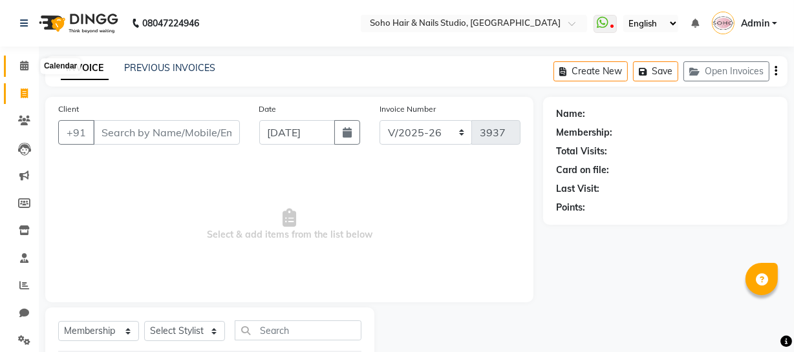
click at [30, 69] on span at bounding box center [24, 66] width 23 height 15
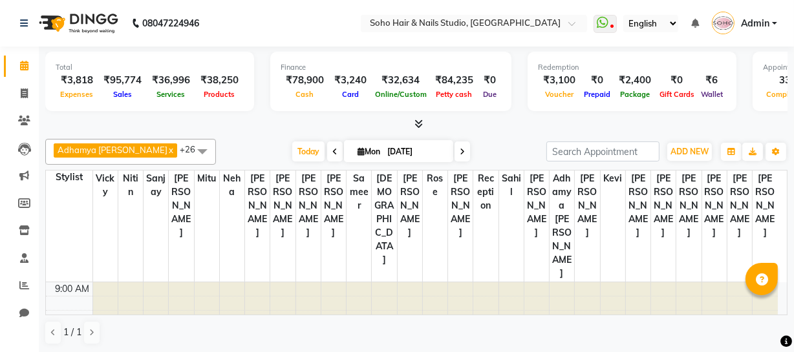
click at [27, 104] on li "Invoice" at bounding box center [19, 94] width 39 height 28
click at [25, 98] on span at bounding box center [24, 94] width 23 height 15
select select "service"
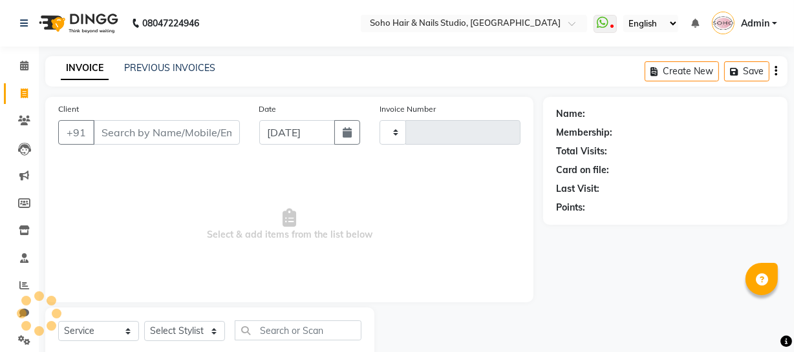
type input "3937"
select select "735"
click at [154, 62] on link "PREVIOUS INVOICES" at bounding box center [169, 68] width 91 height 12
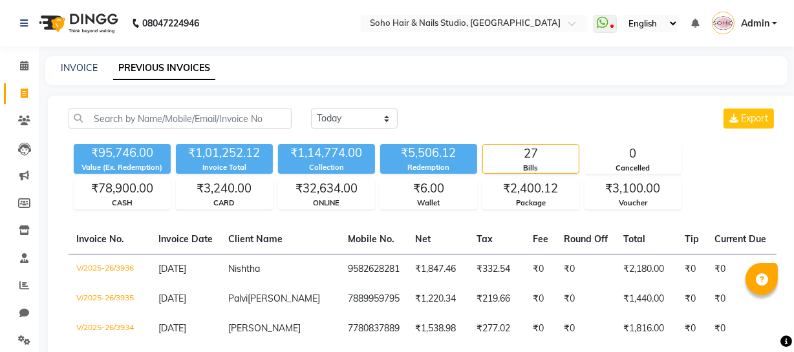
click at [154, 62] on link "PREVIOUS INVOICES" at bounding box center [164, 68] width 102 height 23
click at [6, 6] on nav "08047224946 Select Location × Soho Hair & Nails Studio, [GEOGRAPHIC_DATA] Whats…" at bounding box center [397, 23] width 794 height 47
click at [2, 3] on nav "08047224946 Select Location × Soho Hair & Nails Studio, [GEOGRAPHIC_DATA] Whats…" at bounding box center [397, 23] width 794 height 47
click at [6, 2] on nav "08047224946 Select Location × Soho Hair & Nails Studio, [GEOGRAPHIC_DATA] Whats…" at bounding box center [397, 23] width 794 height 47
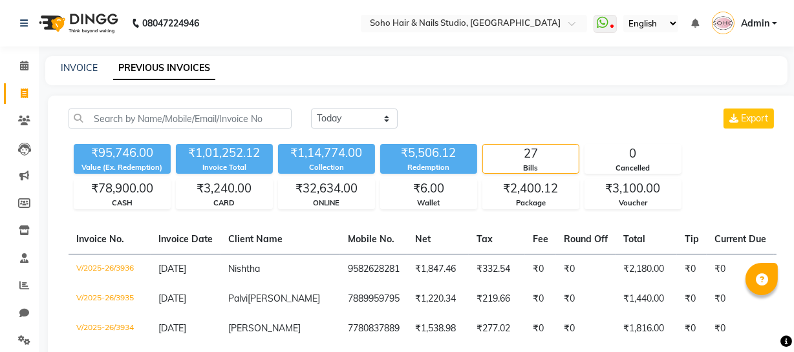
click at [0, 3] on nav "08047224946 Select Location × Soho Hair & Nails Studio, [GEOGRAPHIC_DATA] Whats…" at bounding box center [397, 23] width 794 height 47
drag, startPoint x: 0, startPoint y: 3, endPoint x: 0, endPoint y: -71, distance: 73.7
click at [0, 0] on html "08047224946 Select Location × Soho Hair & Nails Studio, [GEOGRAPHIC_DATA] Whats…" at bounding box center [397, 176] width 794 height 352
click at [89, 70] on link "INVOICE" at bounding box center [79, 68] width 37 height 12
select select "service"
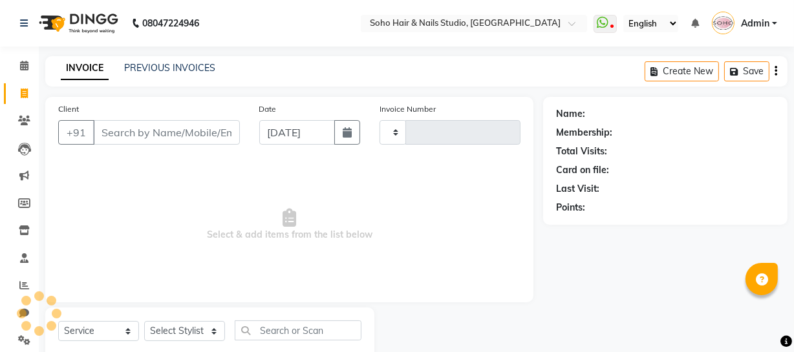
scroll to position [37, 0]
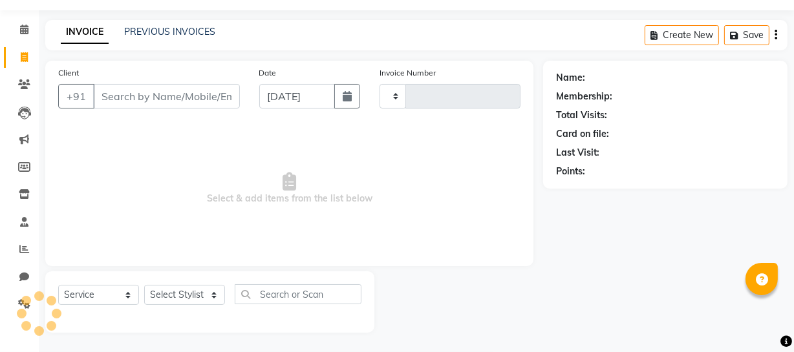
type input "3937"
select select "735"
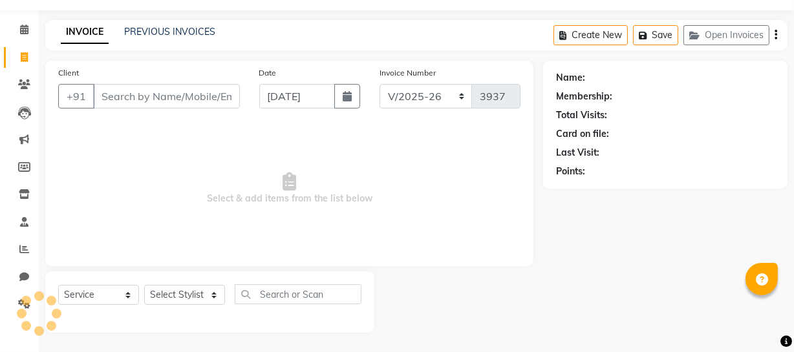
select select "membership"
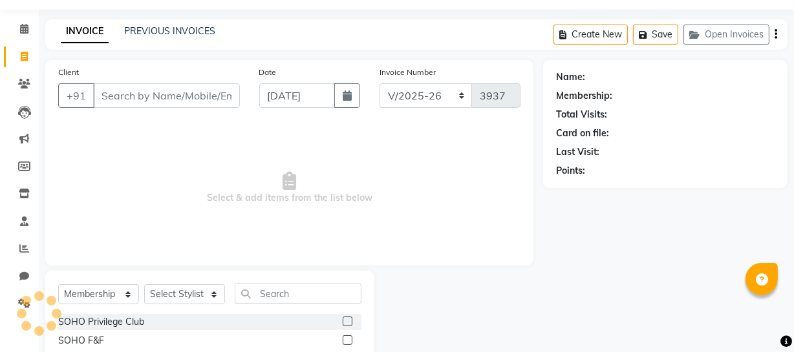
click at [758, 19] on div "Create New Save Open Invoices" at bounding box center [670, 34] width 234 height 30
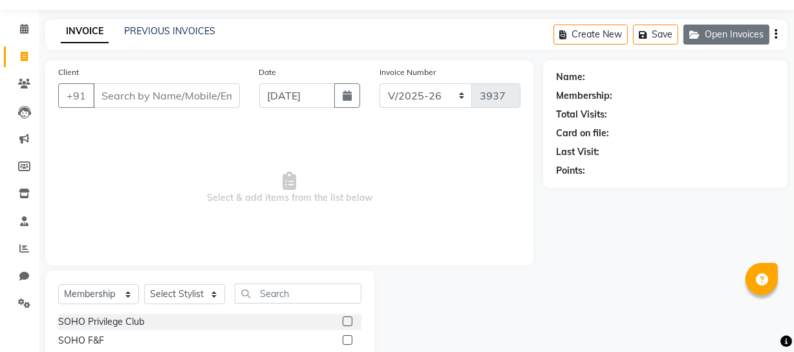
click at [752, 27] on button "Open Invoices" at bounding box center [726, 35] width 86 height 20
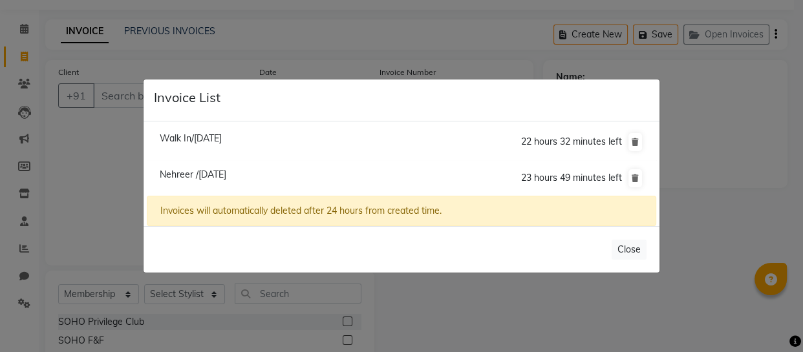
click at [209, 133] on span "Walk In/[DATE]" at bounding box center [191, 138] width 62 height 12
type input "11158000000"
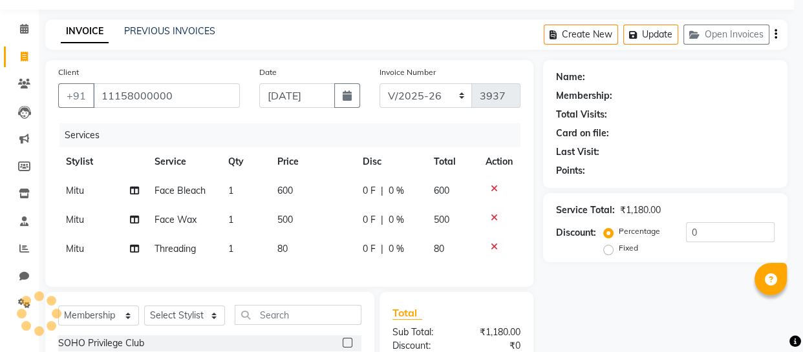
click at [214, 134] on ul "Walk In/[DATE] 22 hours 32 minutes left [GEOGRAPHIC_DATA] /[DATE] 23 hours 49 m…" at bounding box center [401, 128] width 509 height 72
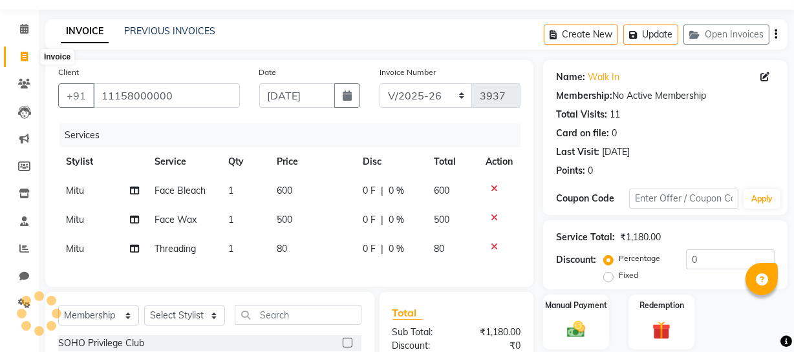
click at [26, 58] on icon at bounding box center [24, 57] width 7 height 10
select select "service"
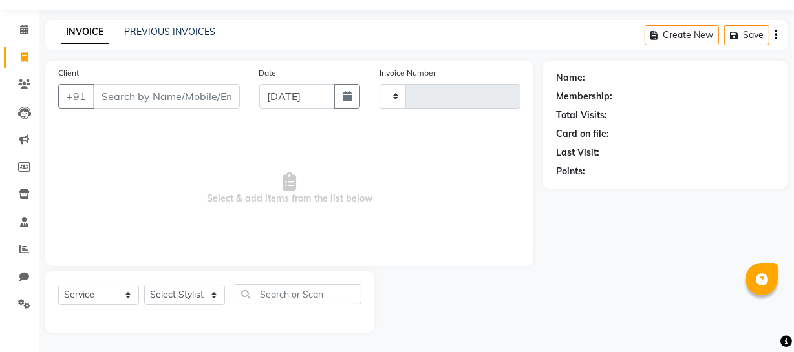
type input "3937"
select select "735"
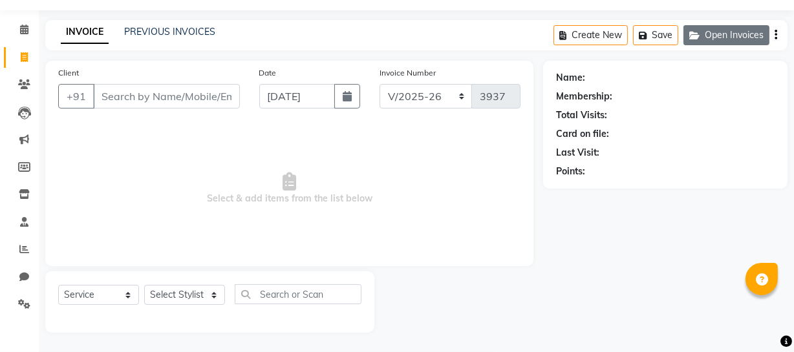
select select "membership"
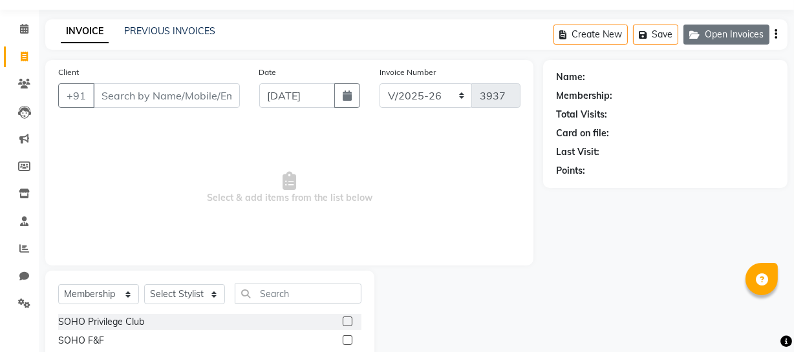
click at [730, 42] on button "Open Invoices" at bounding box center [726, 35] width 86 height 20
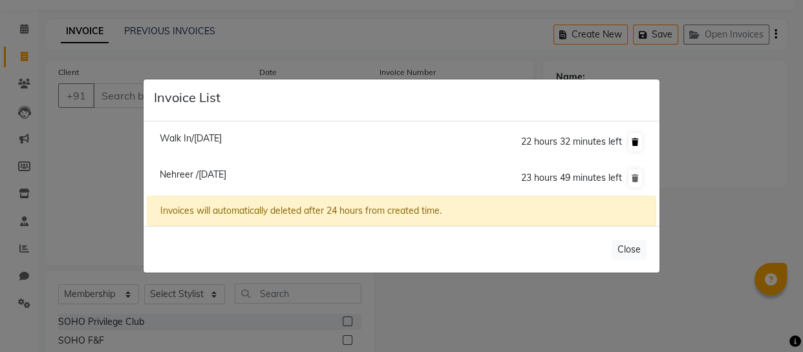
click at [633, 138] on icon at bounding box center [634, 142] width 7 height 8
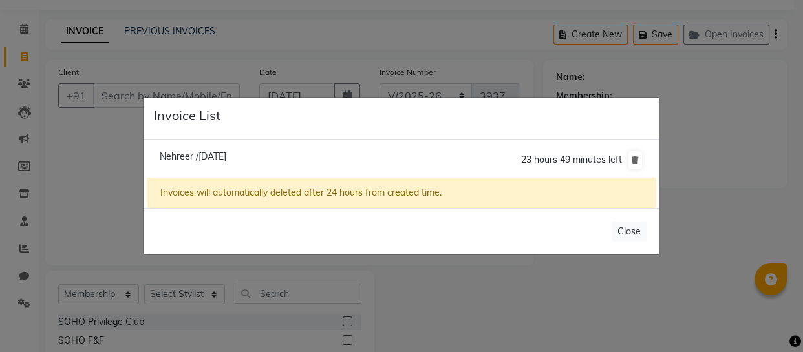
click at [705, 134] on ngb-modal-window "Invoice List Nehreer /[DATE] 23 hours 49 minutes left Invoices will automatical…" at bounding box center [401, 176] width 803 height 352
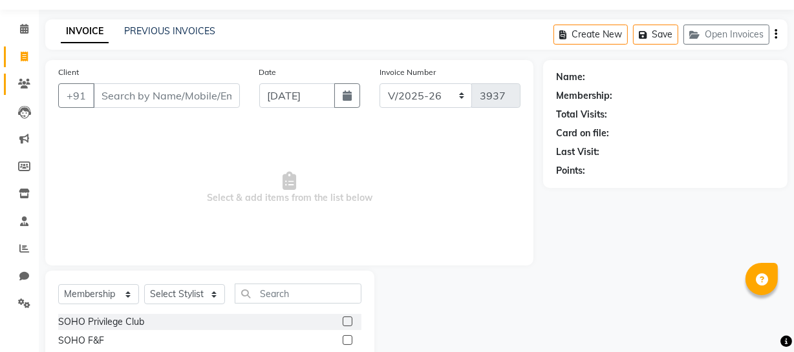
click at [23, 90] on span at bounding box center [24, 84] width 23 height 15
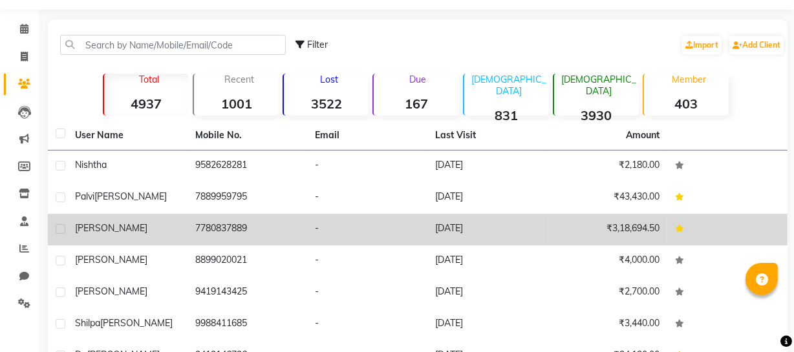
click at [164, 241] on td "[PERSON_NAME]" at bounding box center [127, 230] width 120 height 32
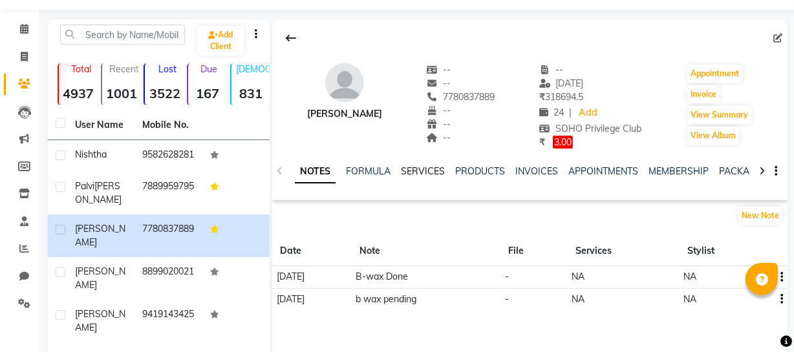
click at [421, 168] on link "SERVICES" at bounding box center [423, 171] width 44 height 12
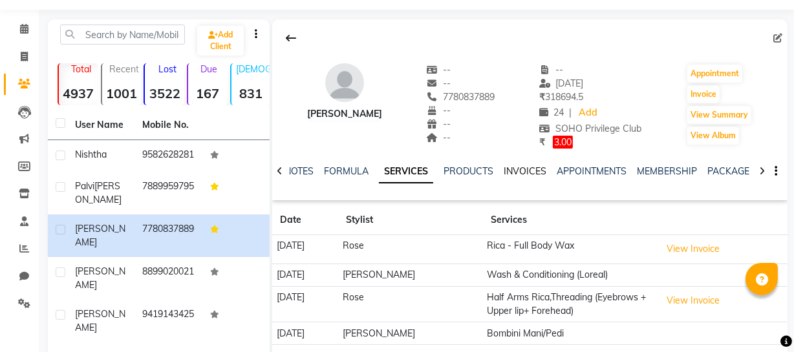
click at [525, 173] on link "INVOICES" at bounding box center [524, 171] width 43 height 12
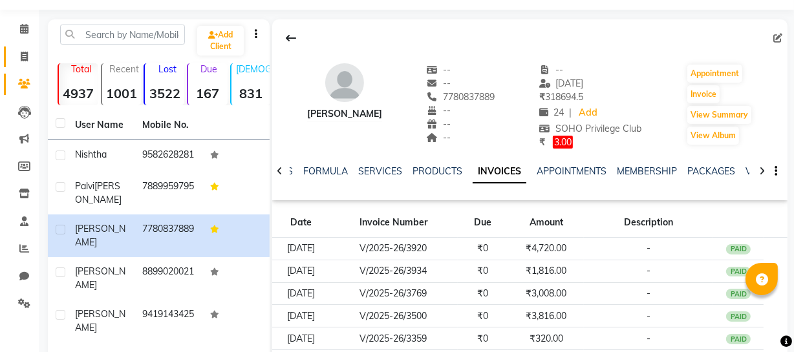
click at [26, 52] on icon at bounding box center [24, 57] width 7 height 10
select select "service"
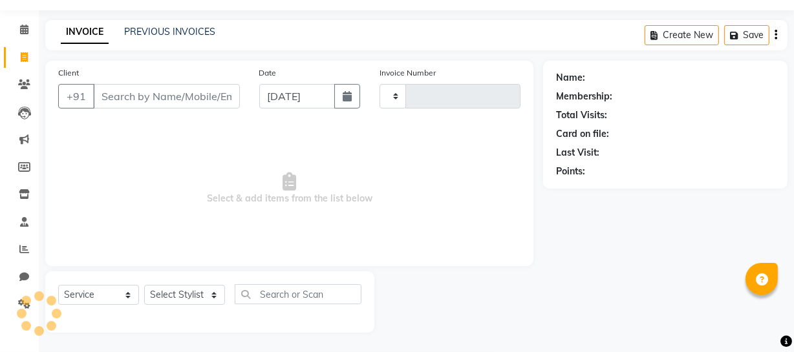
type input "3937"
select select "735"
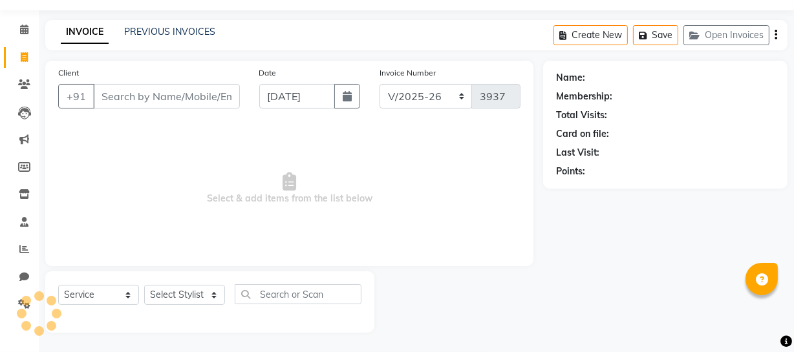
select select "membership"
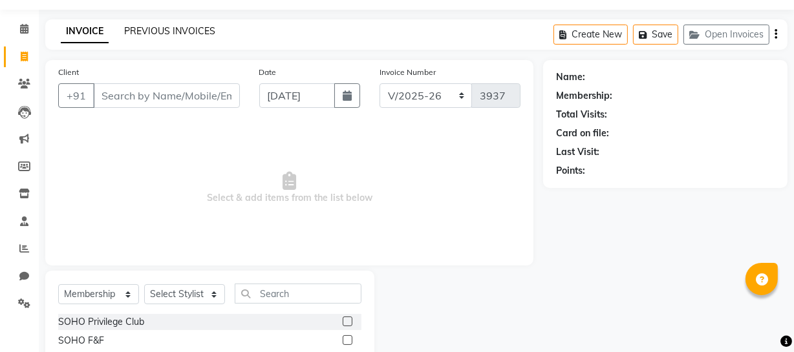
drag, startPoint x: 165, startPoint y: 31, endPoint x: 180, endPoint y: 28, distance: 15.1
click at [165, 32] on link "PREVIOUS INVOICES" at bounding box center [169, 31] width 91 height 12
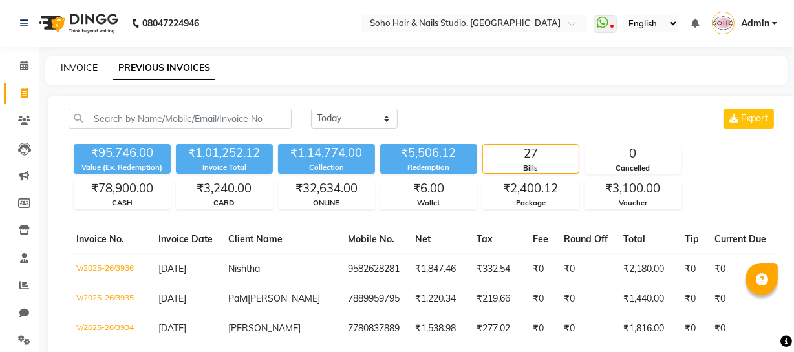
click at [87, 70] on link "INVOICE" at bounding box center [79, 68] width 37 height 12
select select "service"
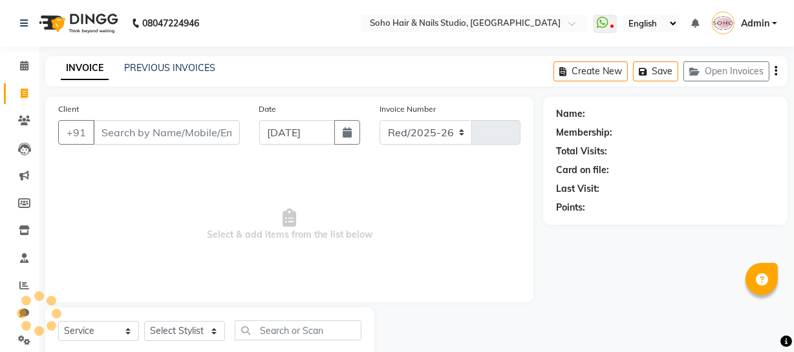
select select "735"
type input "3937"
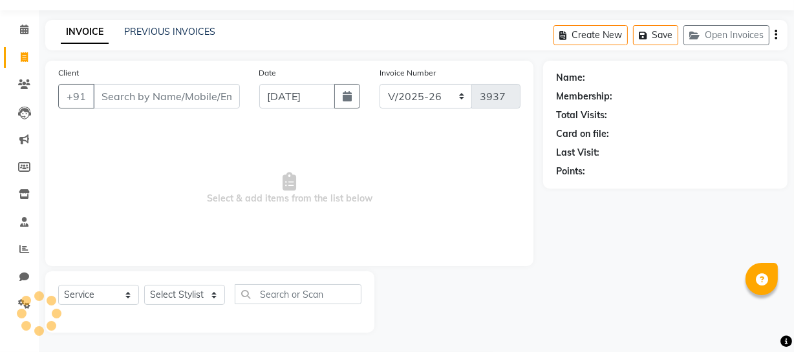
select select "membership"
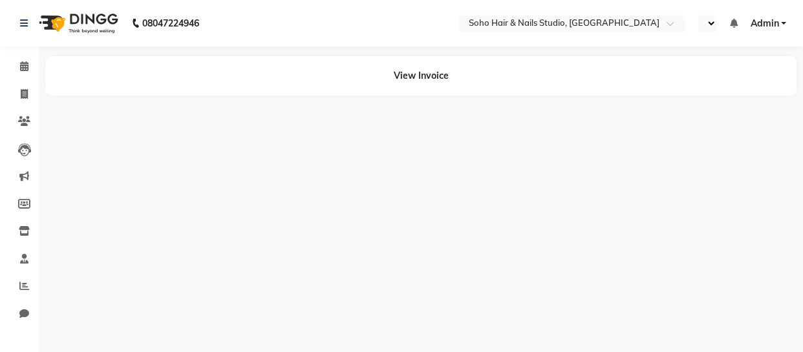
select select "en"
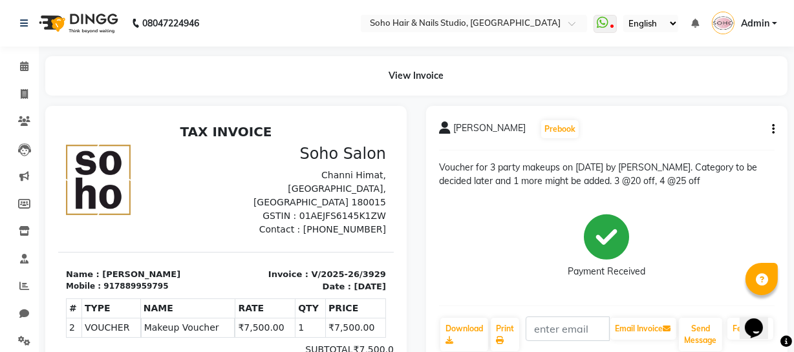
click at [763, 130] on div "[PERSON_NAME] Prebook" at bounding box center [606, 129] width 335 height 21
click at [765, 130] on div "[PERSON_NAME] Prebook" at bounding box center [606, 129] width 335 height 21
click at [767, 131] on button "button" at bounding box center [771, 130] width 8 height 14
click at [737, 135] on div "Edit Invoice" at bounding box center [720, 137] width 65 height 16
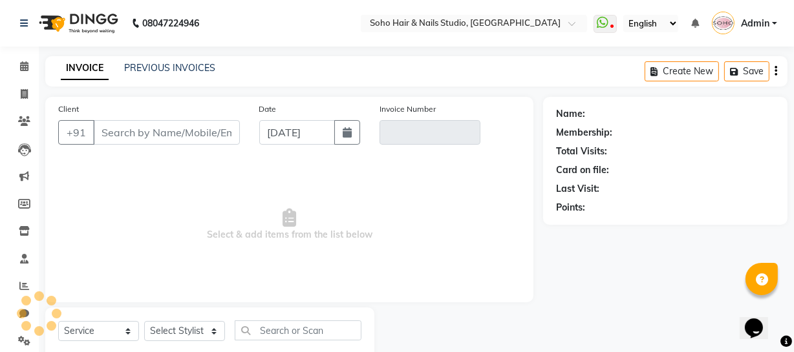
scroll to position [37, 0]
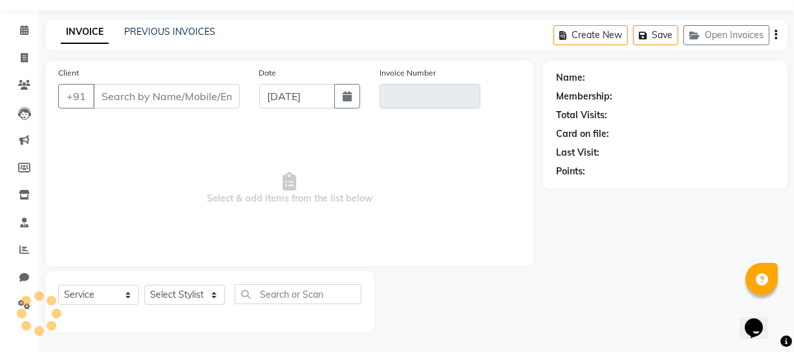
select select "membership"
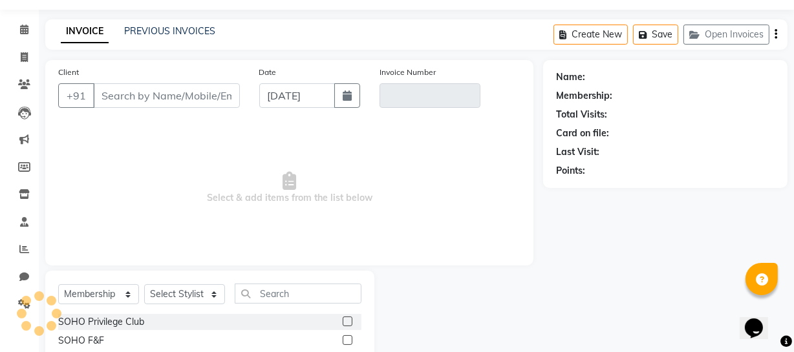
type input "7889959795"
type input "V/2025-26/3929"
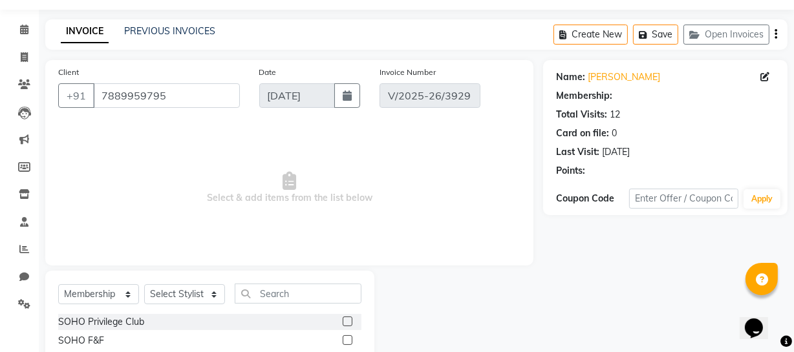
select select "1: Object"
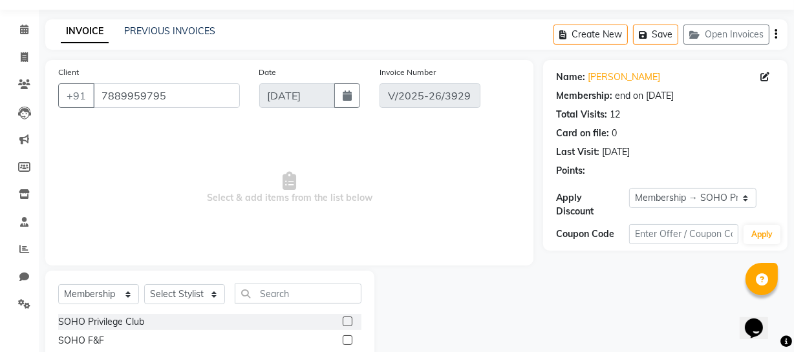
select select "select"
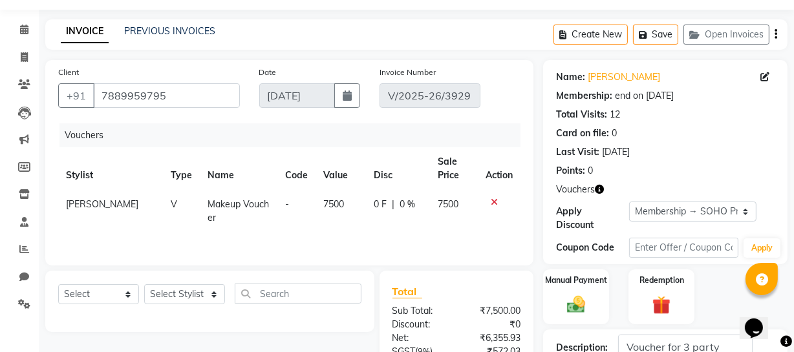
click at [332, 207] on span "7500" at bounding box center [333, 204] width 21 height 12
select select "22783"
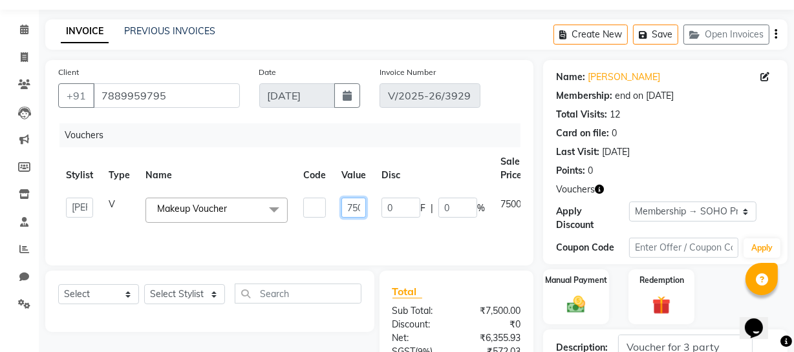
scroll to position [0, 8]
drag, startPoint x: 343, startPoint y: 206, endPoint x: 502, endPoint y: 194, distance: 159.4
click at [503, 194] on tr "Abhishek Kohli Adhamya Bamotra Amit Anita Kumari Arun Sain Avijit Das Bhabesh D…" at bounding box center [315, 210] width 514 height 41
type input "10000"
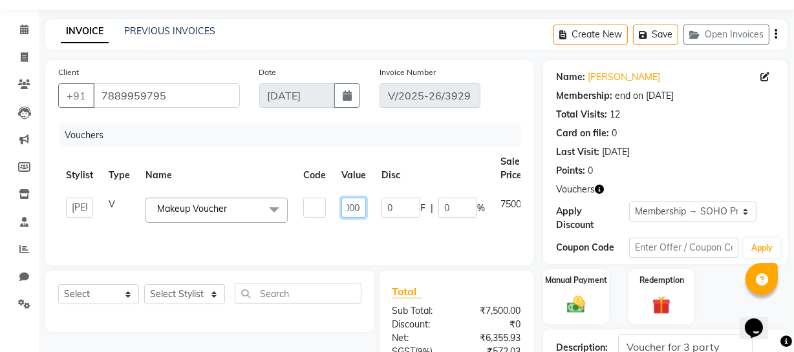
scroll to position [0, 14]
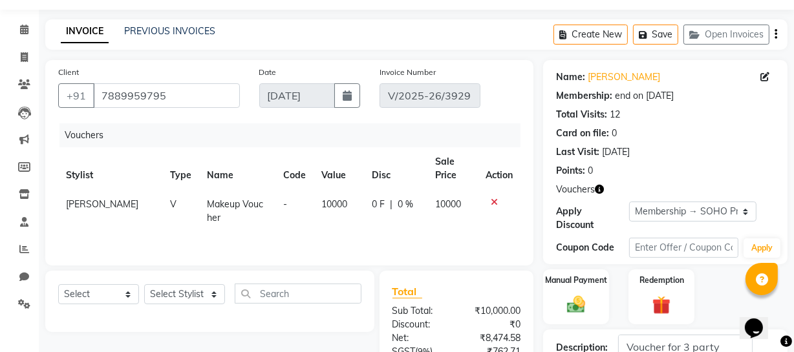
click at [470, 173] on tr "Stylist Type Name Code Value Disc Sale Price Action" at bounding box center [289, 168] width 462 height 43
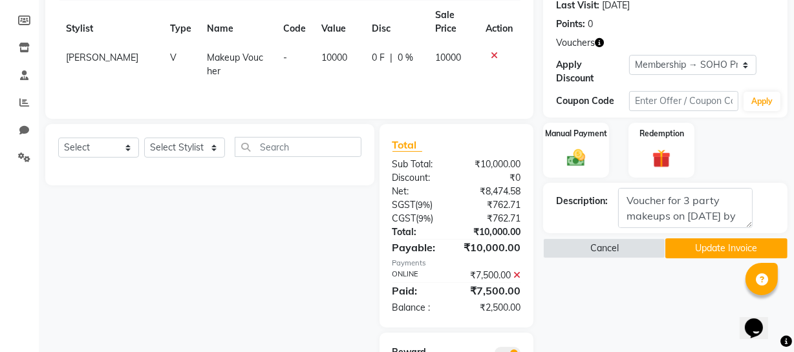
scroll to position [270, 0]
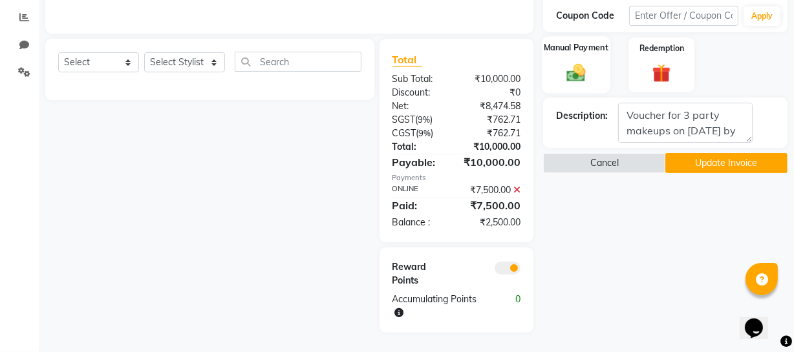
click at [608, 65] on div "Manual Payment Redemption" at bounding box center [665, 64] width 264 height 55
click at [606, 72] on div "Manual Payment" at bounding box center [576, 65] width 69 height 58
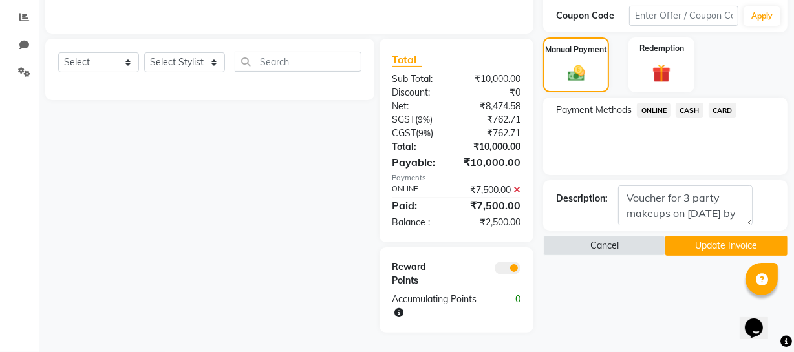
click at [683, 108] on span "CASH" at bounding box center [689, 110] width 28 height 15
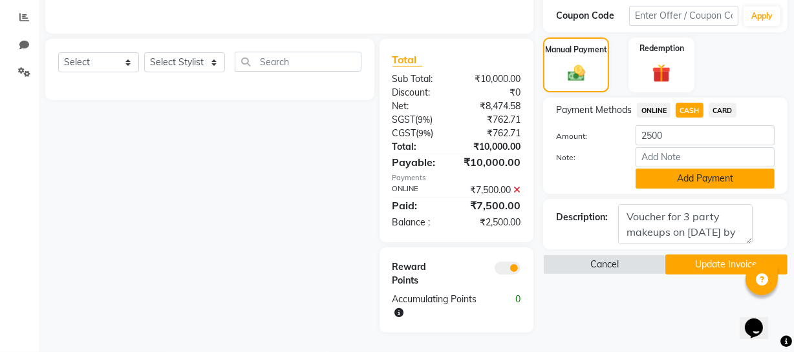
click at [687, 174] on button "Add Payment" at bounding box center [704, 179] width 139 height 20
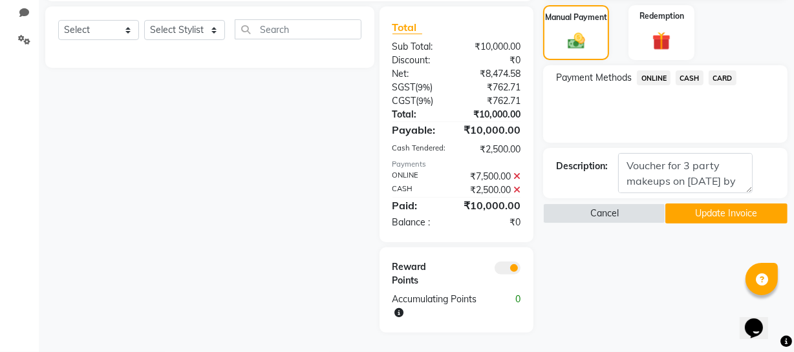
scroll to position [302, 0]
click at [686, 164] on textarea at bounding box center [685, 173] width 134 height 40
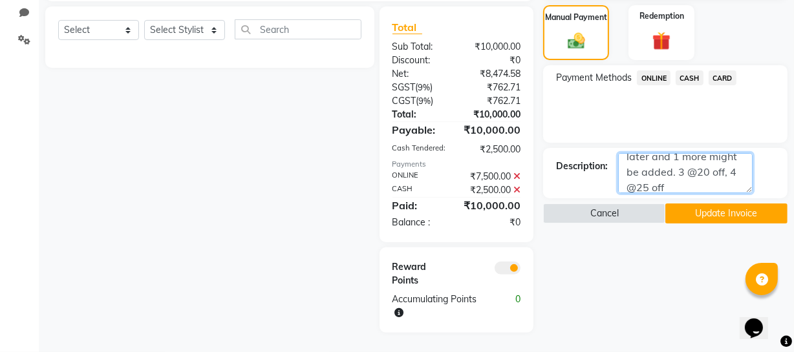
scroll to position [78, 0]
drag, startPoint x: 651, startPoint y: 166, endPoint x: 726, endPoint y: 167, distance: 75.0
click at [726, 167] on textarea at bounding box center [685, 173] width 134 height 40
type textarea "Voucher for 4 party makeups on 21 NOV by Meenakshi. Category to be decided late…"
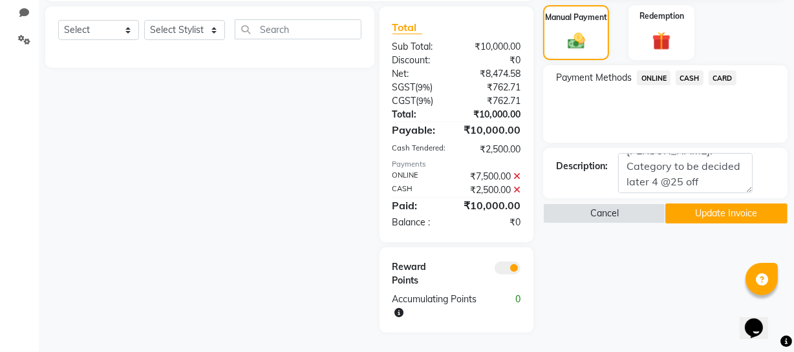
click at [745, 207] on button "Update Invoice" at bounding box center [726, 214] width 122 height 20
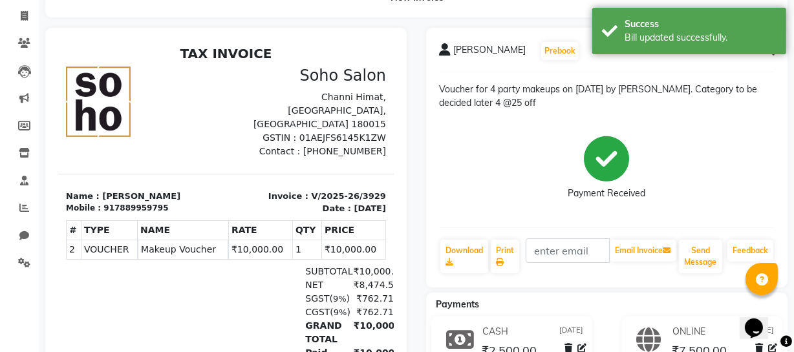
scroll to position [176, 0]
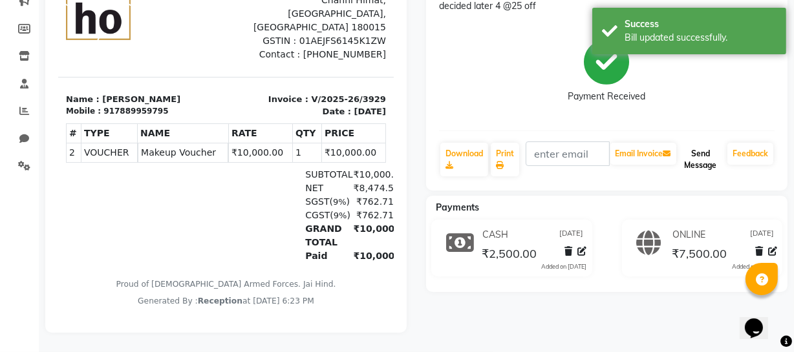
click at [698, 162] on button "Send Message" at bounding box center [700, 160] width 43 height 34
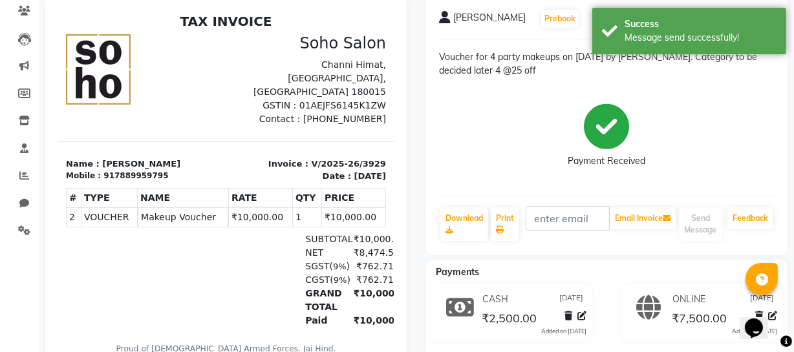
scroll to position [0, 0]
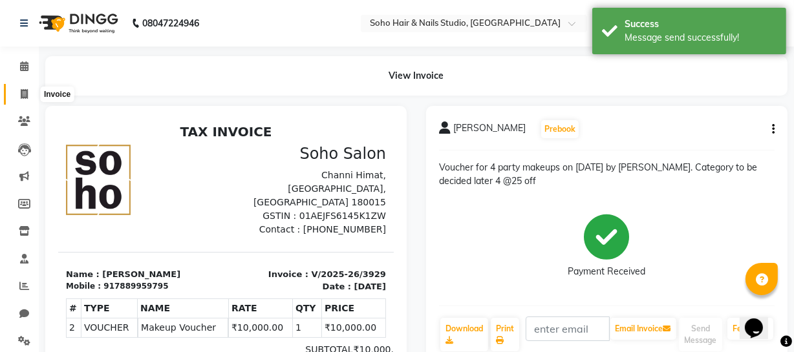
click at [27, 92] on icon at bounding box center [24, 94] width 7 height 10
select select "735"
select select "service"
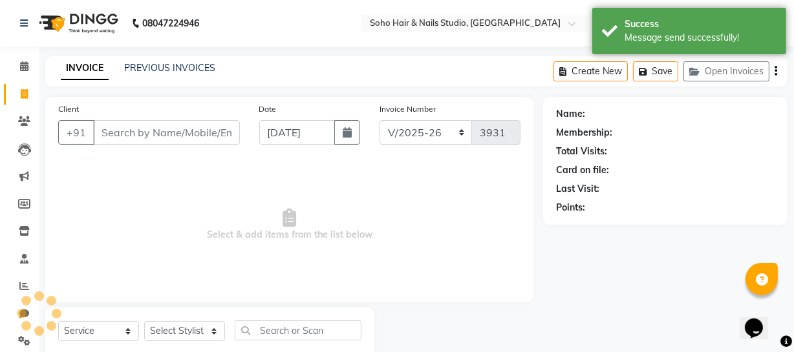
scroll to position [37, 0]
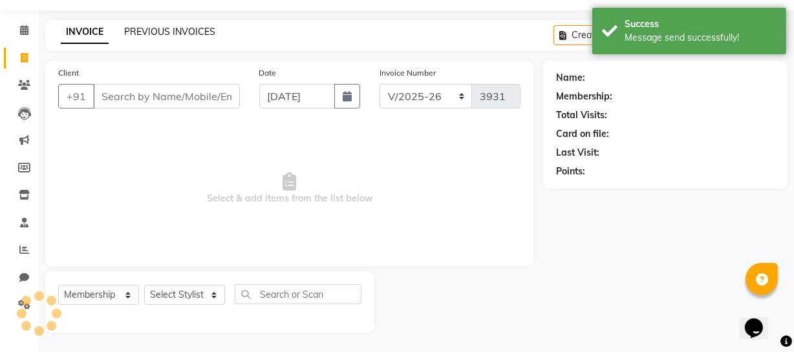
click at [153, 33] on link "PREVIOUS INVOICES" at bounding box center [169, 32] width 91 height 12
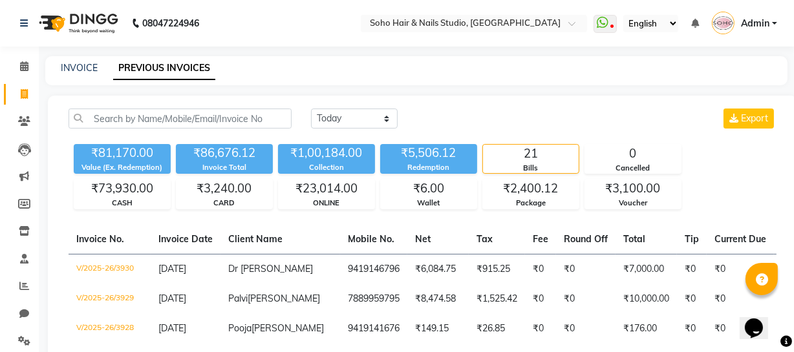
click at [759, 26] on span "Admin" at bounding box center [755, 24] width 28 height 14
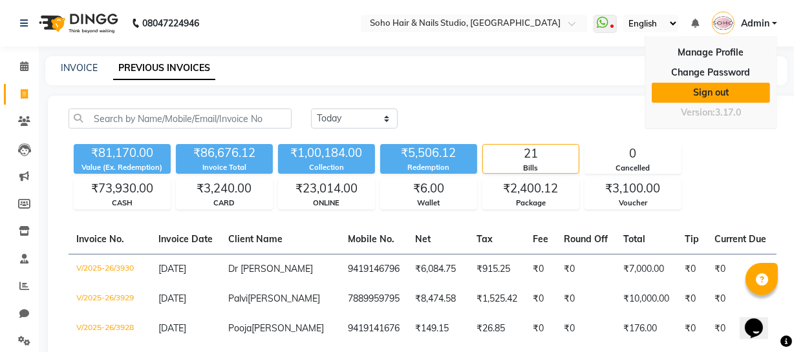
click at [741, 90] on link "Sign out" at bounding box center [711, 93] width 118 height 20
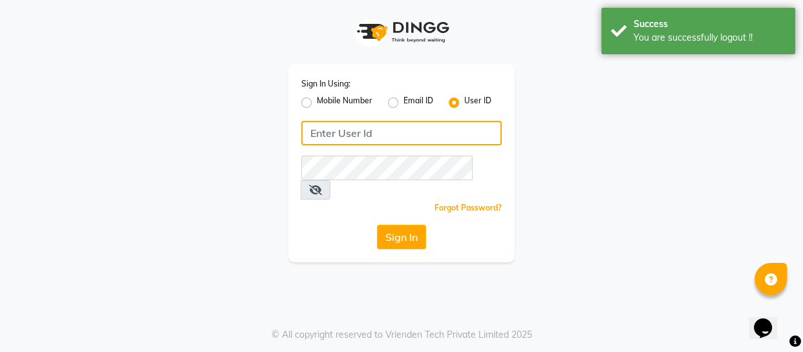
type input "9596963939"
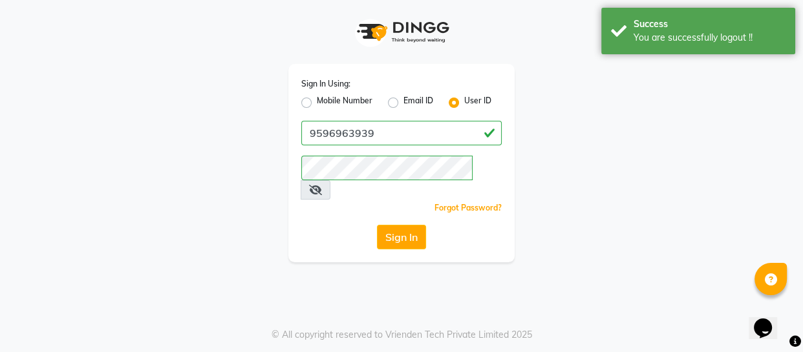
click at [314, 94] on div "Sign In Using: Mobile Number Email ID User ID" at bounding box center [401, 94] width 200 height 34
click at [315, 99] on div "Mobile Number" at bounding box center [336, 103] width 71 height 16
drag, startPoint x: 388, startPoint y: 204, endPoint x: 392, endPoint y: 214, distance: 10.8
click at [388, 204] on div "Sign In Using: Mobile Number Email ID User ID 9596963939 Remember me Forgot Pas…" at bounding box center [401, 163] width 226 height 198
click at [397, 225] on button "Sign In" at bounding box center [401, 237] width 49 height 25
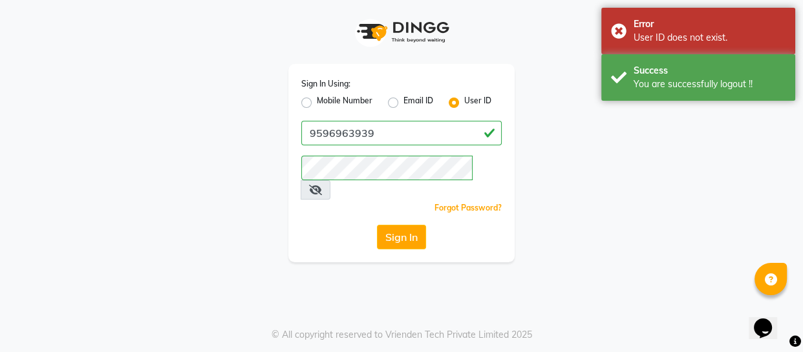
click at [348, 101] on label "Mobile Number" at bounding box center [345, 103] width 56 height 16
click at [325, 101] on input "Mobile Number" at bounding box center [321, 99] width 8 height 8
radio input "true"
radio input "false"
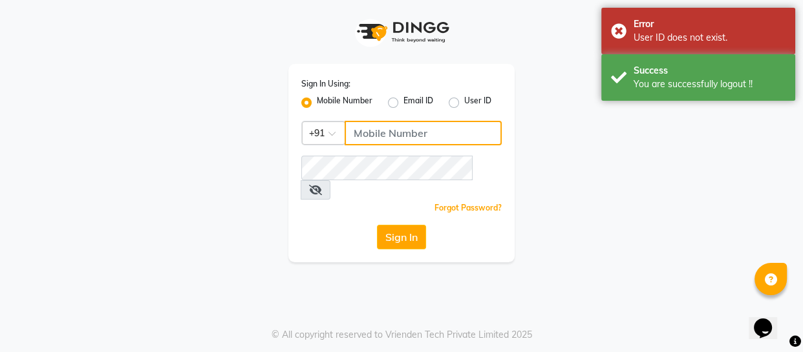
drag, startPoint x: 378, startPoint y: 131, endPoint x: 379, endPoint y: 139, distance: 7.9
click at [379, 132] on input "Username" at bounding box center [422, 133] width 157 height 25
type input "9596963939"
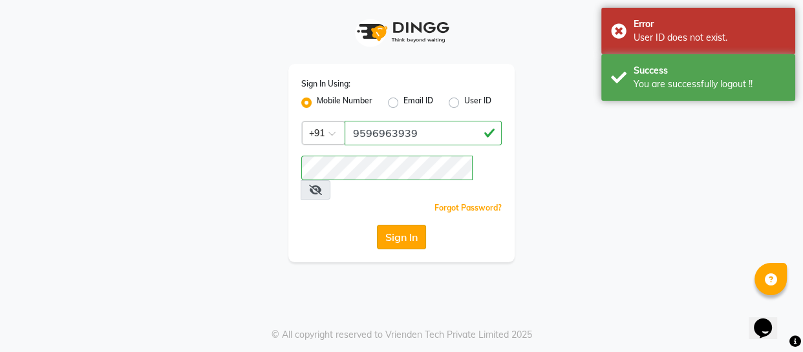
click at [410, 225] on button "Sign In" at bounding box center [401, 237] width 49 height 25
